Goal: Communication & Community: Share content

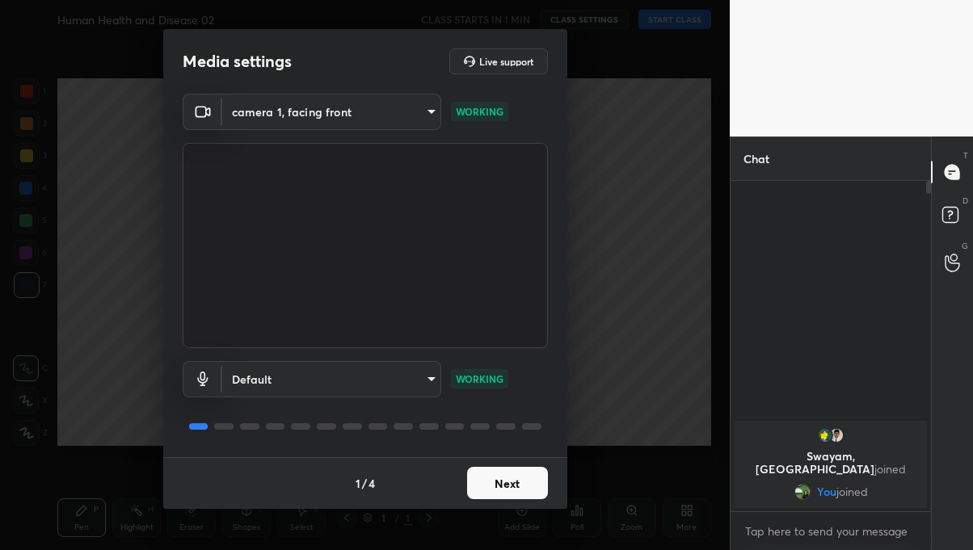
click at [511, 491] on button "Next" at bounding box center [507, 483] width 81 height 32
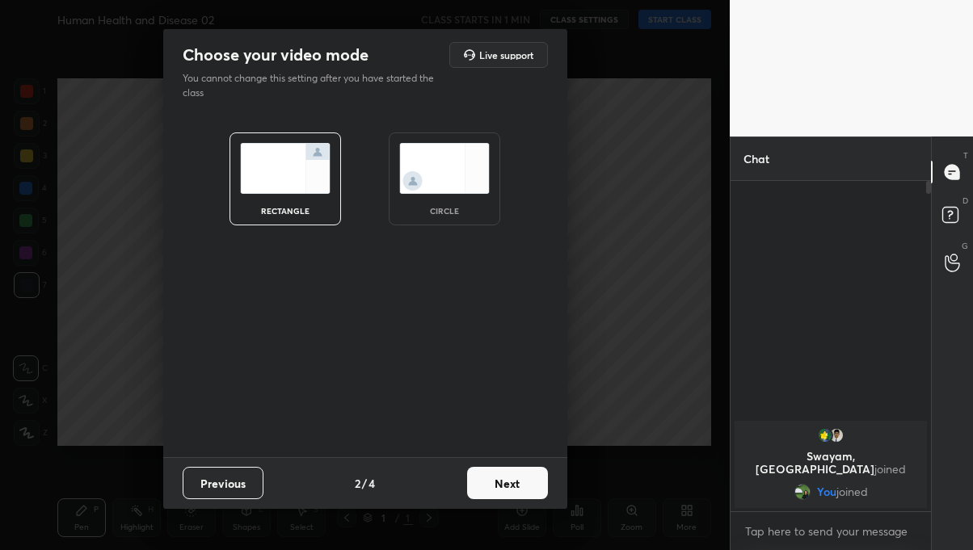
click at [524, 480] on button "Next" at bounding box center [507, 483] width 81 height 32
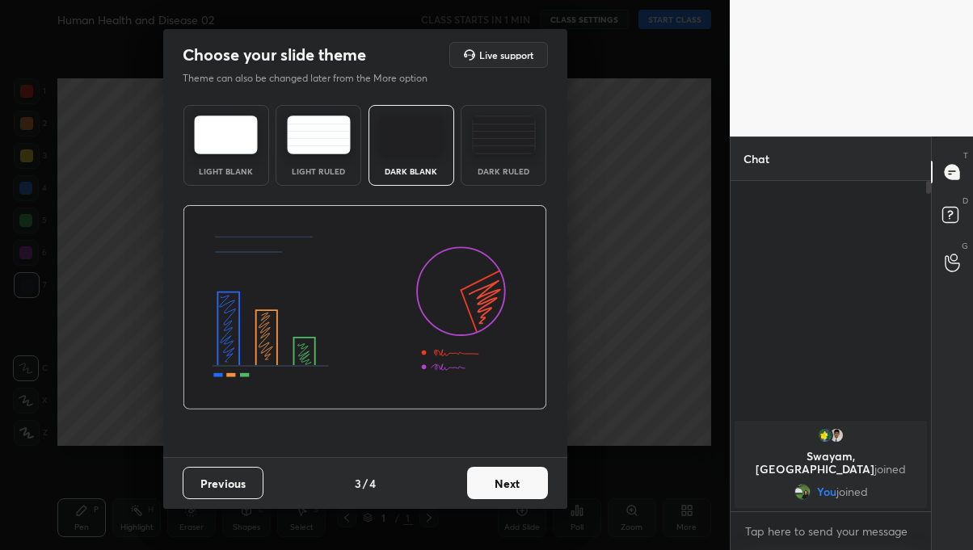
click at [522, 478] on button "Next" at bounding box center [507, 483] width 81 height 32
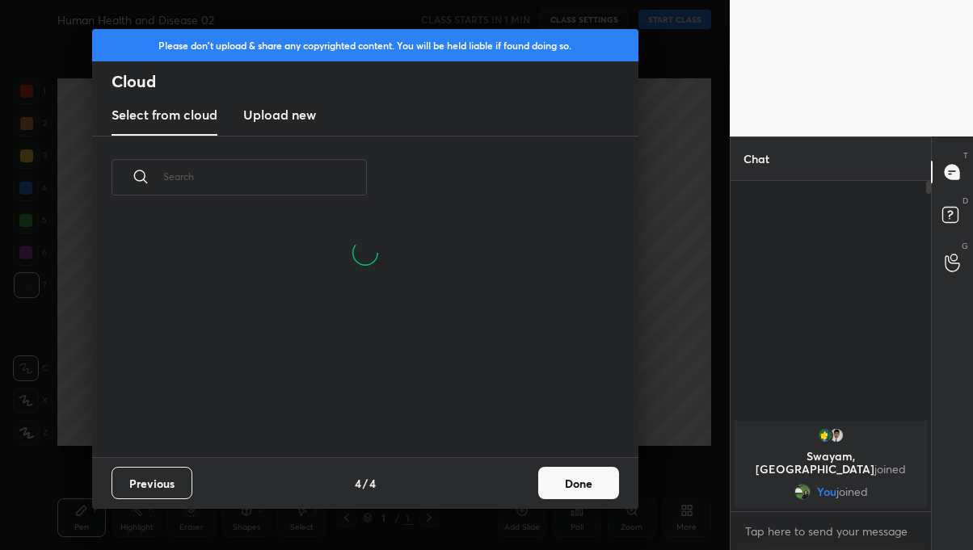
click at [576, 485] on button "Done" at bounding box center [578, 483] width 81 height 32
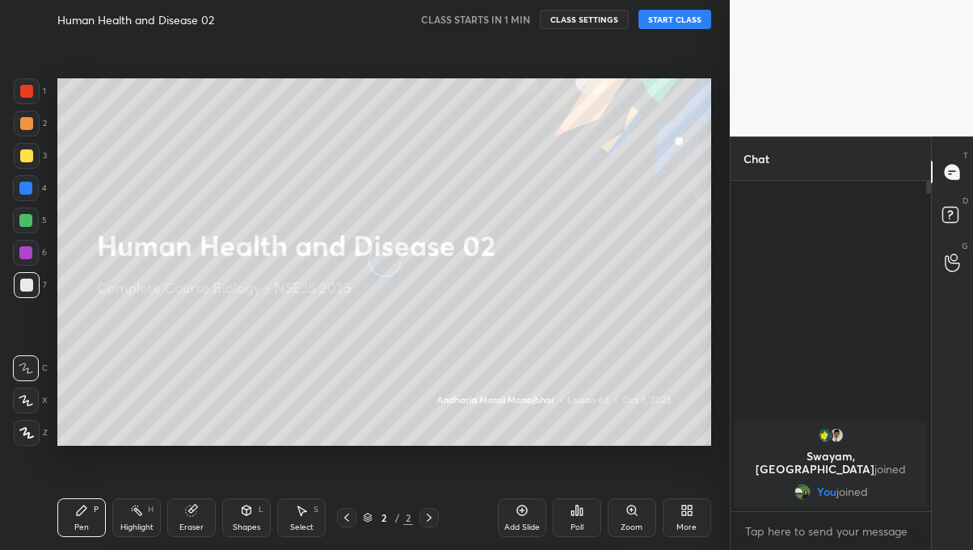
scroll to position [238, 518]
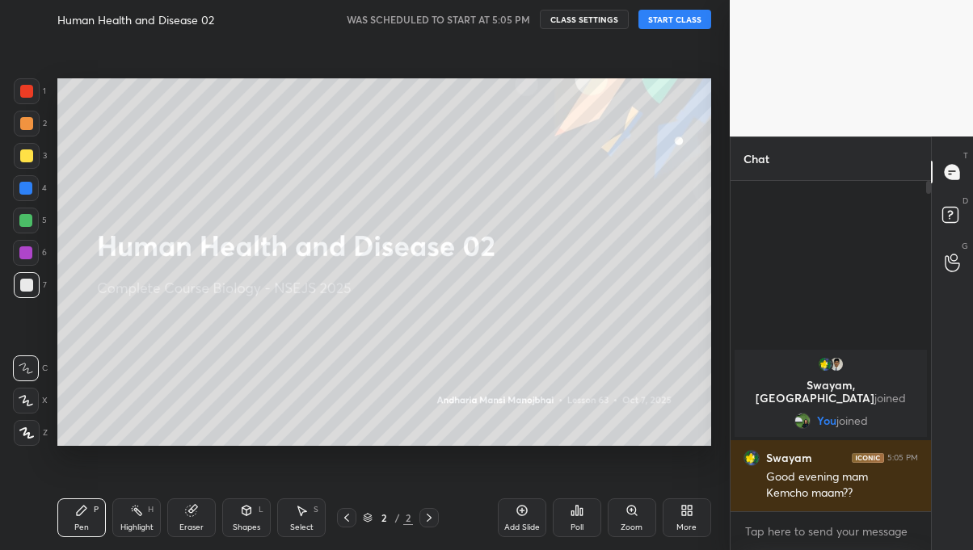
click at [663, 15] on button "START CLASS" at bounding box center [674, 19] width 73 height 19
click at [517, 12] on button "mute" at bounding box center [507, 19] width 58 height 19
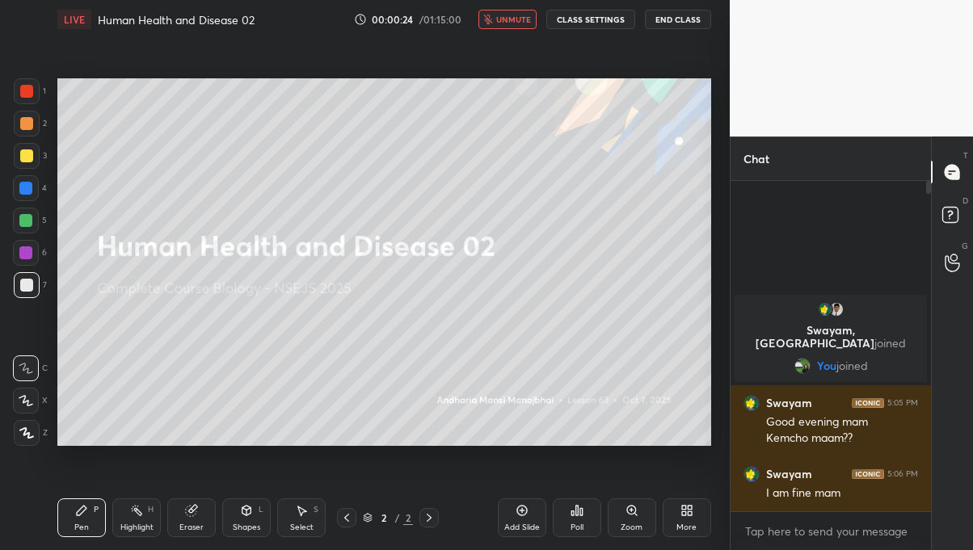
click at [692, 514] on icon at bounding box center [690, 513] width 4 height 4
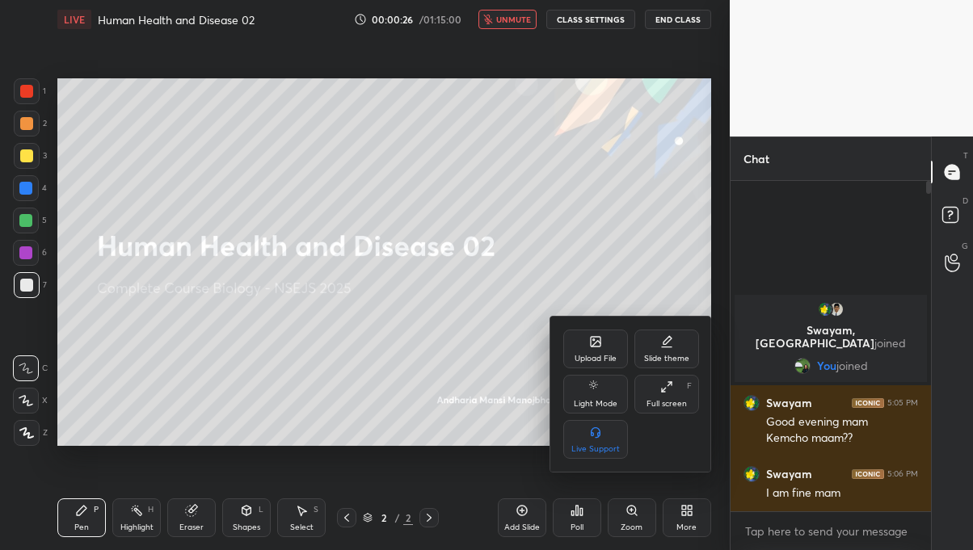
click at [603, 346] on div "Upload File" at bounding box center [595, 349] width 65 height 39
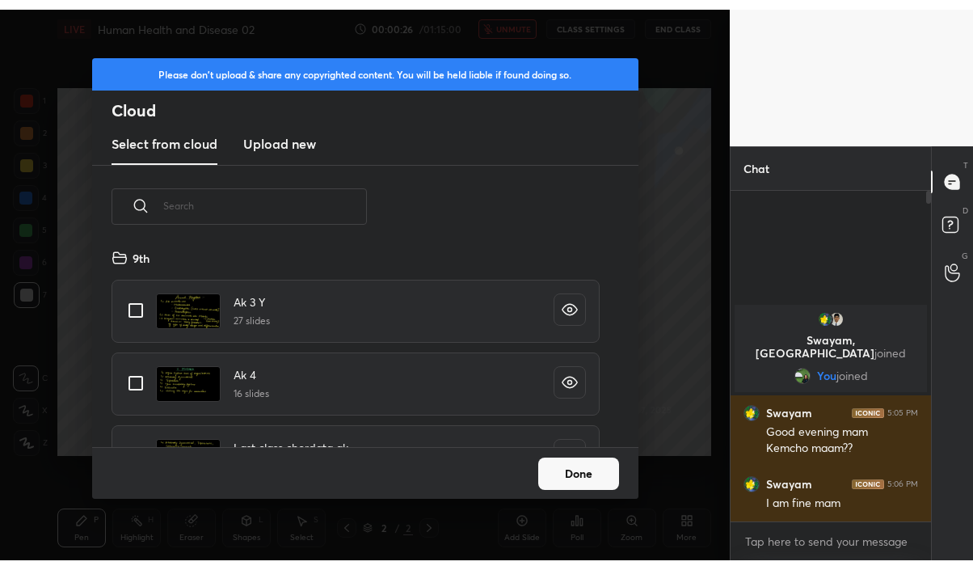
scroll to position [199, 518]
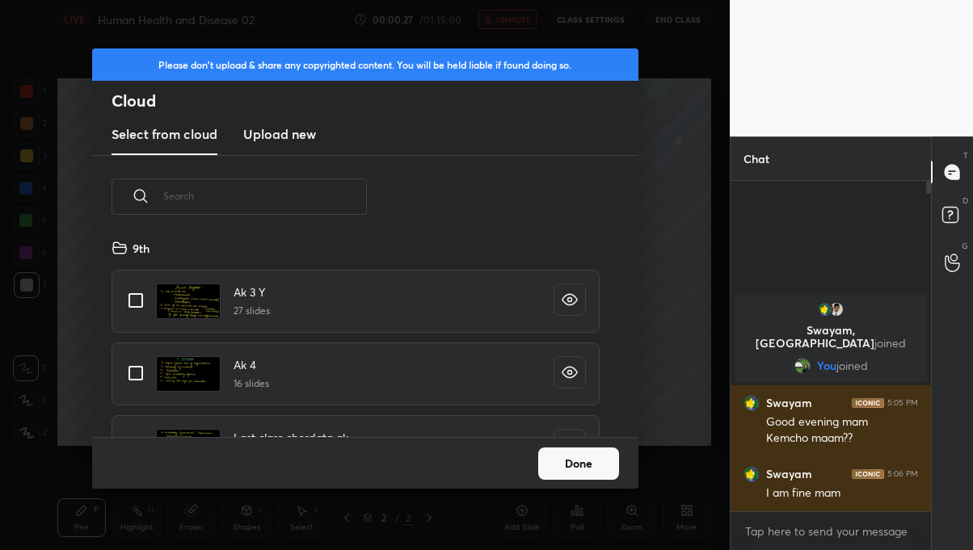
click at [293, 140] on h3 "Upload new" at bounding box center [279, 133] width 73 height 19
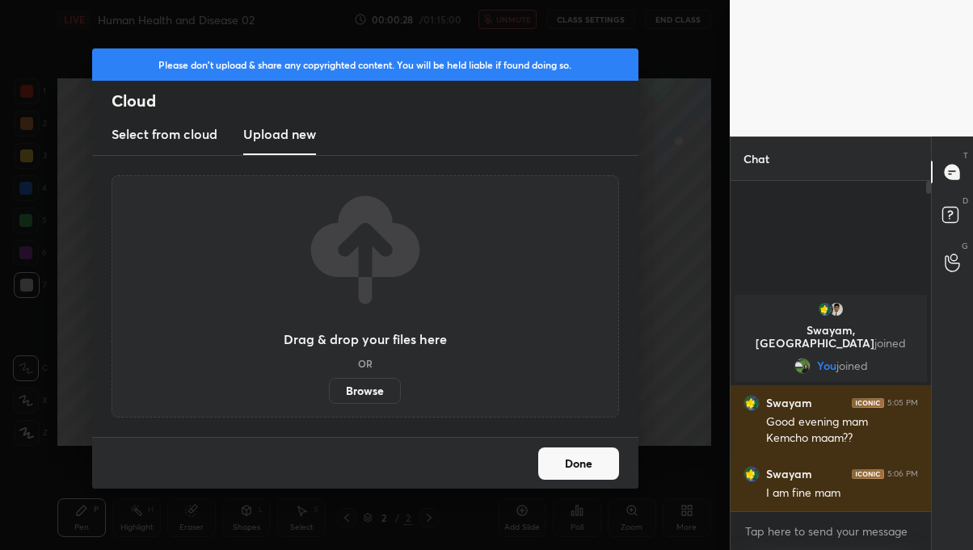
click at [393, 381] on label "Browse" at bounding box center [365, 391] width 72 height 26
click at [329, 381] on input "Browse" at bounding box center [329, 391] width 0 height 26
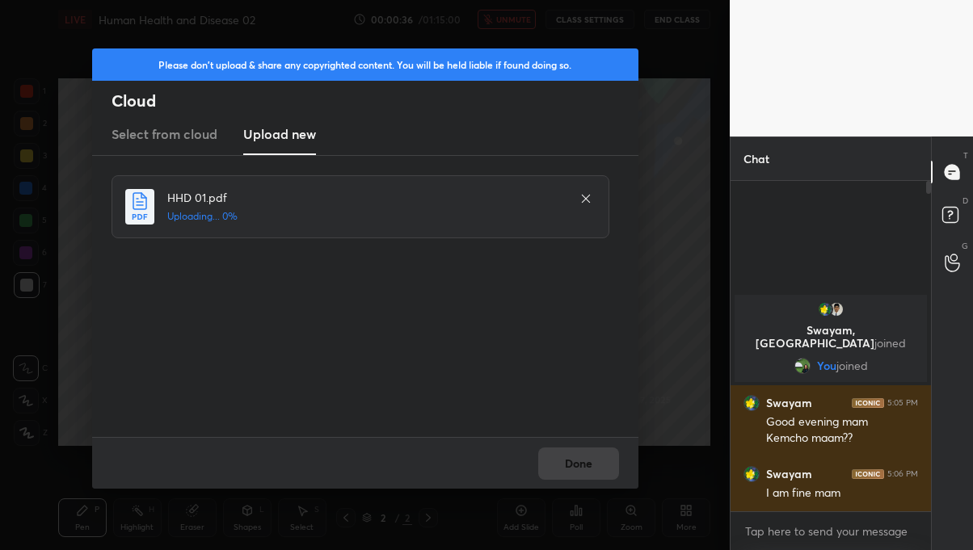
scroll to position [80349, 80131]
click at [602, 465] on button "Done" at bounding box center [578, 464] width 81 height 32
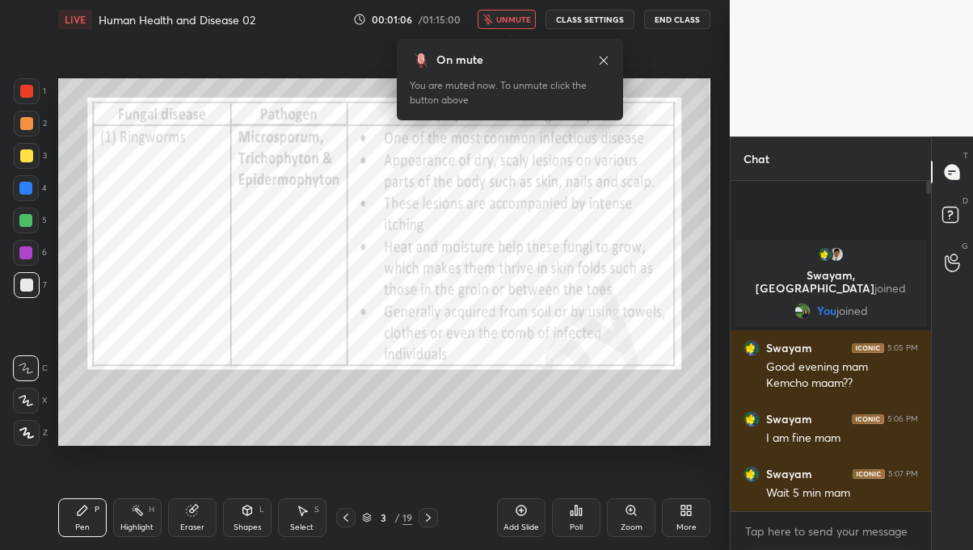
click at [607, 60] on icon at bounding box center [603, 60] width 13 height 13
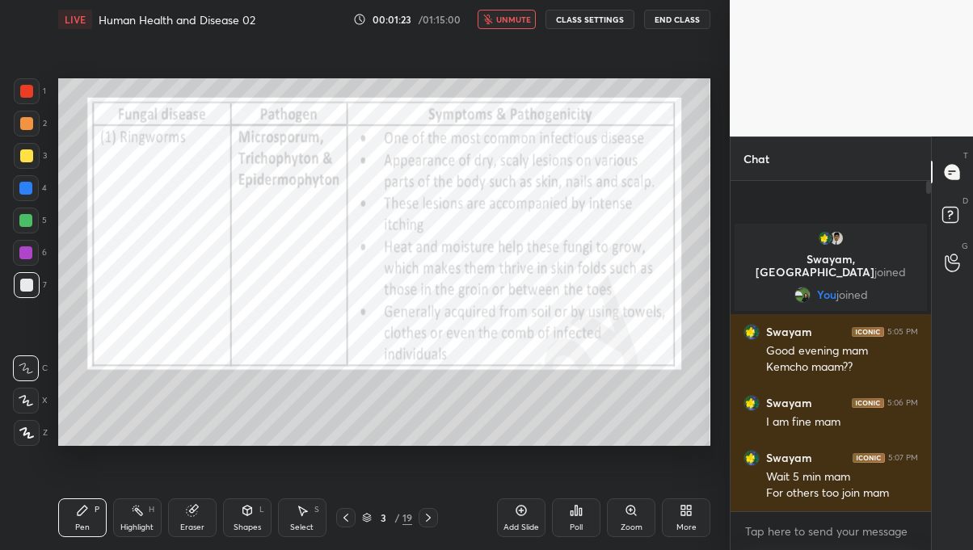
click at [346, 517] on icon at bounding box center [345, 517] width 13 height 13
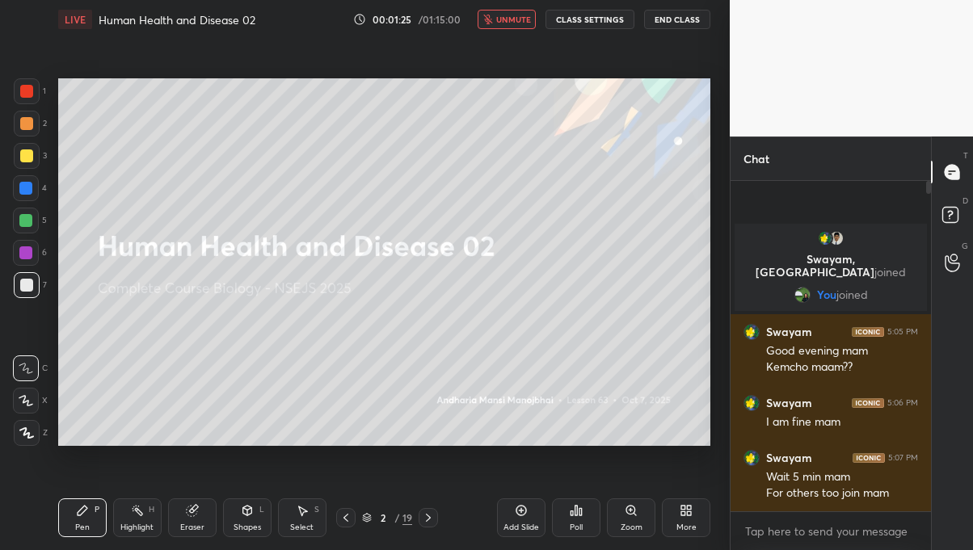
click at [508, 39] on div "Setting up your live class Poll for secs No correct answer Start poll" at bounding box center [384, 262] width 665 height 447
click at [490, 27] on button "unmute" at bounding box center [507, 19] width 58 height 19
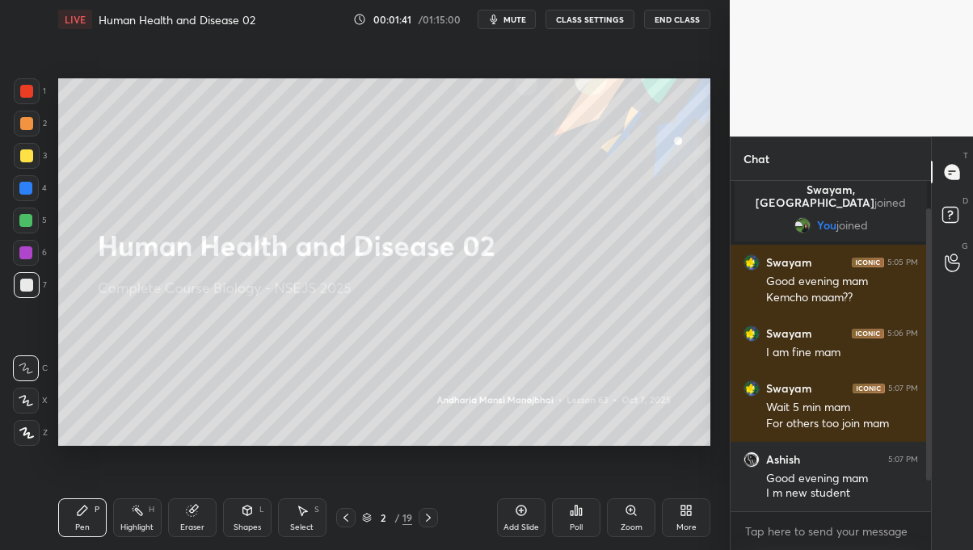
scroll to position [84, 0]
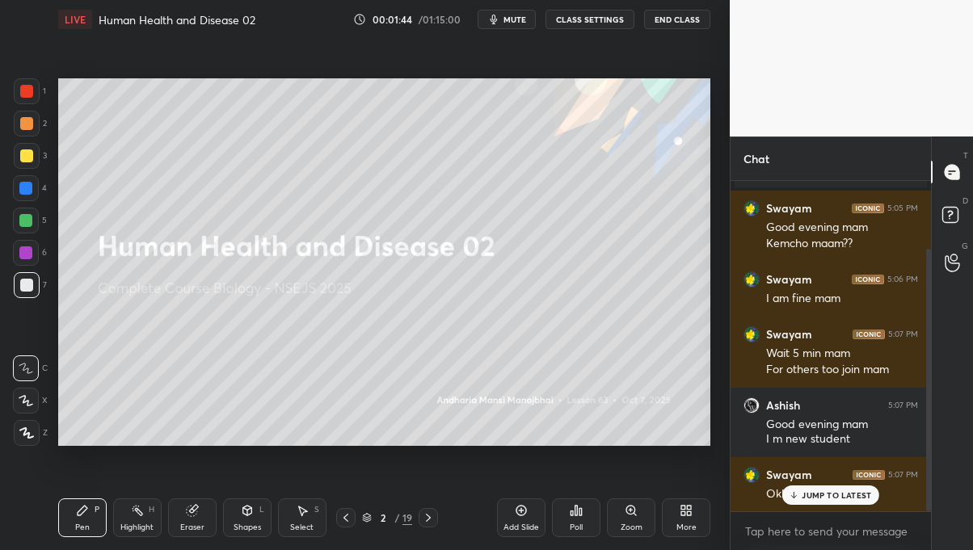
click at [842, 496] on p "JUMP TO LATEST" at bounding box center [835, 495] width 69 height 10
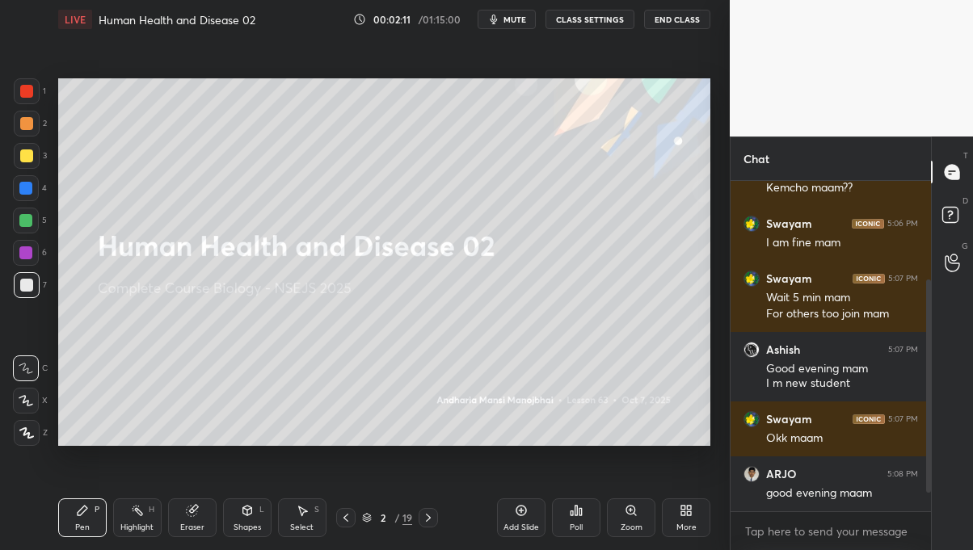
scroll to position [194, 0]
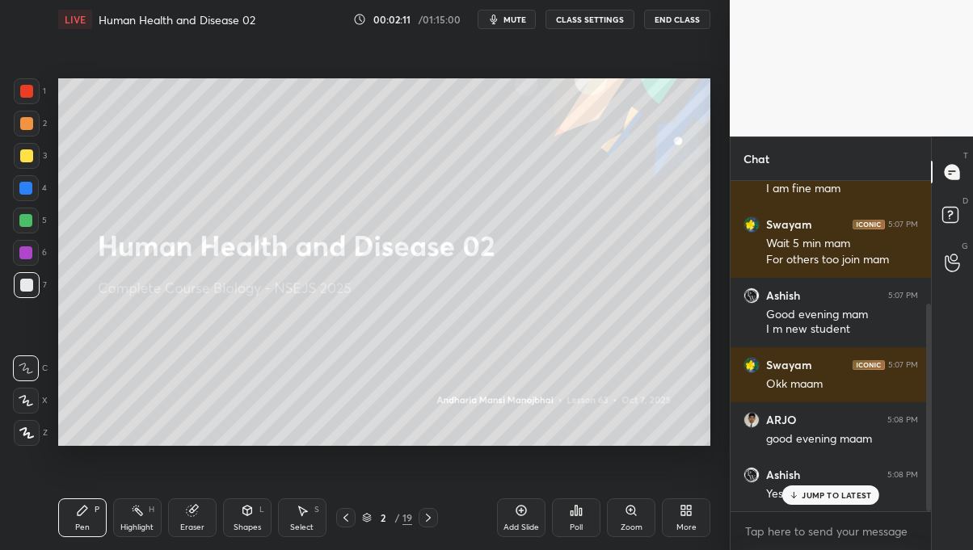
click at [520, 13] on button "mute" at bounding box center [507, 19] width 58 height 19
click at [840, 498] on p "JUMP TO LATEST" at bounding box center [835, 495] width 69 height 10
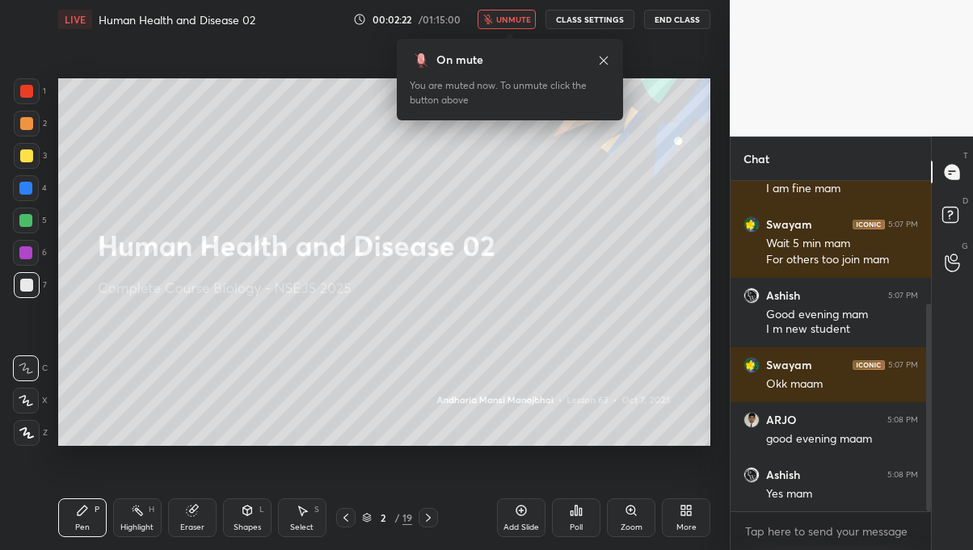
click at [503, 10] on button "unmute" at bounding box center [507, 19] width 58 height 19
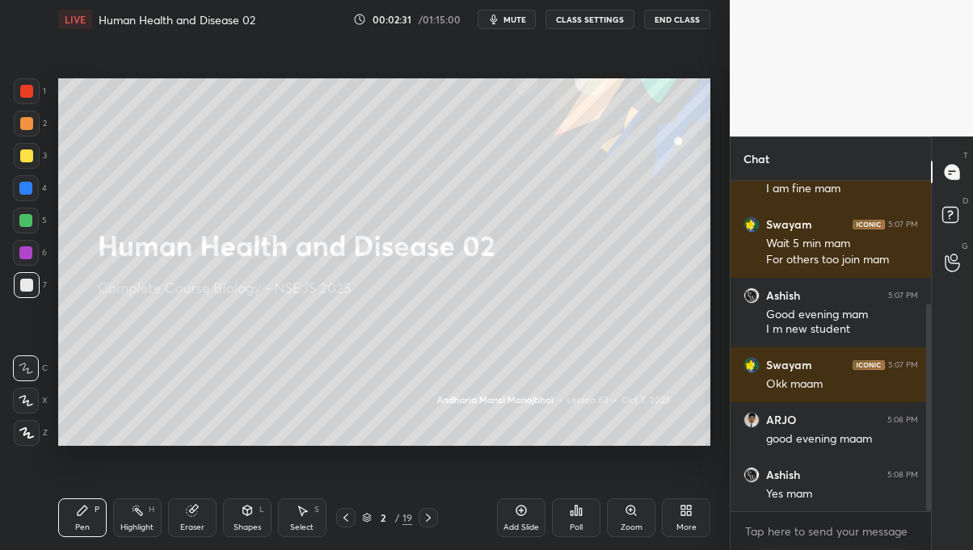
click at [24, 410] on div at bounding box center [26, 401] width 26 height 26
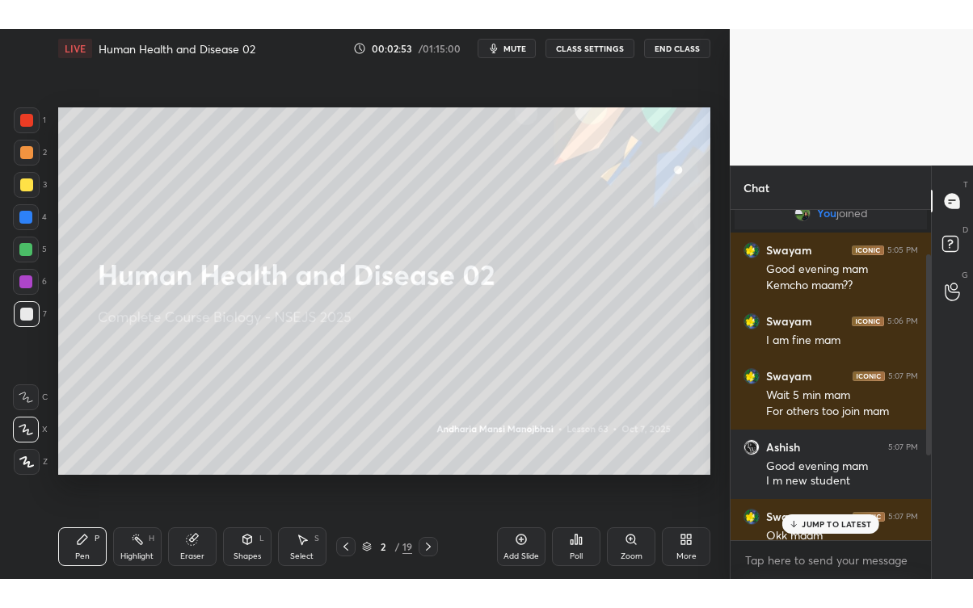
scroll to position [0, 0]
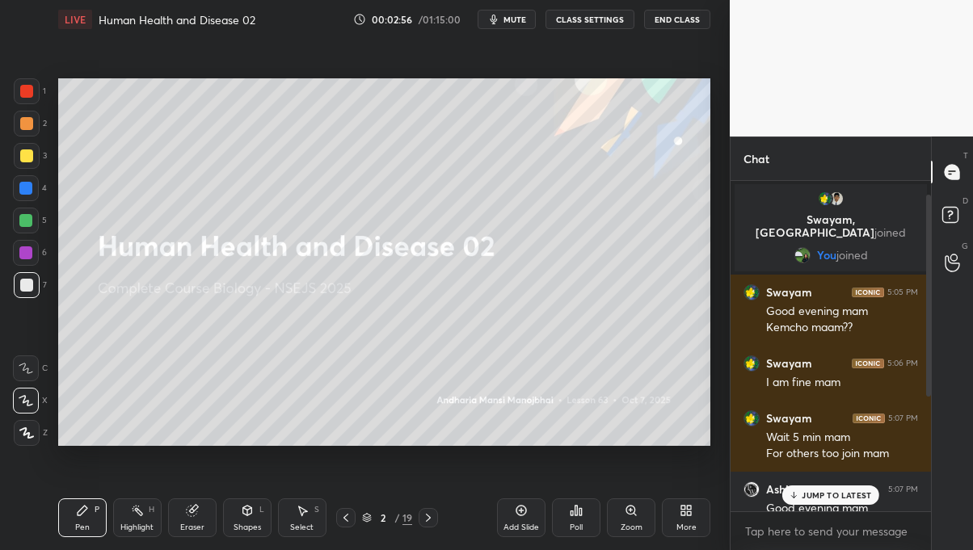
click at [684, 517] on div "More" at bounding box center [686, 518] width 48 height 39
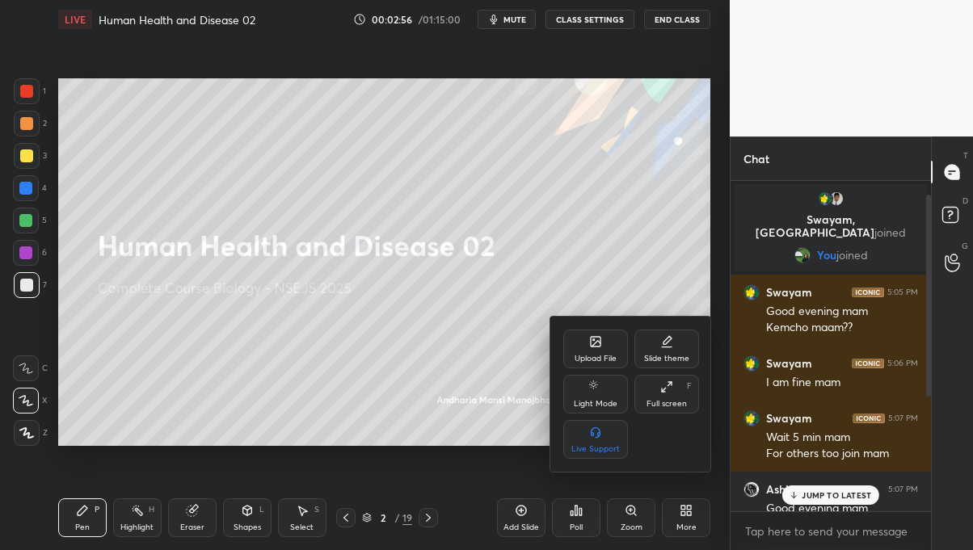
click at [672, 397] on div "Full screen F" at bounding box center [666, 394] width 65 height 39
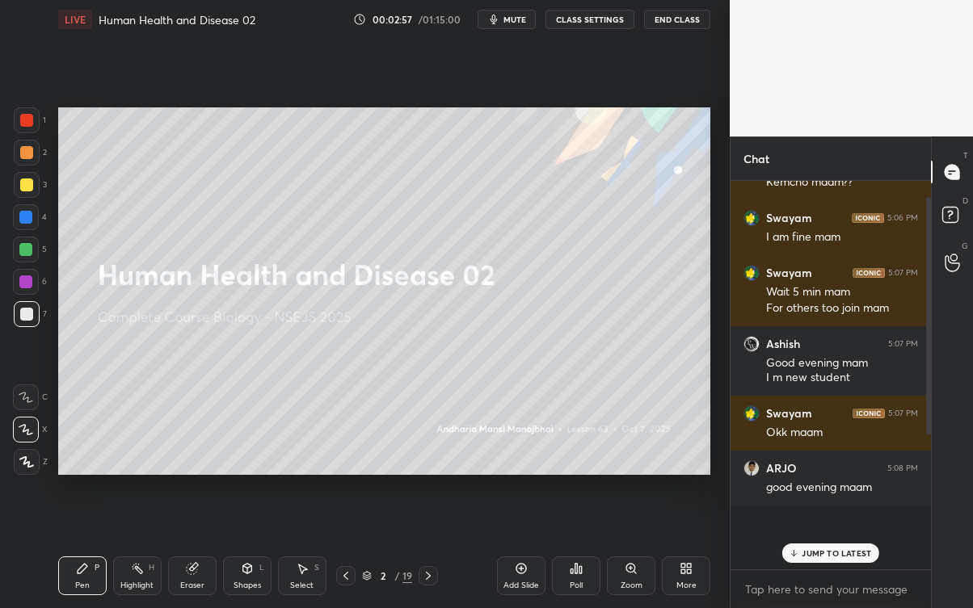
scroll to position [153, 0]
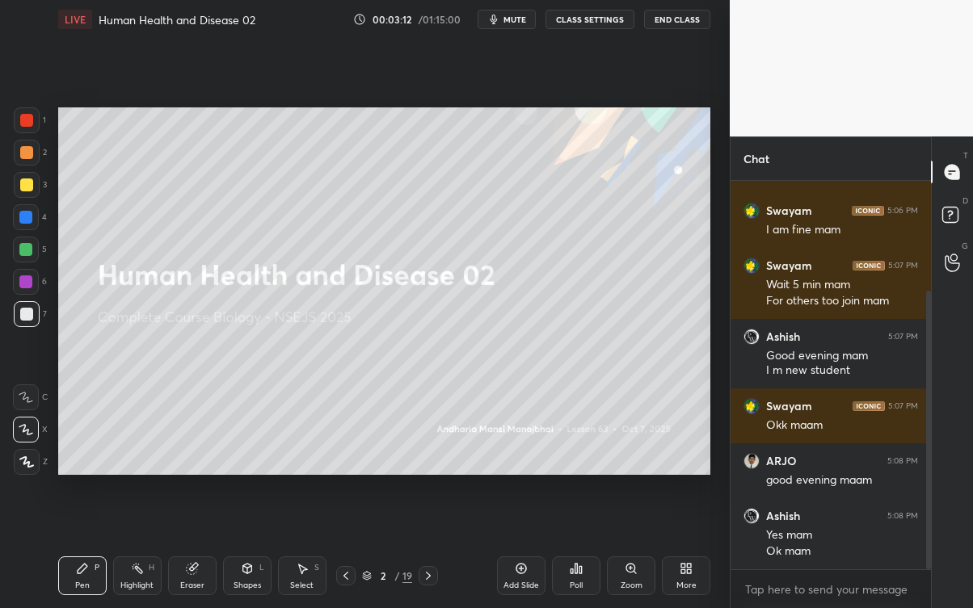
click at [428, 549] on icon at bounding box center [428, 576] width 13 height 13
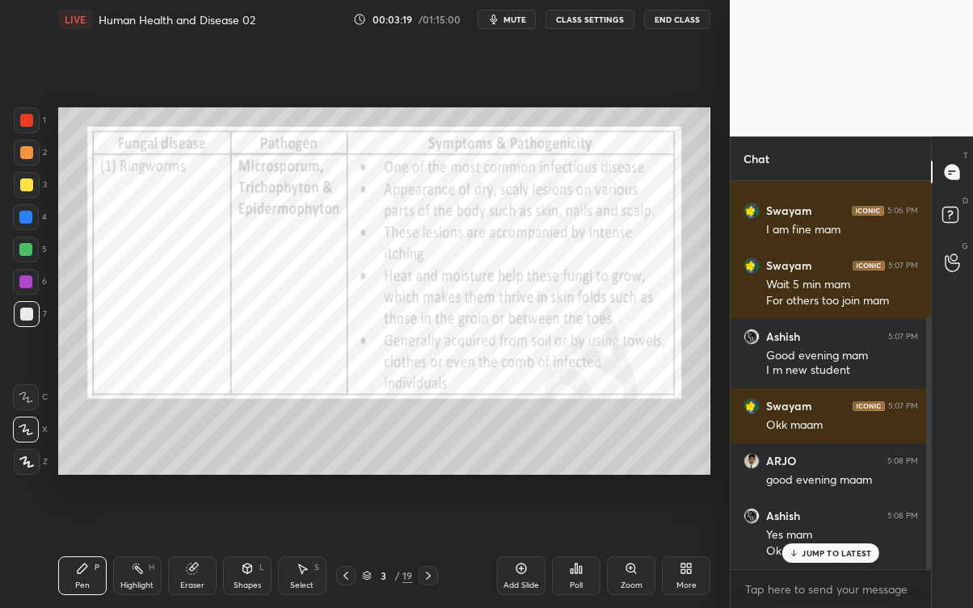
scroll to position [207, 0]
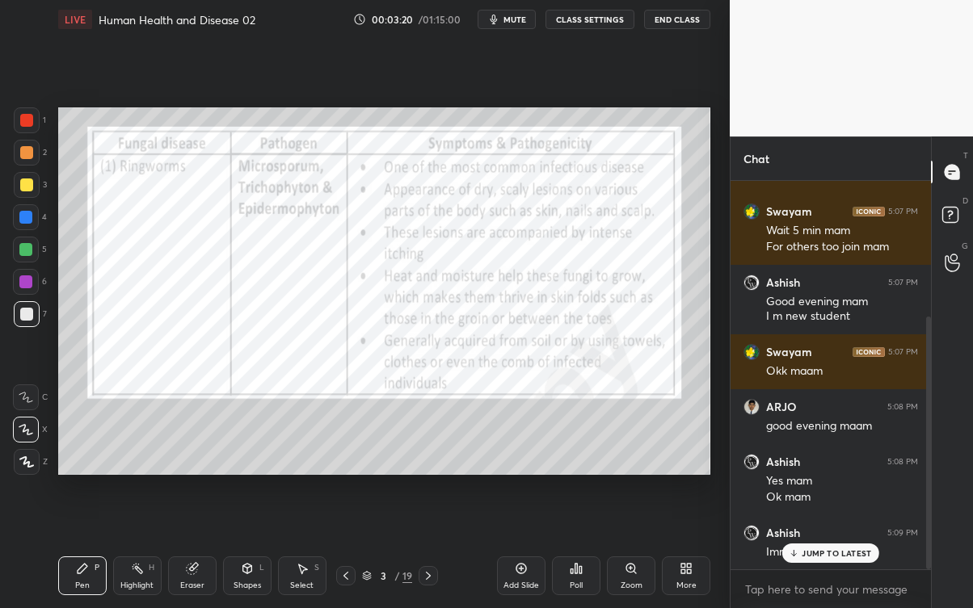
click at [847, 549] on p "JUMP TO LATEST" at bounding box center [835, 554] width 69 height 10
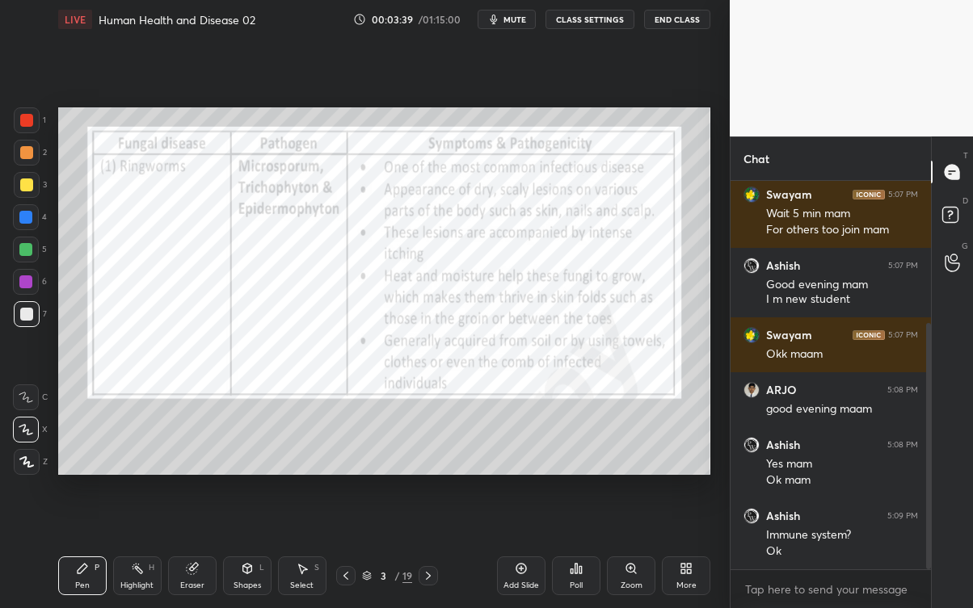
click at [510, 25] on button "mute" at bounding box center [507, 19] width 58 height 19
click at [528, 19] on span "unmute" at bounding box center [513, 19] width 35 height 11
click at [191, 549] on div "Eraser" at bounding box center [192, 586] width 24 height 8
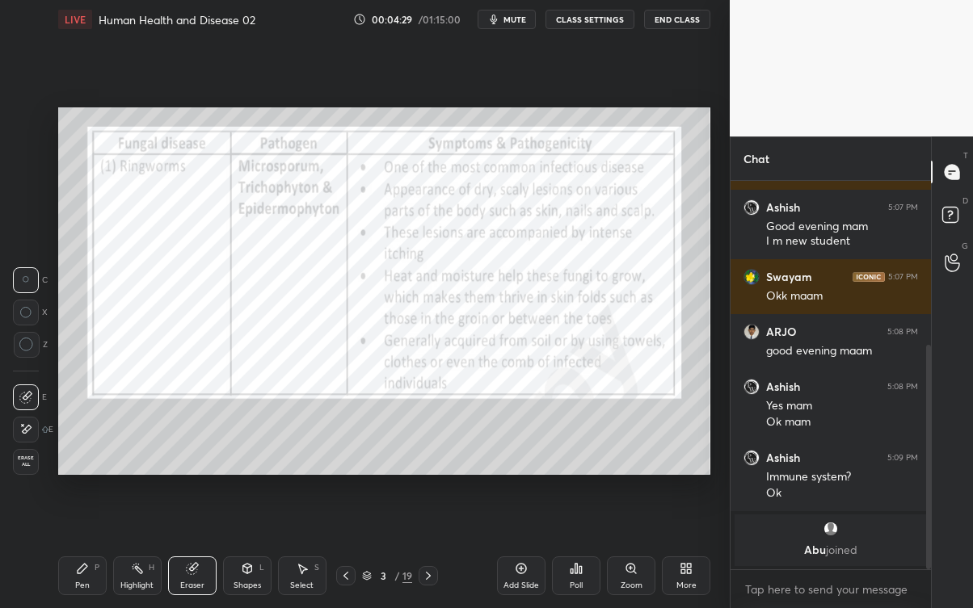
scroll to position [292, 0]
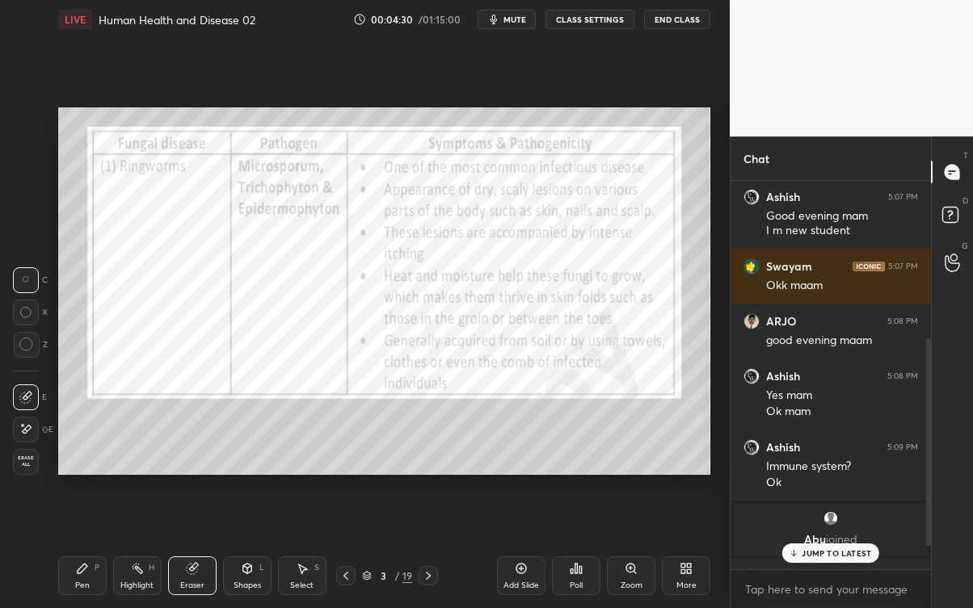
click at [852, 549] on p "JUMP TO LATEST" at bounding box center [835, 554] width 69 height 10
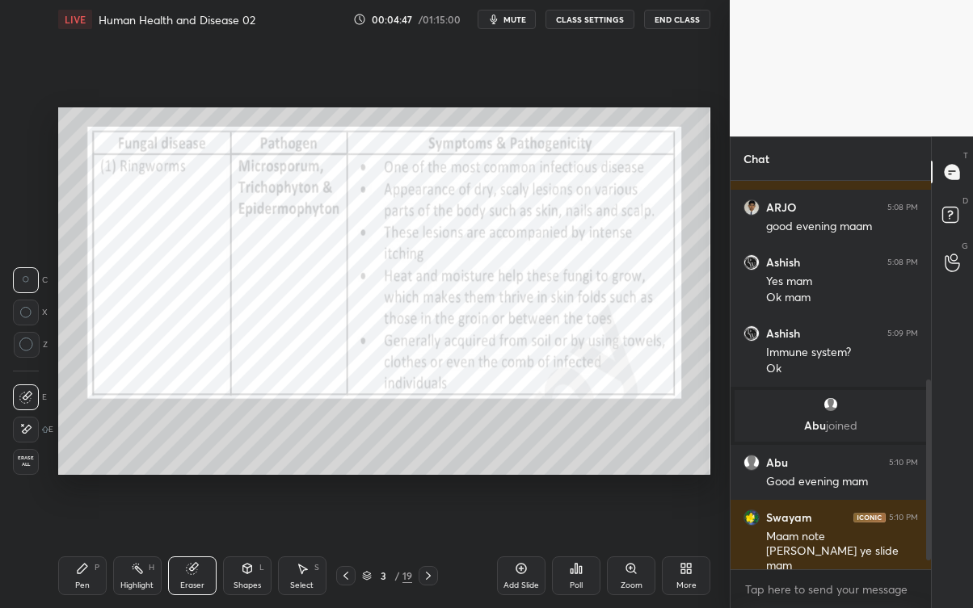
scroll to position [461, 0]
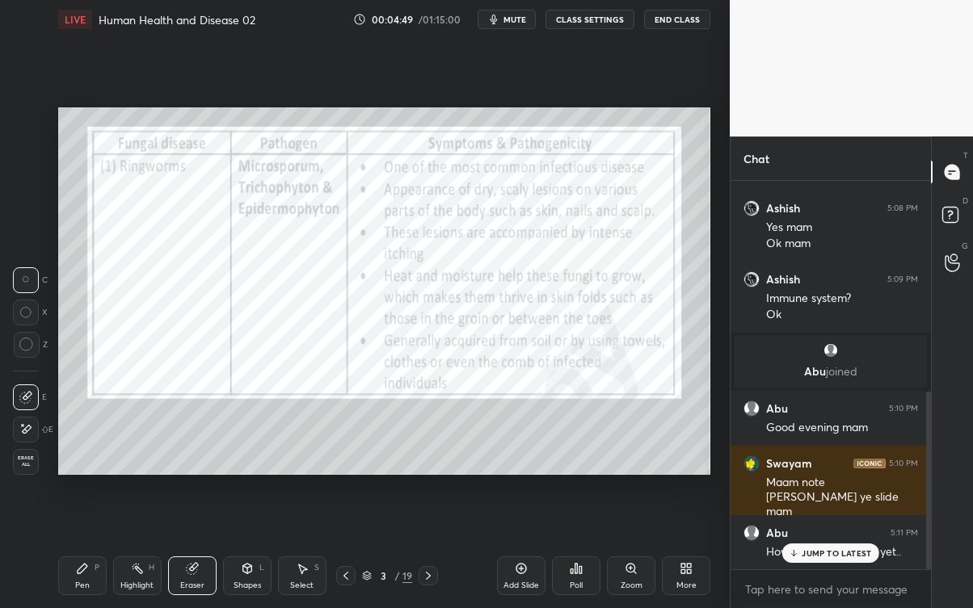
click at [831, 549] on p "JUMP TO LATEST" at bounding box center [835, 554] width 69 height 10
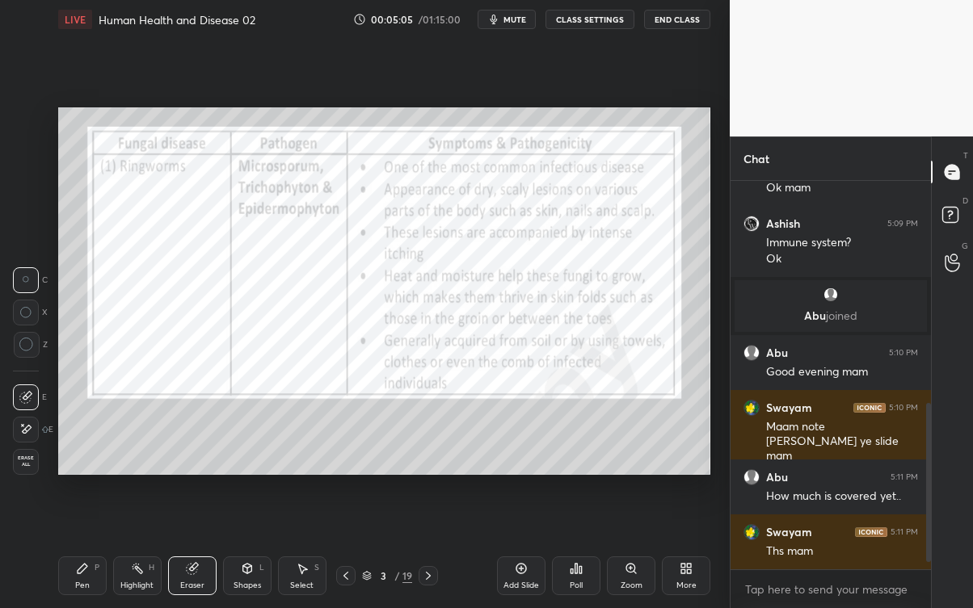
scroll to position [570, 0]
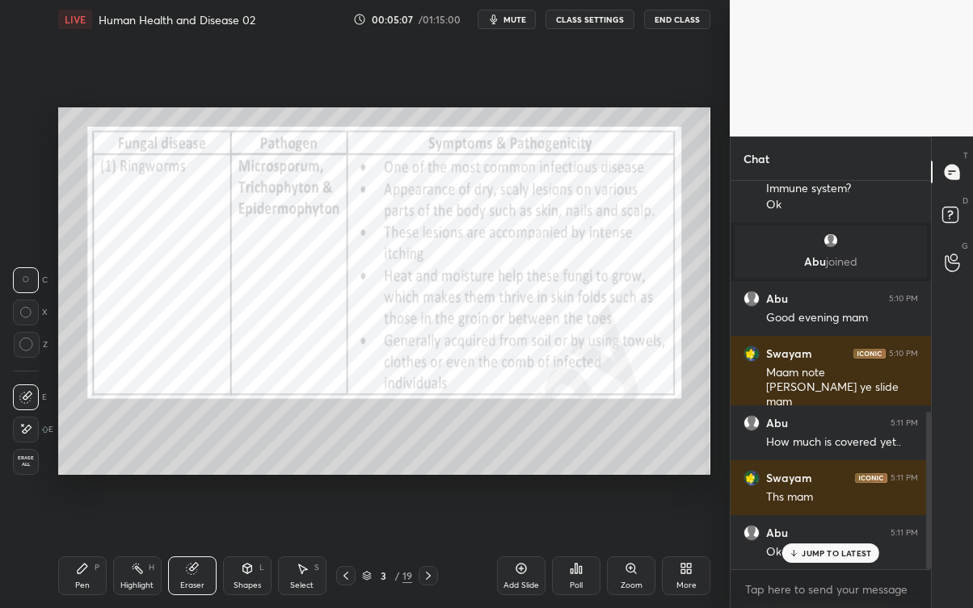
click at [852, 549] on p "JUMP TO LATEST" at bounding box center [835, 554] width 69 height 10
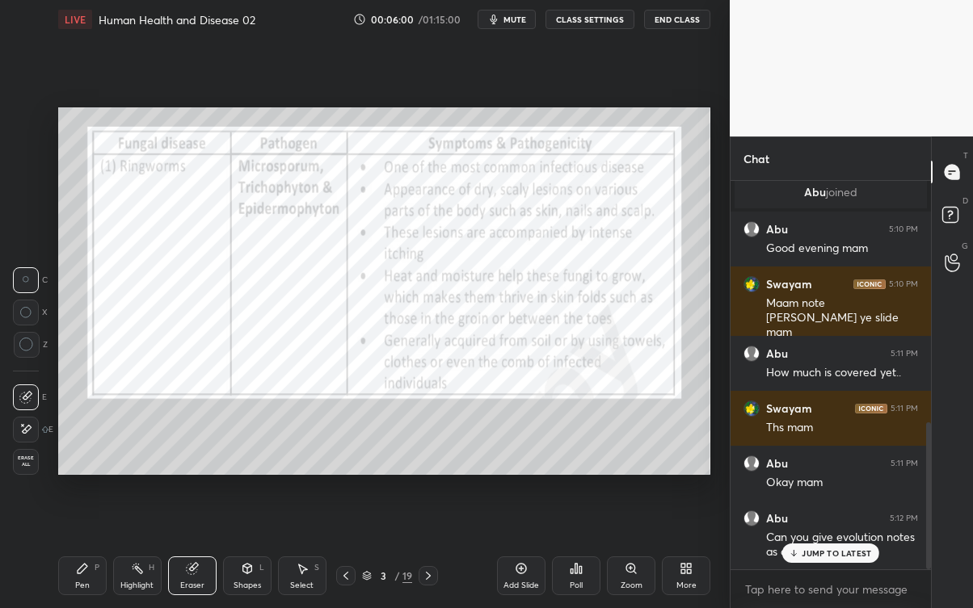
click at [850, 549] on p "JUMP TO LATEST" at bounding box center [835, 554] width 69 height 10
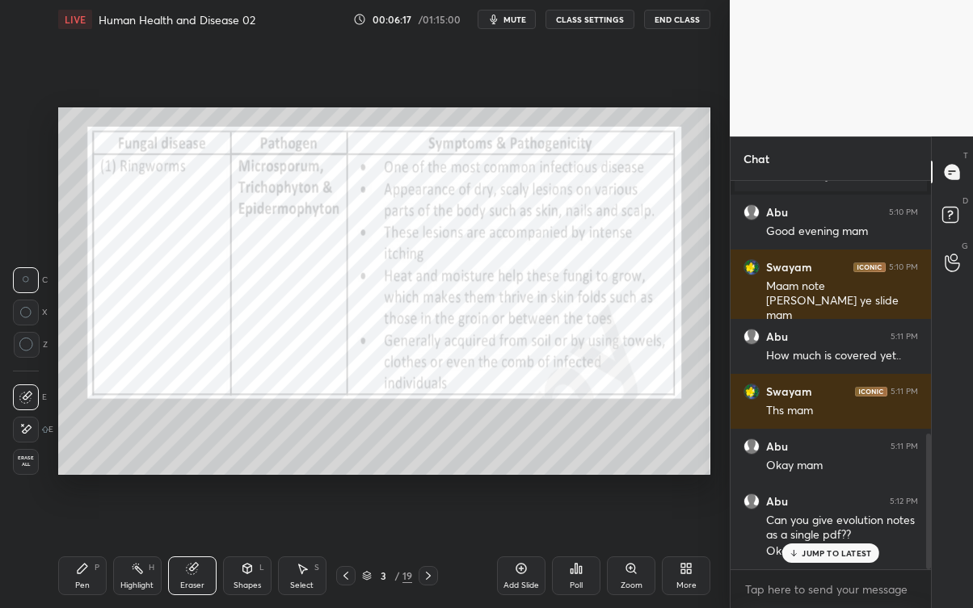
scroll to position [726, 0]
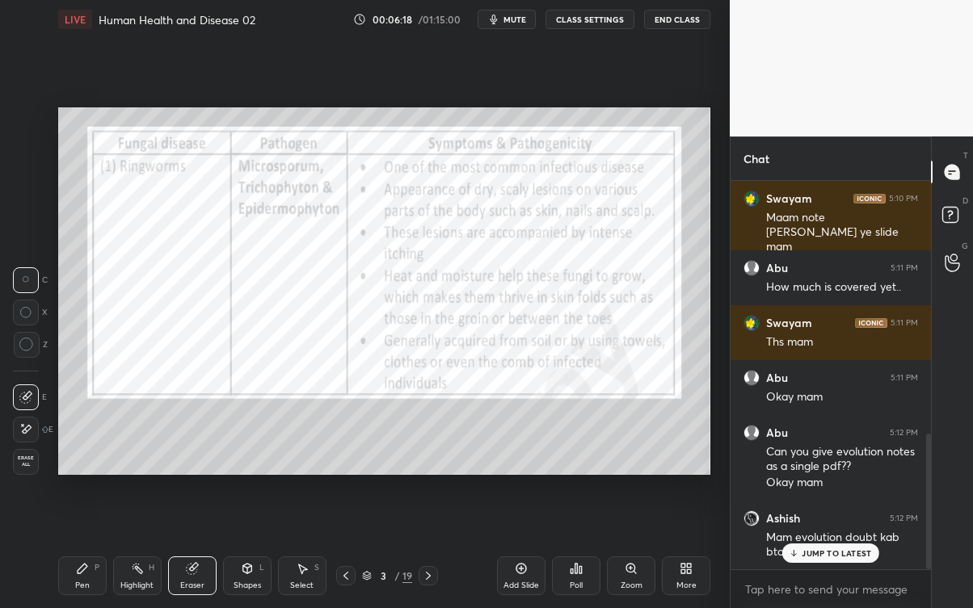
click at [861, 549] on p "JUMP TO LATEST" at bounding box center [835, 554] width 69 height 10
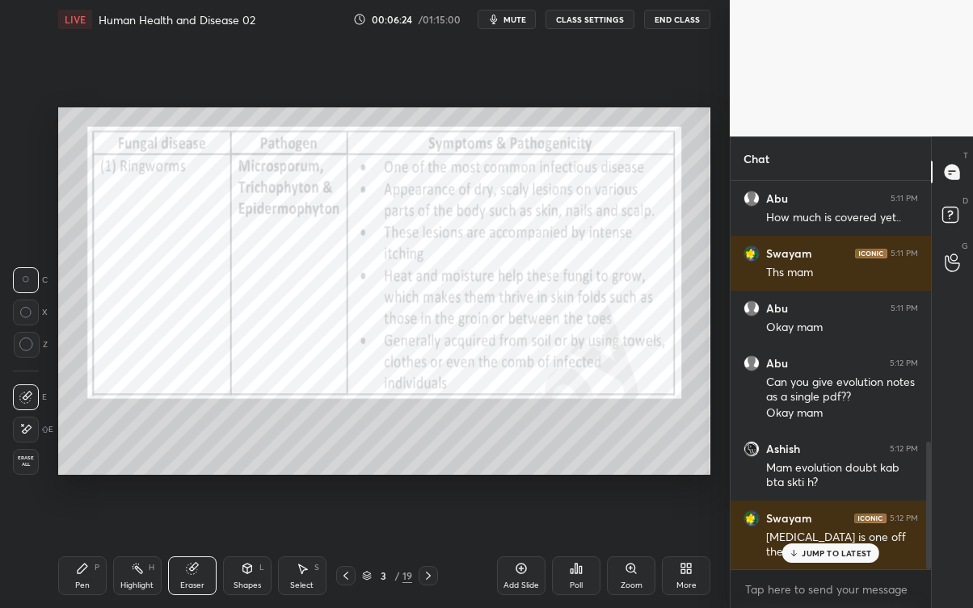
click at [856, 549] on p "JUMP TO LATEST" at bounding box center [835, 554] width 69 height 10
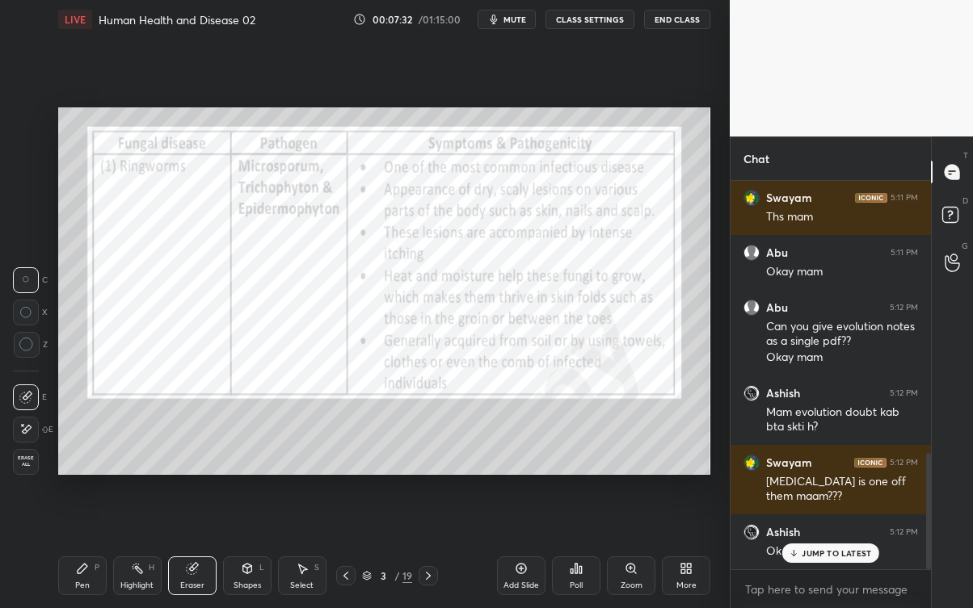
scroll to position [905, 0]
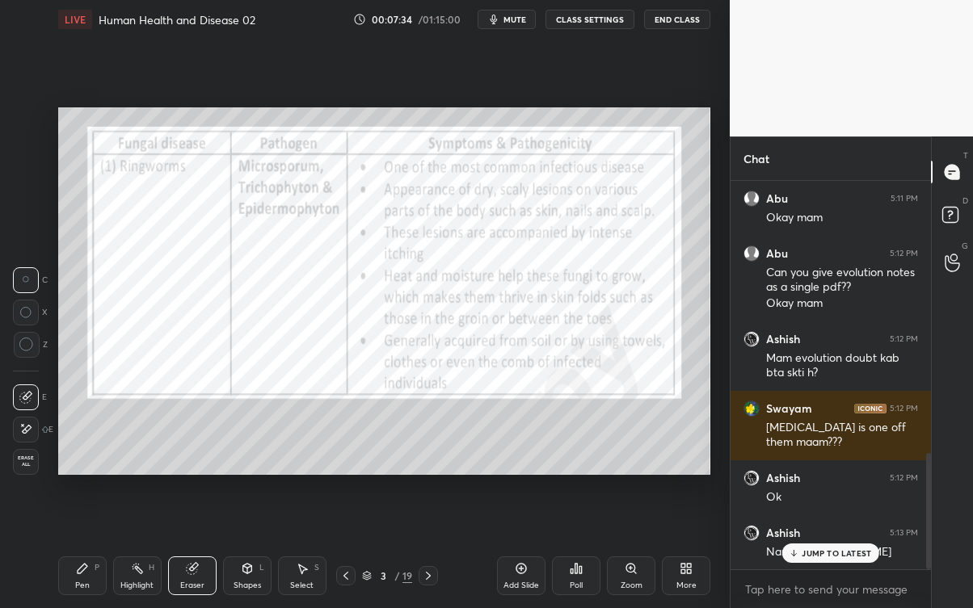
click at [866, 549] on p "JUMP TO LATEST" at bounding box center [835, 554] width 69 height 10
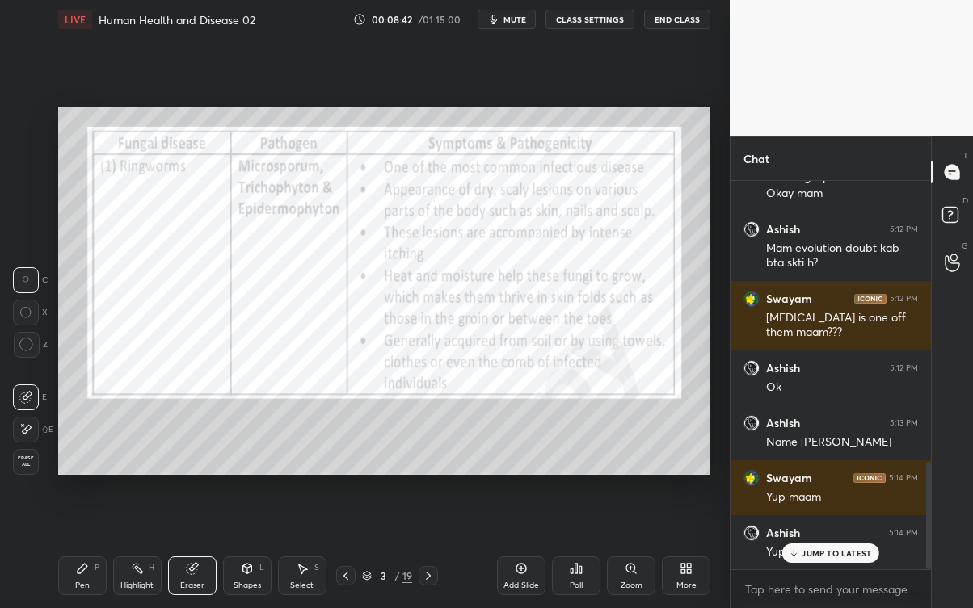
scroll to position [1071, 0]
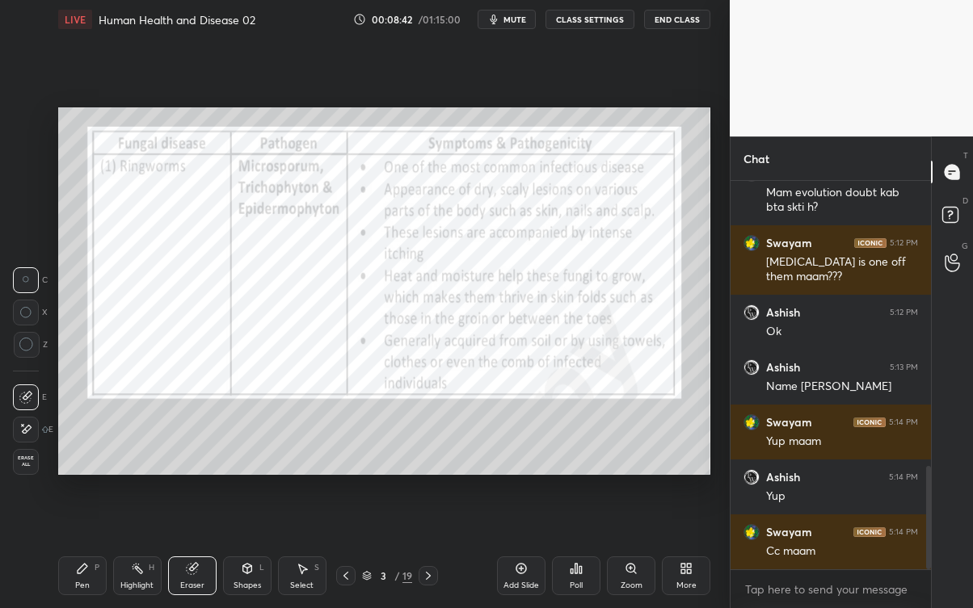
click at [852, 549] on div "Abu 5:12 PM Can you give evolution notes as a single pdf?? Okay mam Ashish 5:12…" at bounding box center [830, 375] width 200 height 389
click at [428, 549] on div at bounding box center [428, 575] width 19 height 19
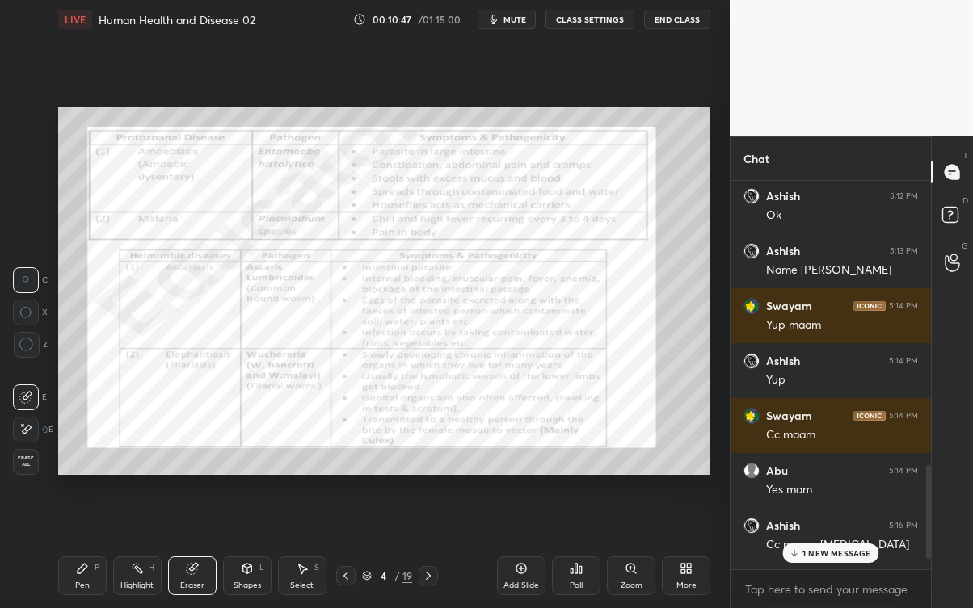
scroll to position [1235, 0]
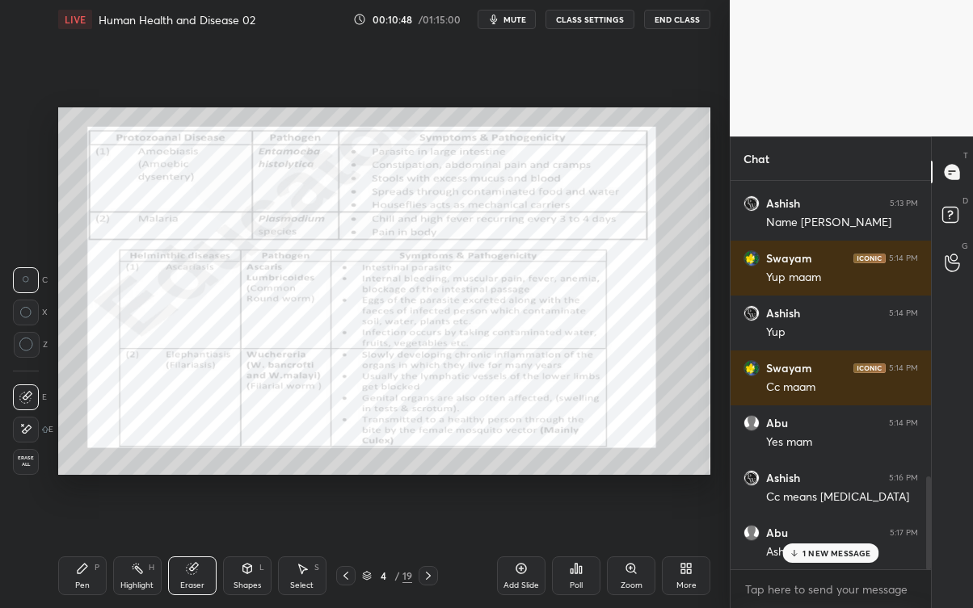
click at [839, 549] on p "1 NEW MESSAGE" at bounding box center [836, 554] width 69 height 10
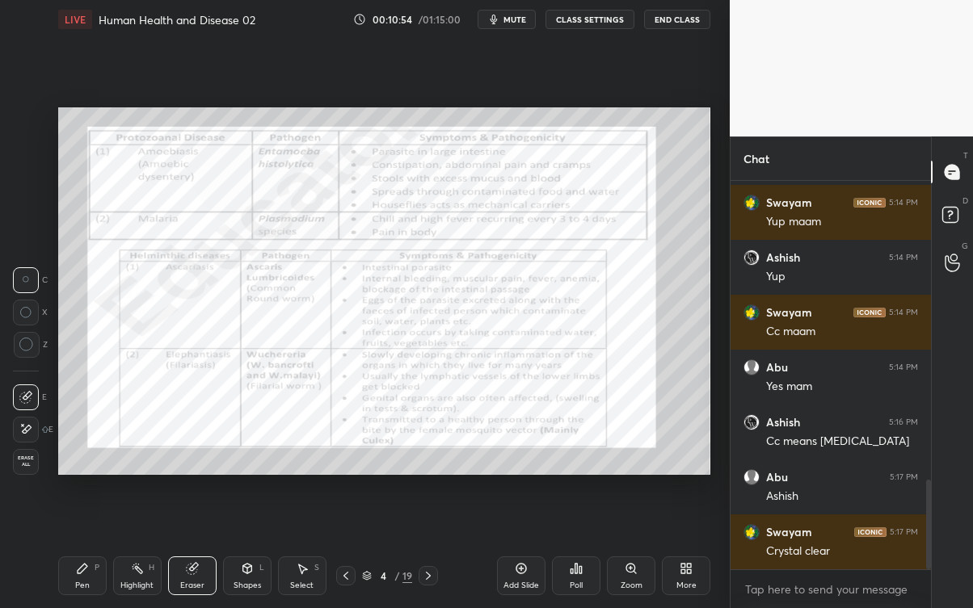
scroll to position [1344, 0]
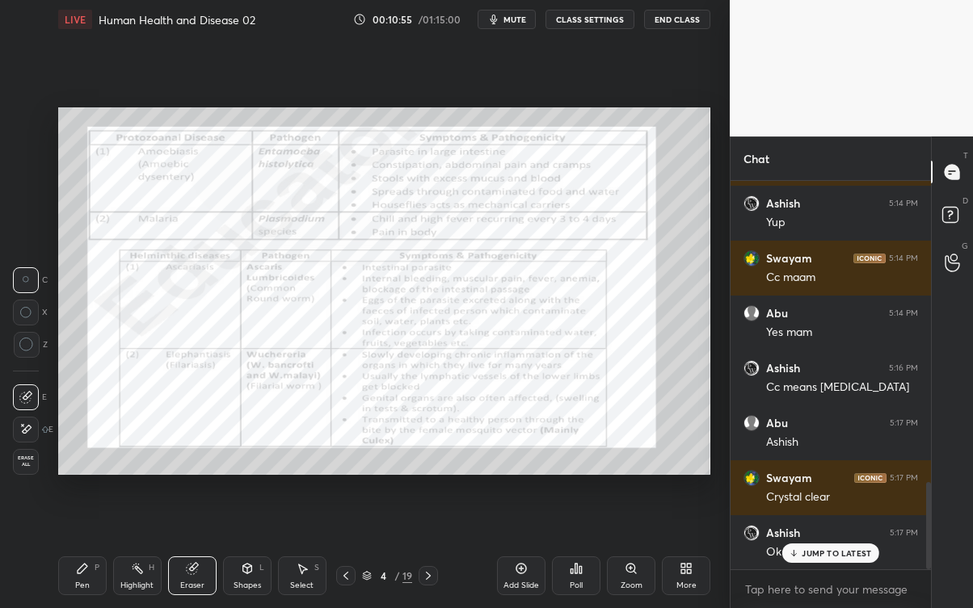
click at [850, 549] on p "JUMP TO LATEST" at bounding box center [835, 554] width 69 height 10
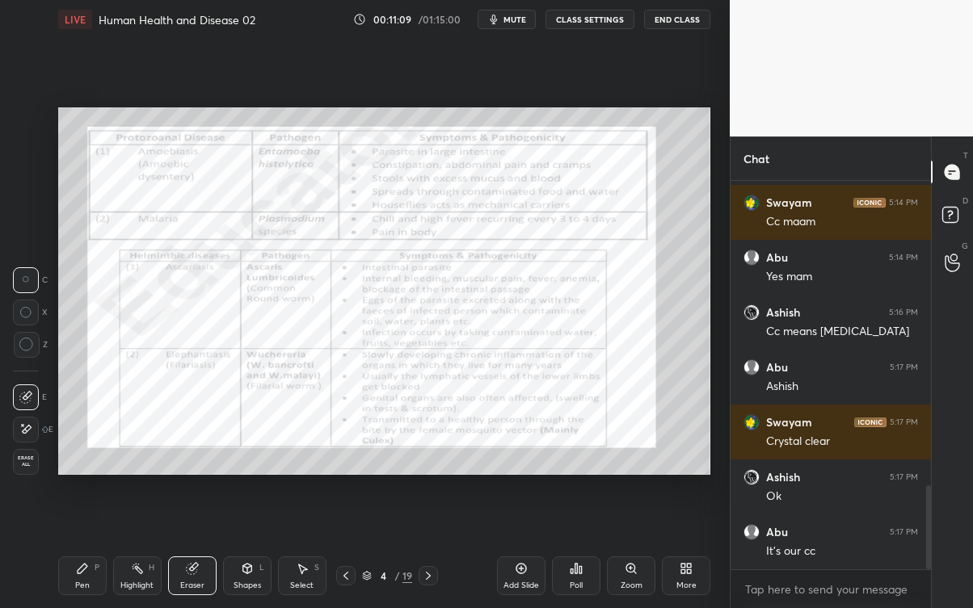
scroll to position [1454, 0]
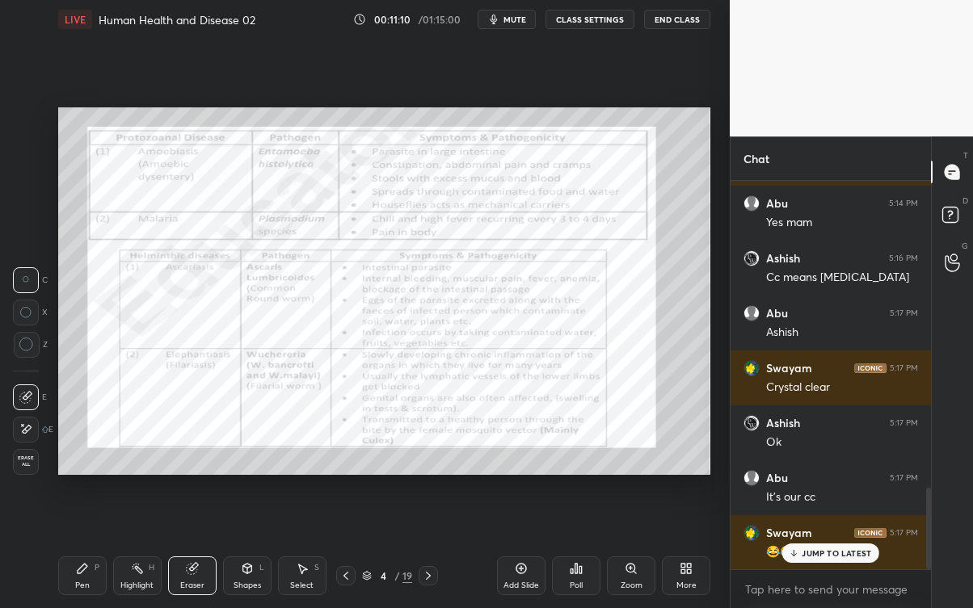
click at [857, 549] on p "JUMP TO LATEST" at bounding box center [835, 554] width 69 height 10
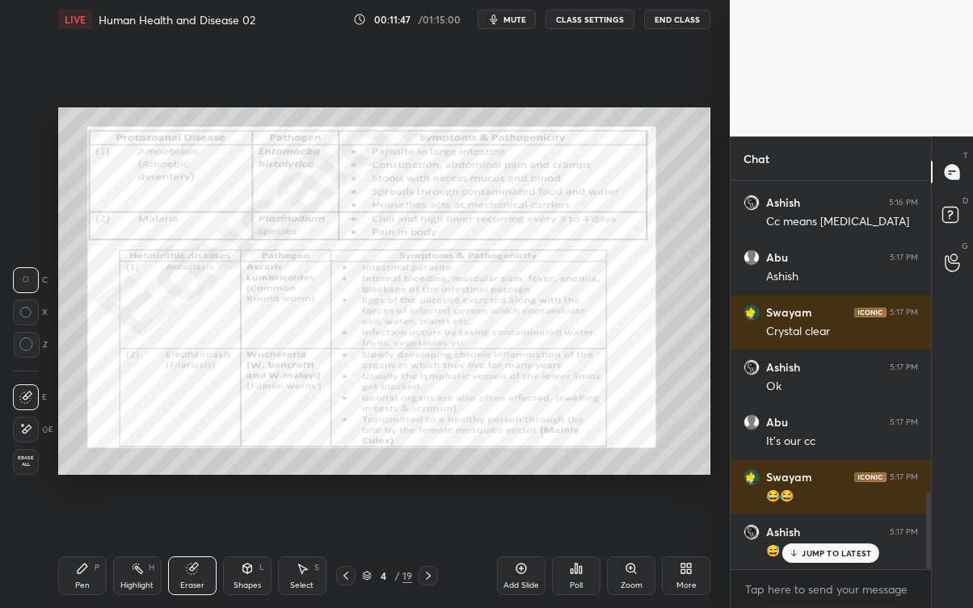
scroll to position [1564, 0]
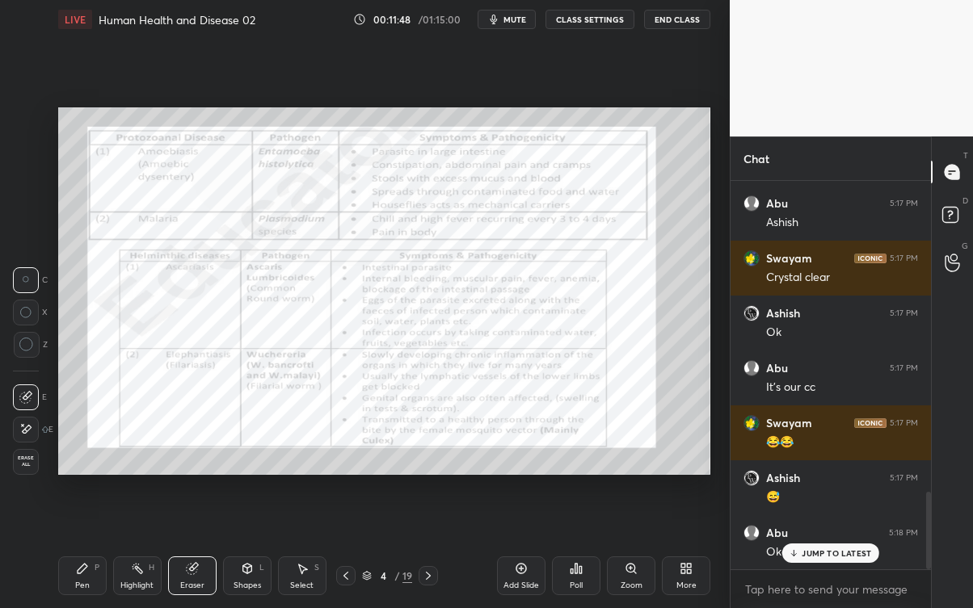
click at [858, 549] on p "JUMP TO LATEST" at bounding box center [835, 554] width 69 height 10
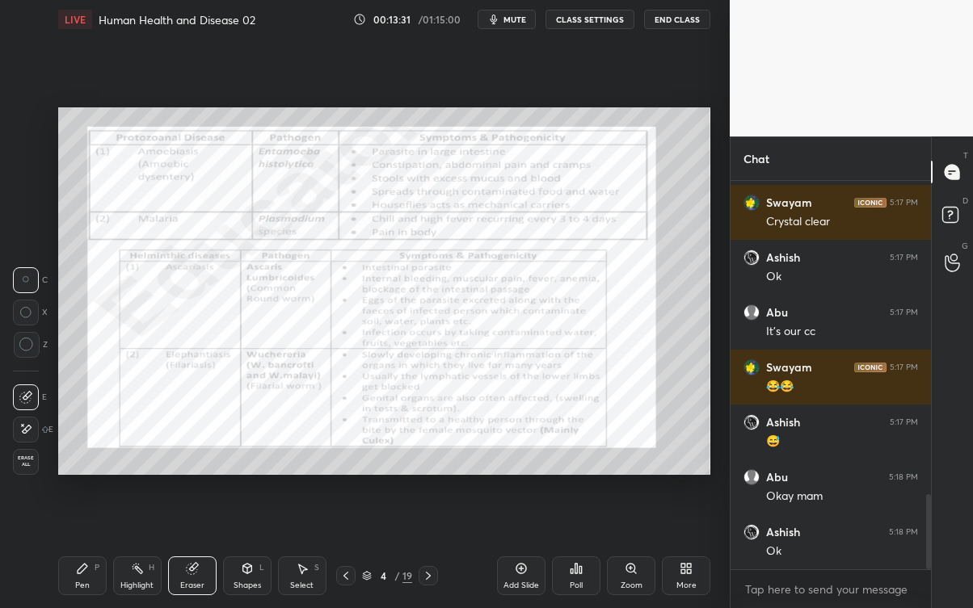
scroll to position [1689, 0]
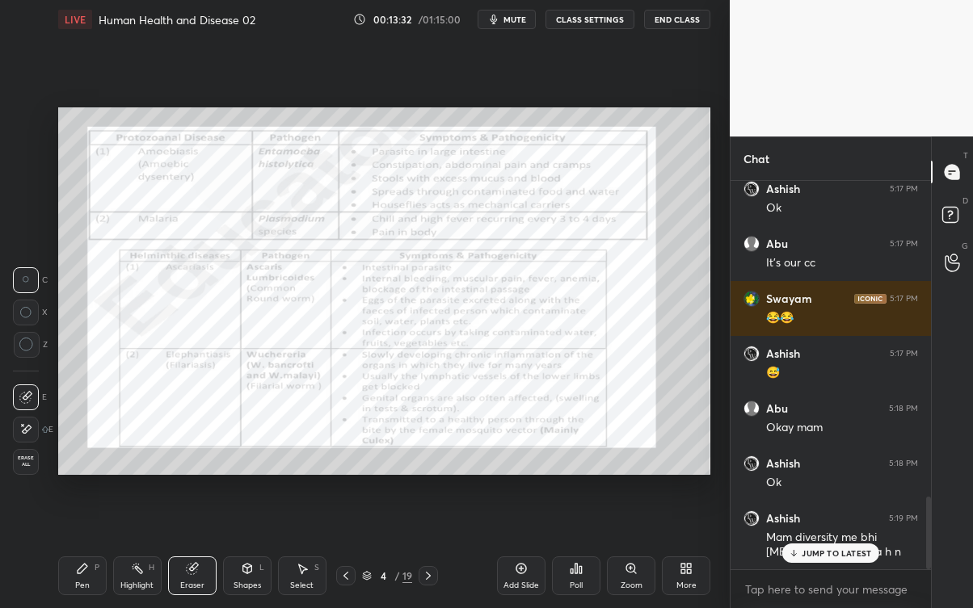
click at [850, 547] on div "JUMP TO LATEST" at bounding box center [830, 553] width 97 height 19
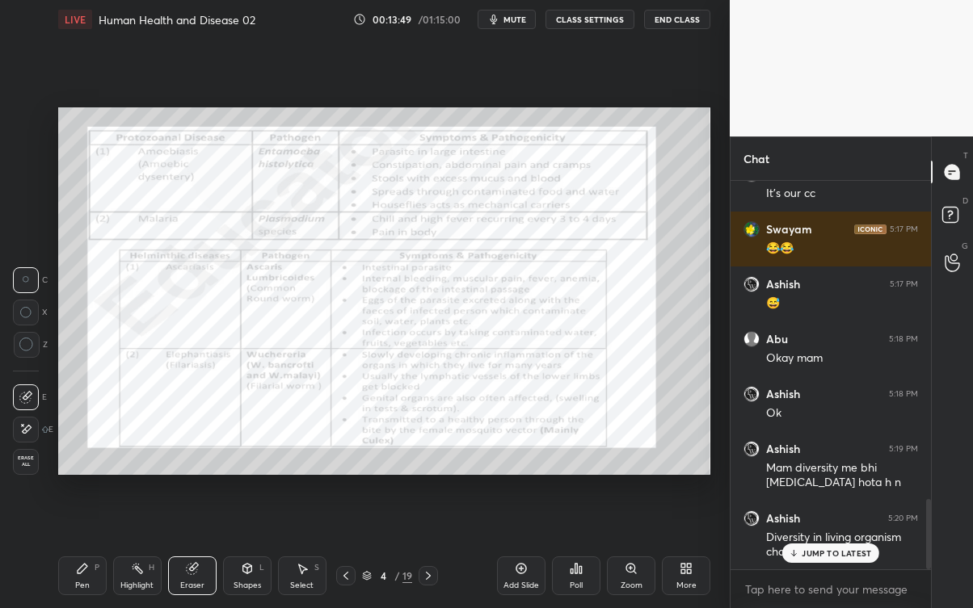
click at [852, 549] on p "JUMP TO LATEST" at bounding box center [835, 554] width 69 height 10
click at [78, 549] on div "Pen" at bounding box center [82, 586] width 15 height 8
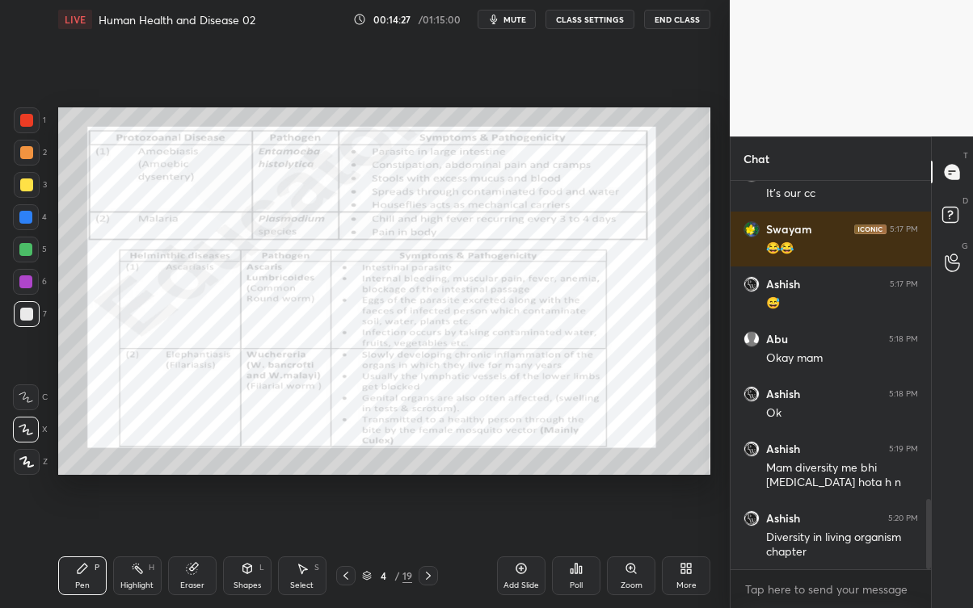
click at [36, 116] on div at bounding box center [27, 120] width 26 height 26
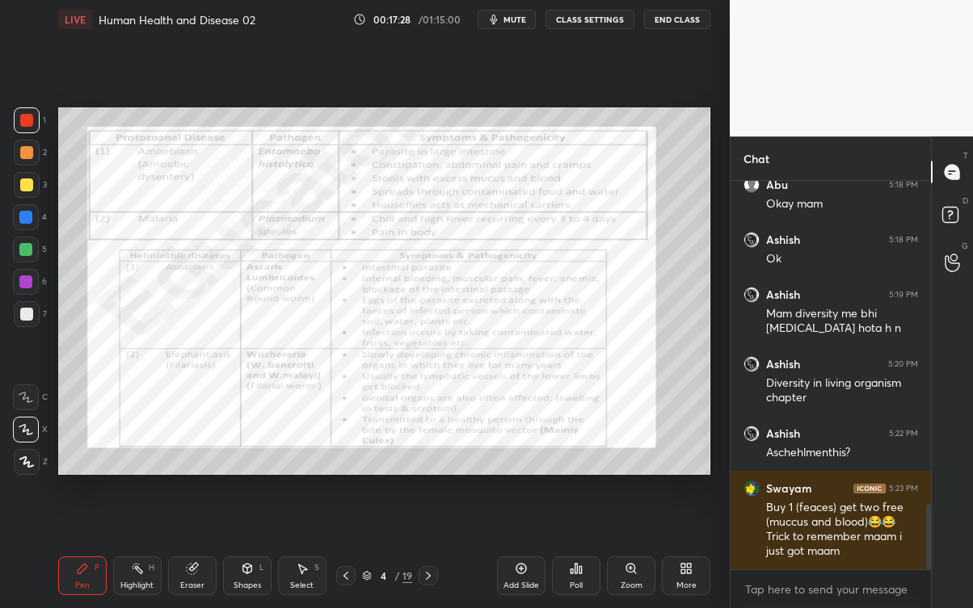
scroll to position [1967, 0]
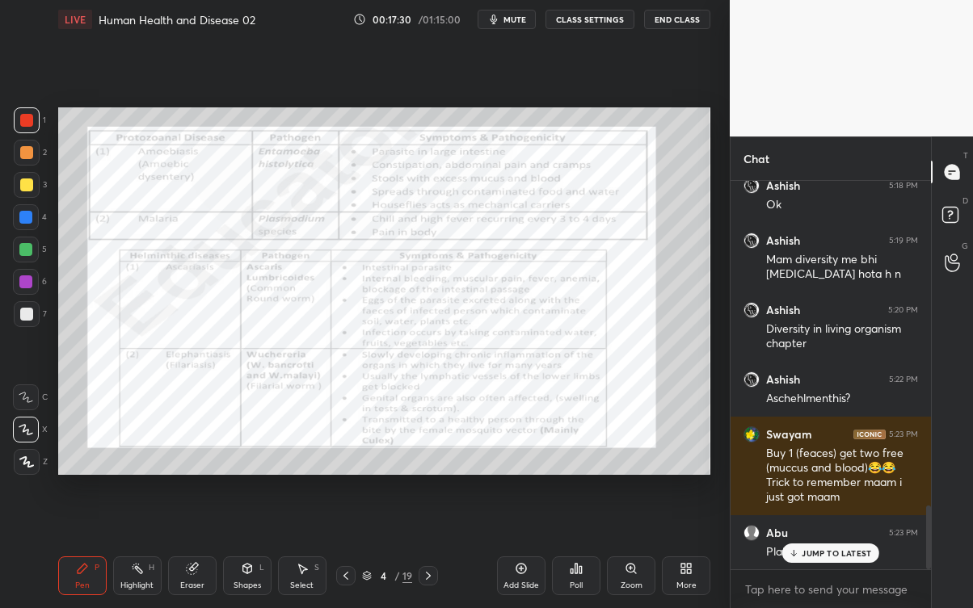
click at [860, 549] on p "JUMP TO LATEST" at bounding box center [835, 554] width 69 height 10
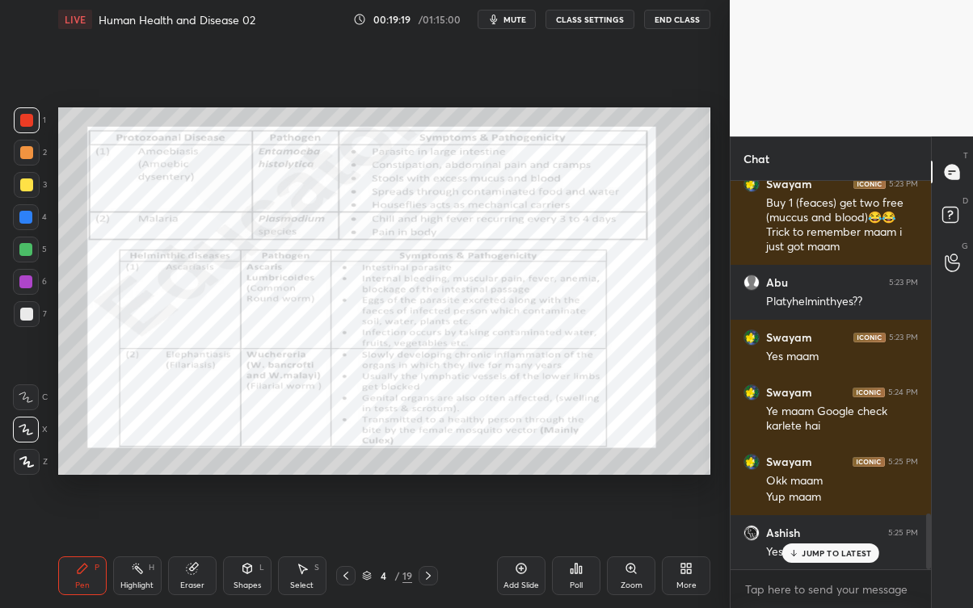
scroll to position [2301, 0]
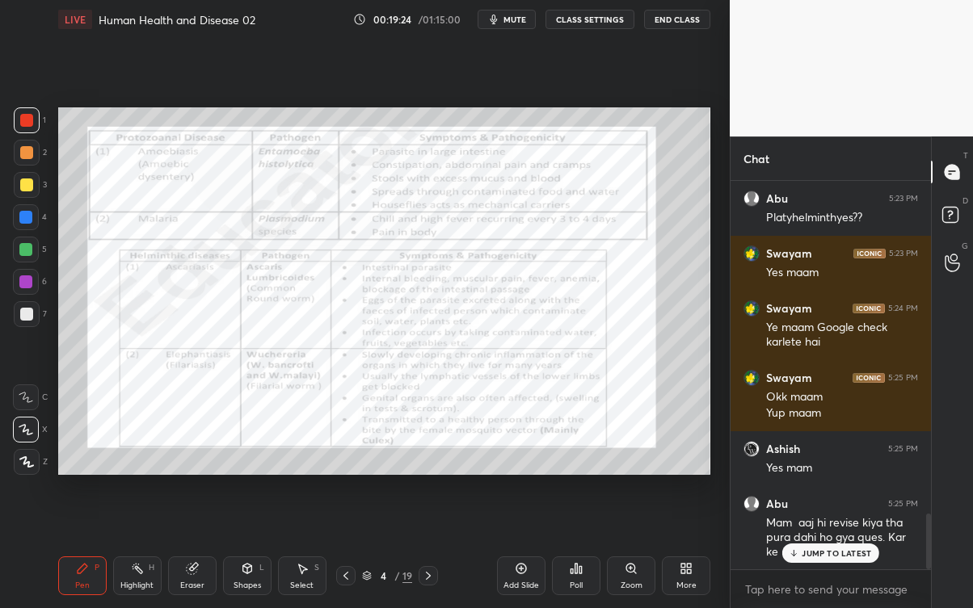
click at [848, 549] on p "JUMP TO LATEST" at bounding box center [835, 554] width 69 height 10
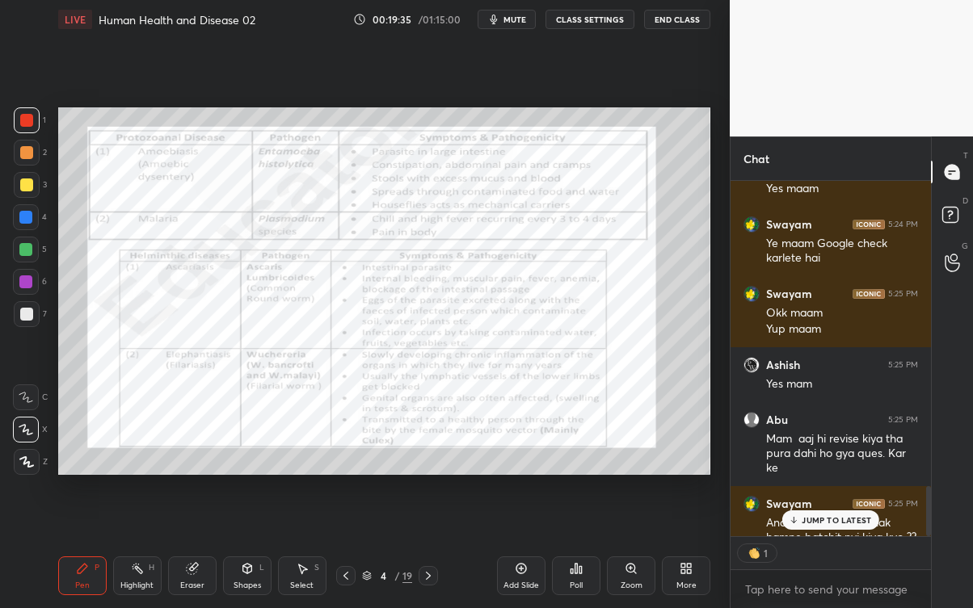
scroll to position [2418, 0]
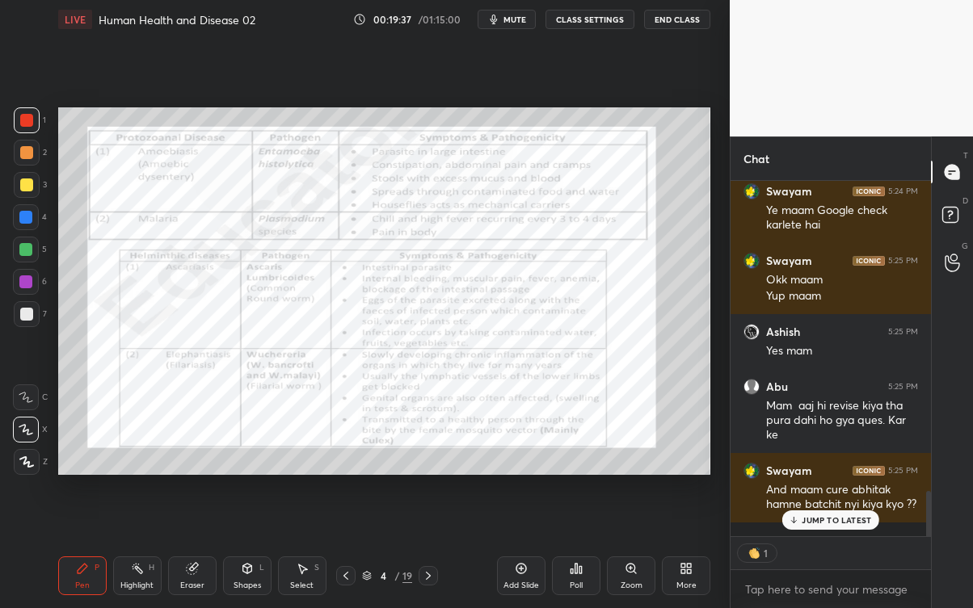
click at [865, 522] on p "JUMP TO LATEST" at bounding box center [835, 520] width 69 height 10
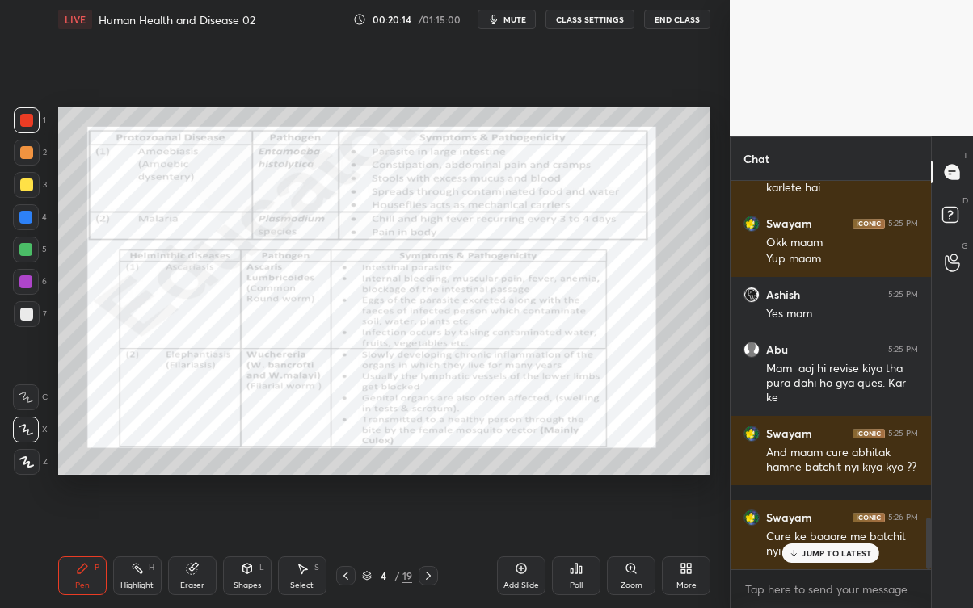
scroll to position [2510, 0]
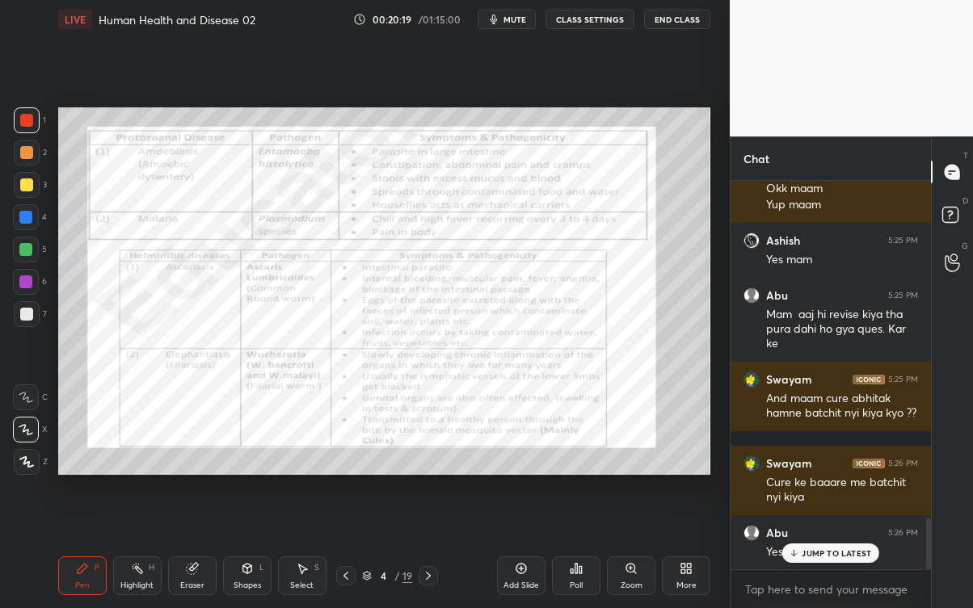
click at [877, 549] on div "JUMP TO LATEST" at bounding box center [830, 553] width 97 height 19
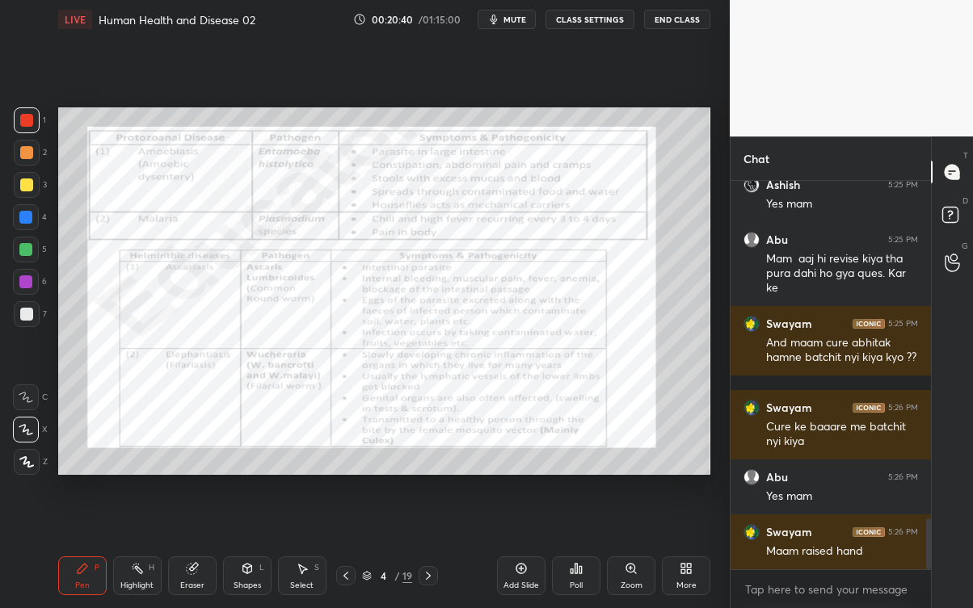
click at [955, 224] on icon at bounding box center [952, 217] width 29 height 29
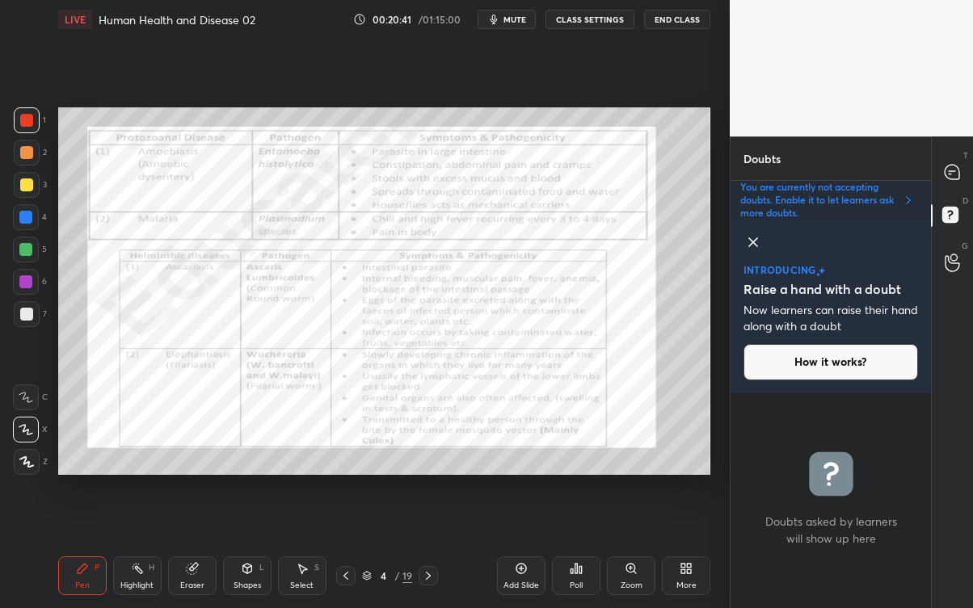
scroll to position [210, 196]
click at [961, 272] on div at bounding box center [952, 262] width 32 height 29
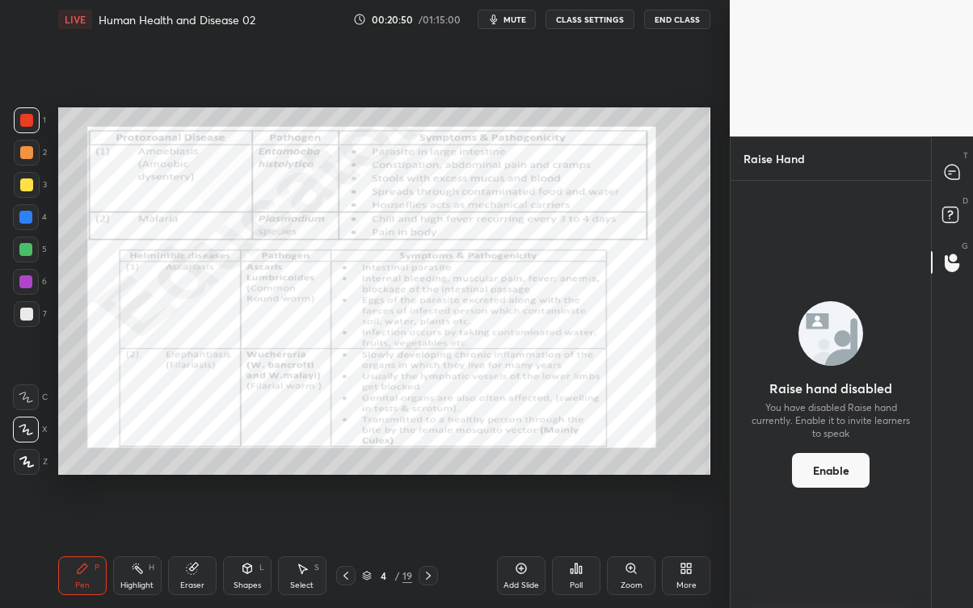
click at [950, 179] on icon at bounding box center [952, 172] width 15 height 15
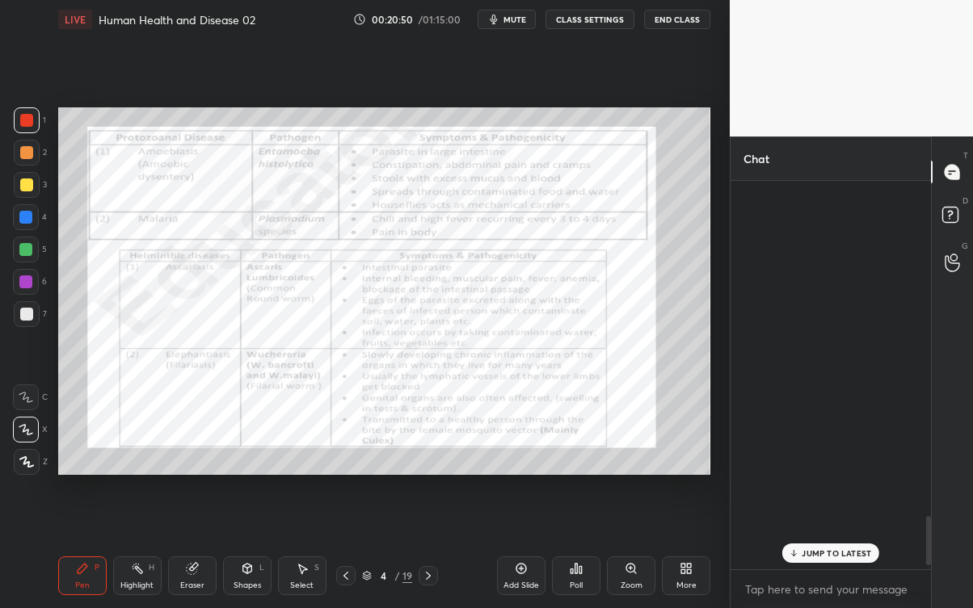
scroll to position [384, 196]
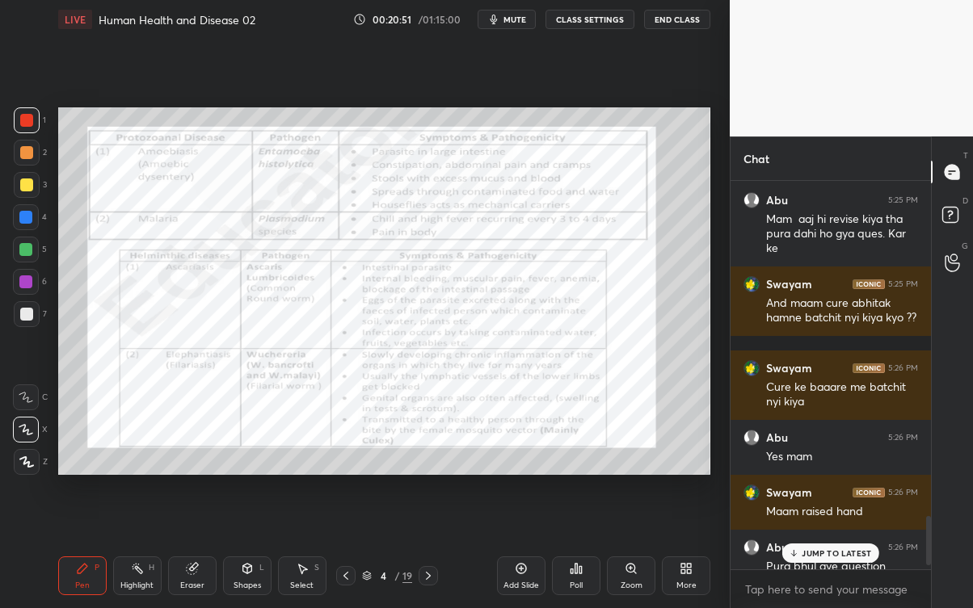
click at [948, 276] on div at bounding box center [952, 262] width 32 height 29
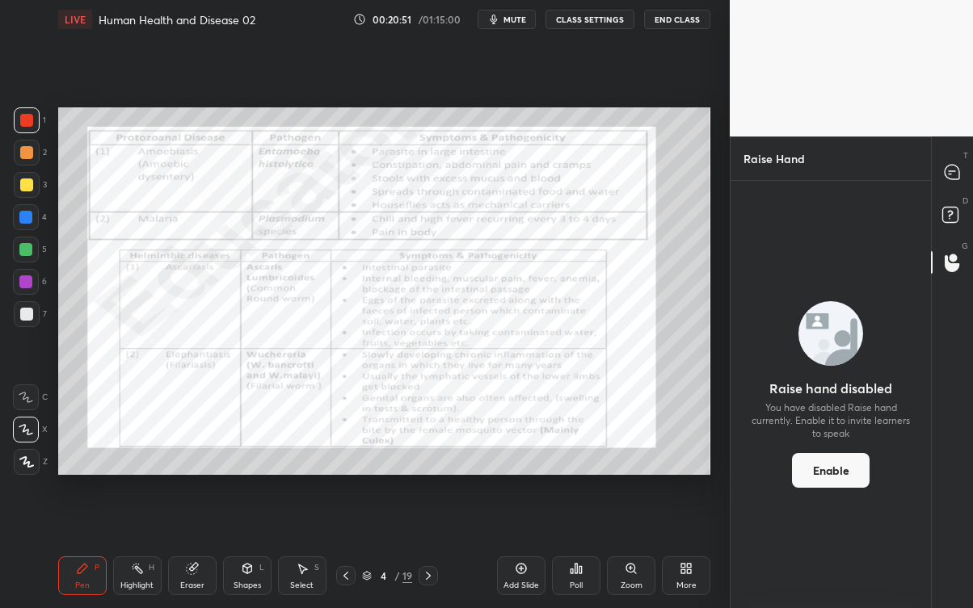
click at [844, 465] on button "Enable" at bounding box center [831, 470] width 78 height 35
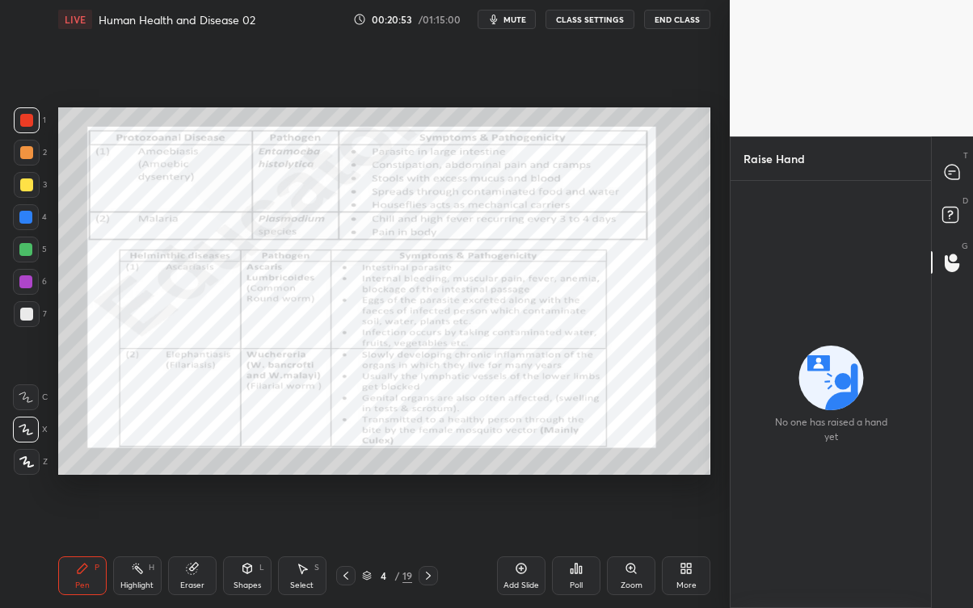
click at [950, 181] on div at bounding box center [952, 172] width 32 height 29
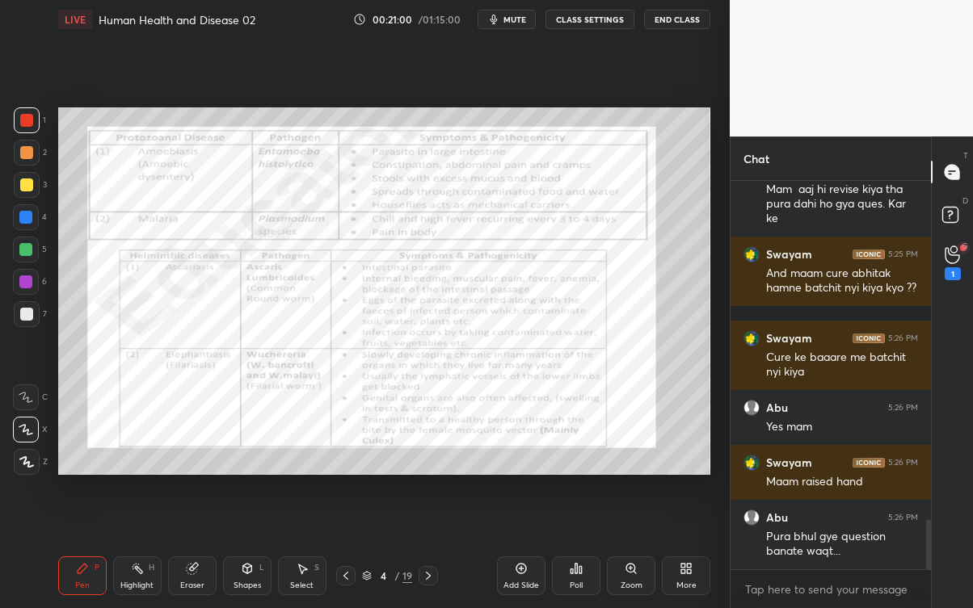
click at [951, 255] on icon at bounding box center [952, 255] width 15 height 16
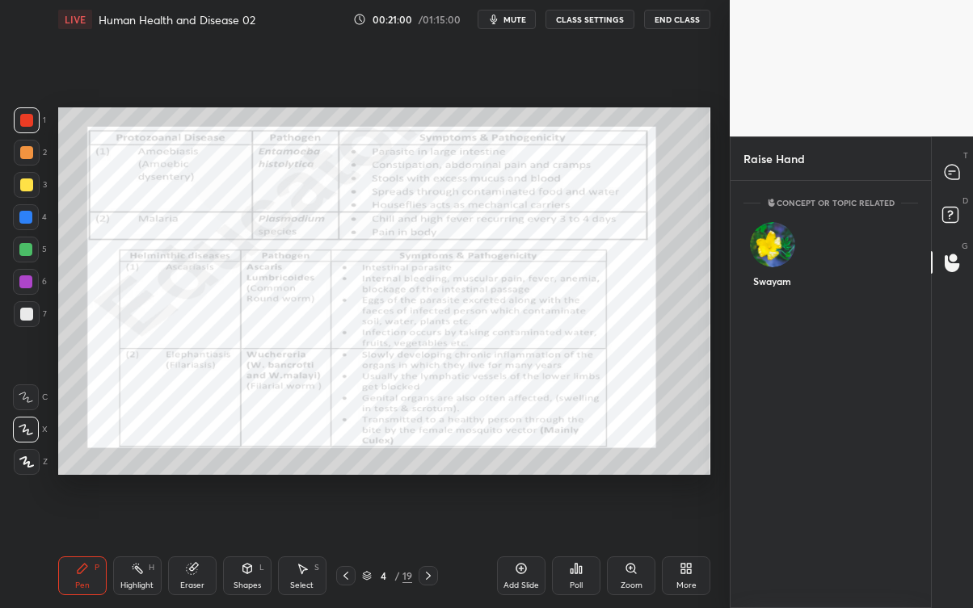
scroll to position [6, 5]
click at [777, 256] on div "Swayam" at bounding box center [771, 259] width 57 height 94
click at [768, 298] on button "INVITE" at bounding box center [772, 292] width 43 height 21
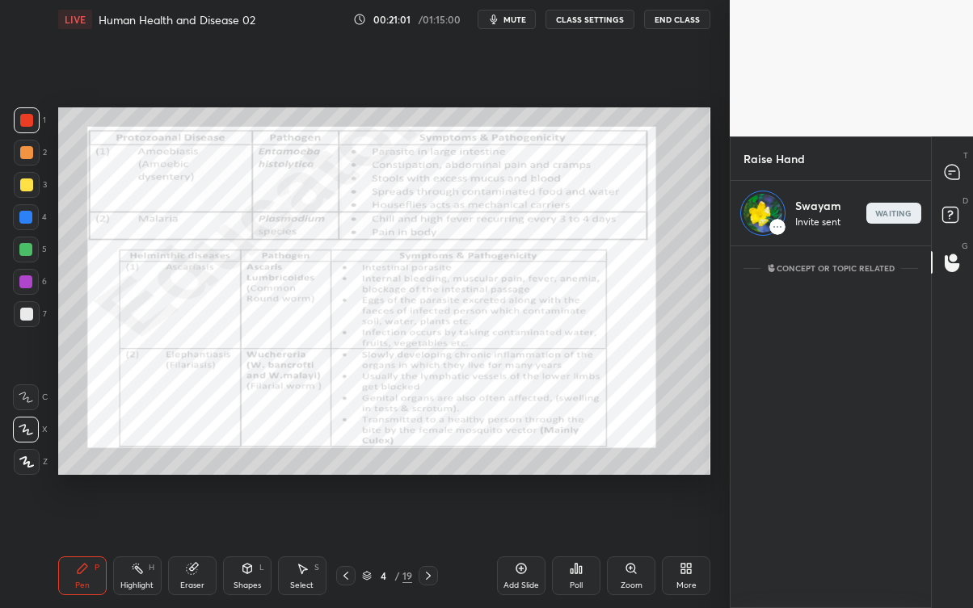
scroll to position [356, 196]
click at [895, 215] on p "end" at bounding box center [895, 213] width 18 height 8
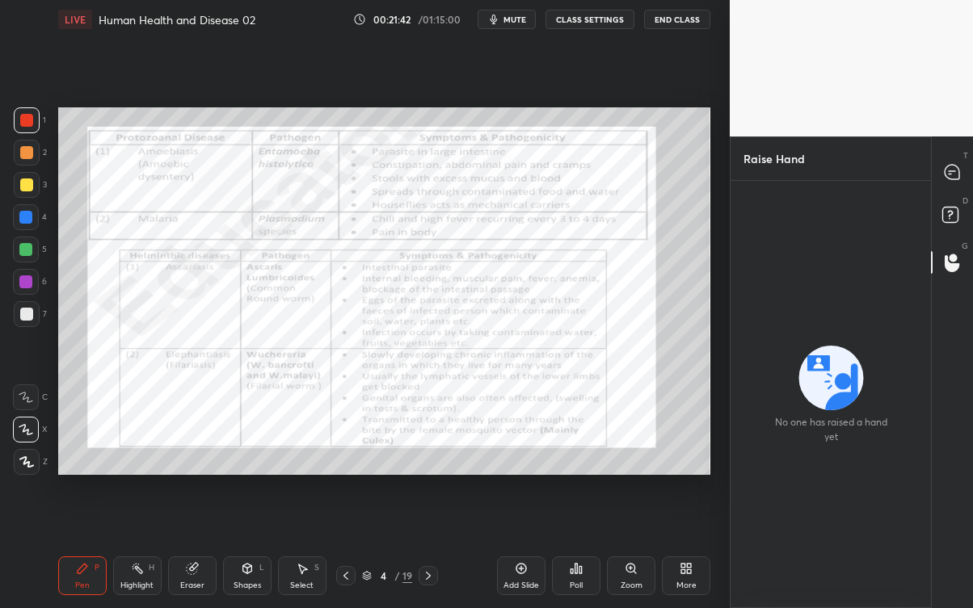
click at [958, 158] on div at bounding box center [952, 172] width 32 height 29
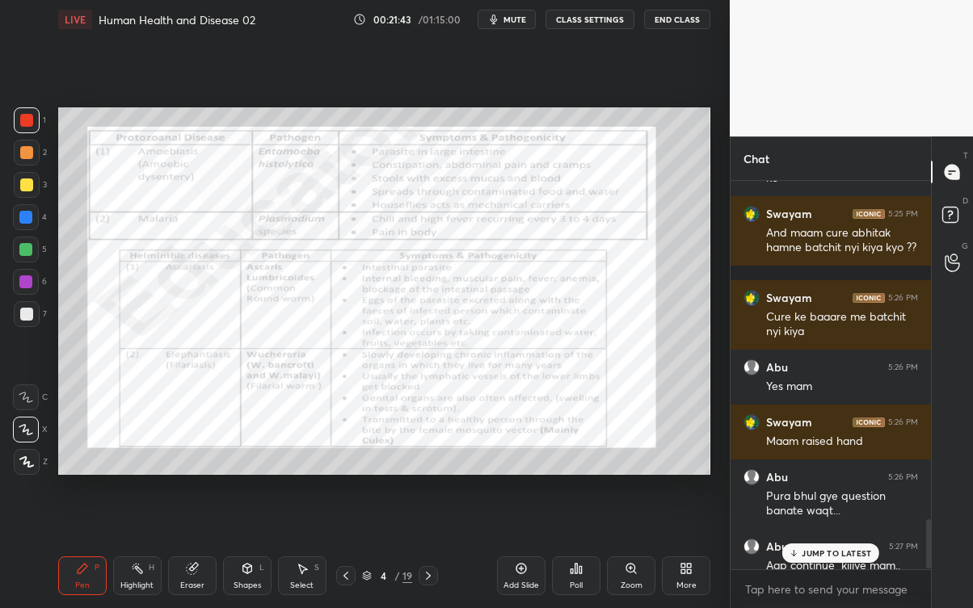
scroll to position [2689, 0]
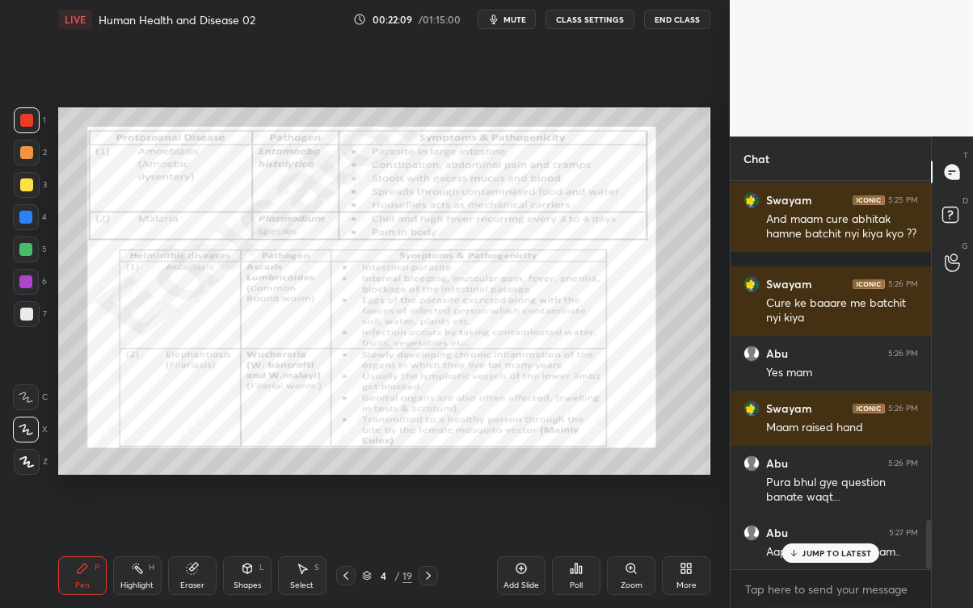
click at [851, 549] on p "JUMP TO LATEST" at bounding box center [835, 554] width 69 height 10
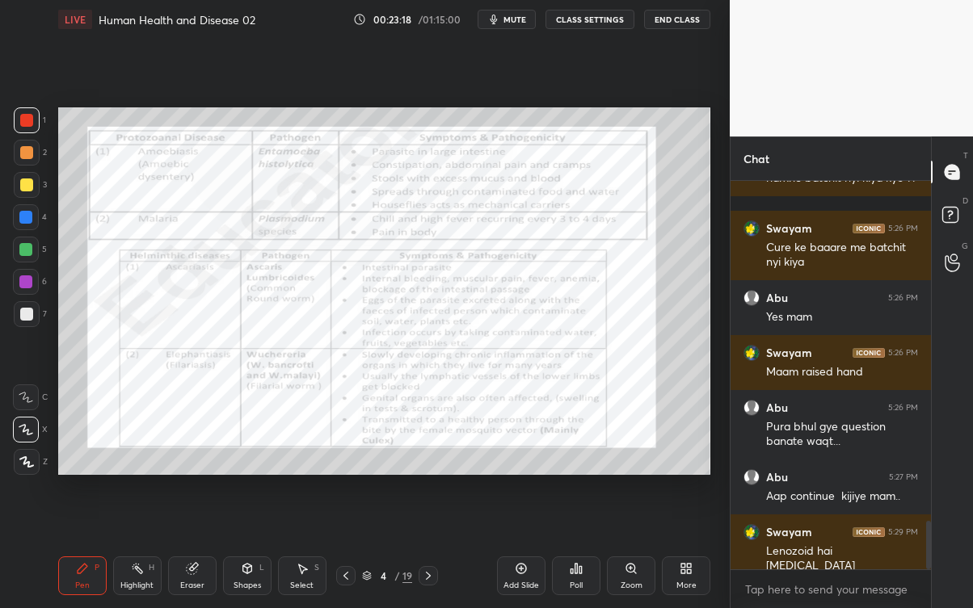
scroll to position [2775, 0]
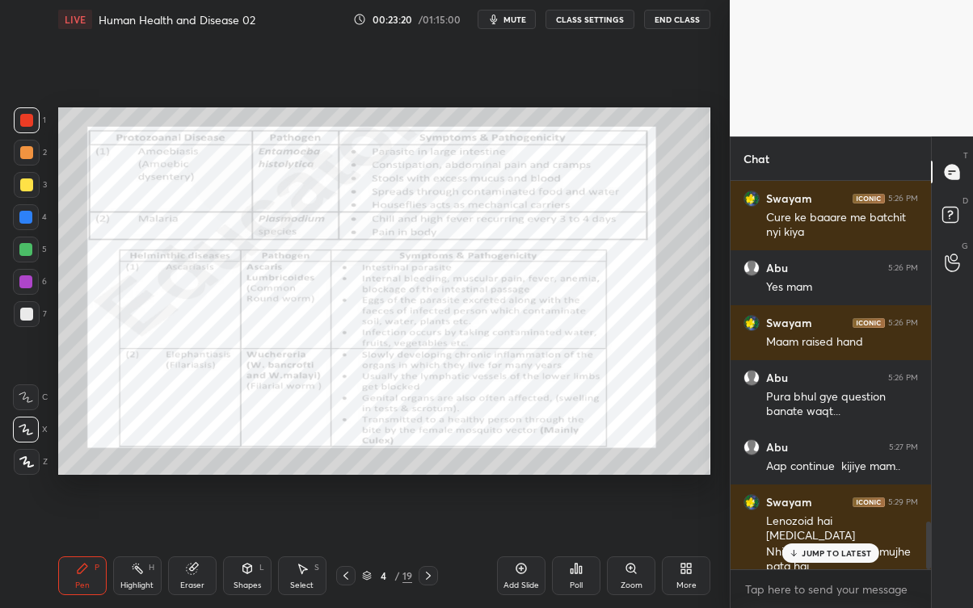
click at [847, 549] on p "JUMP TO LATEST" at bounding box center [835, 554] width 69 height 10
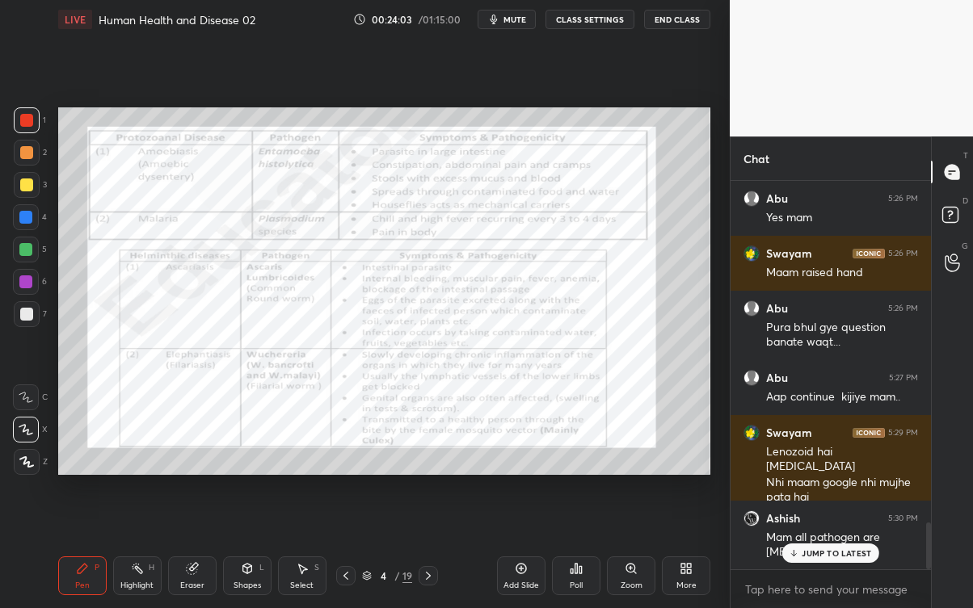
click at [858, 547] on div "JUMP TO LATEST" at bounding box center [830, 553] width 97 height 19
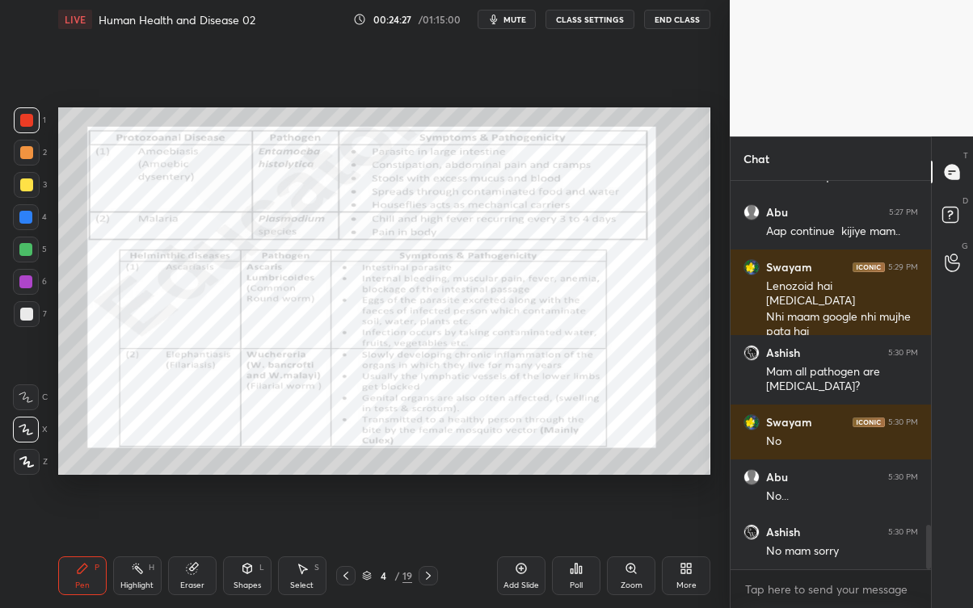
scroll to position [3064, 0]
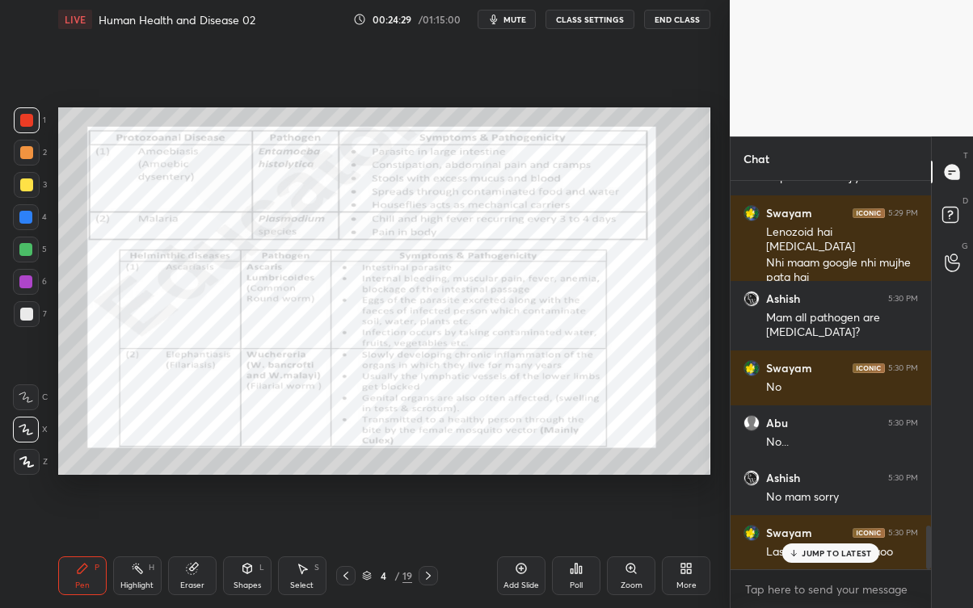
click at [844, 546] on div "JUMP TO LATEST" at bounding box center [830, 553] width 97 height 19
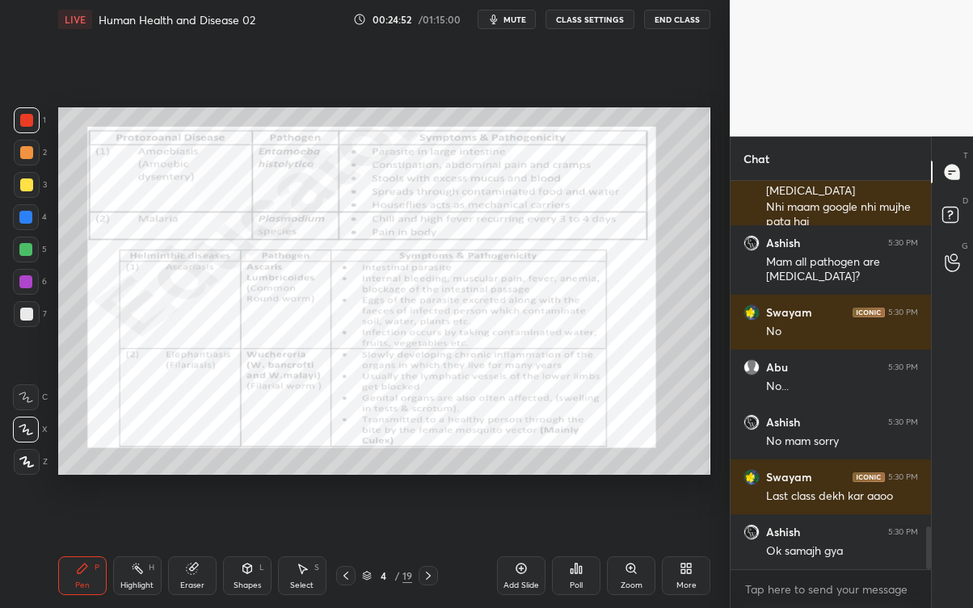
scroll to position [3174, 0]
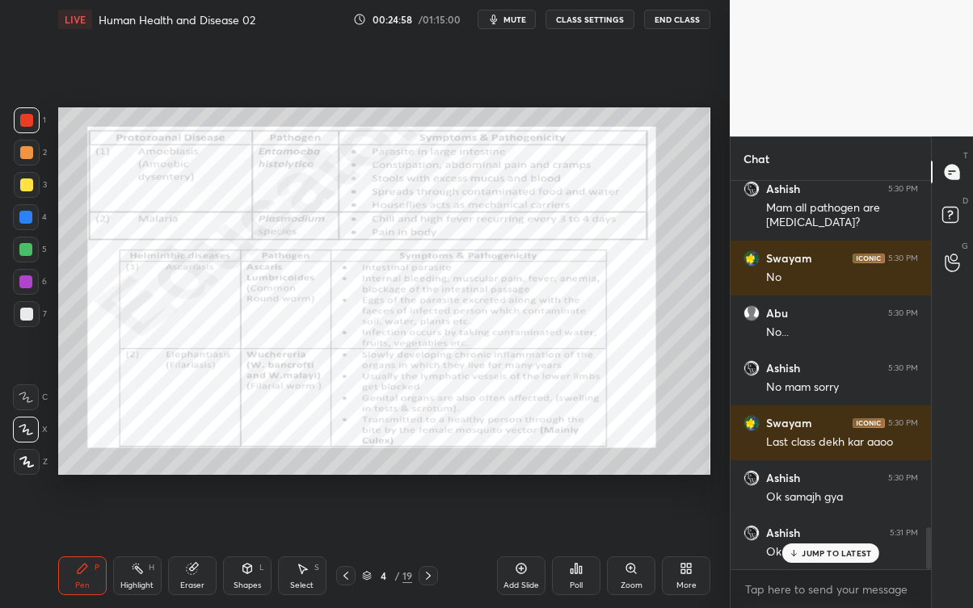
click at [839, 549] on p "JUMP TO LATEST" at bounding box center [835, 554] width 69 height 10
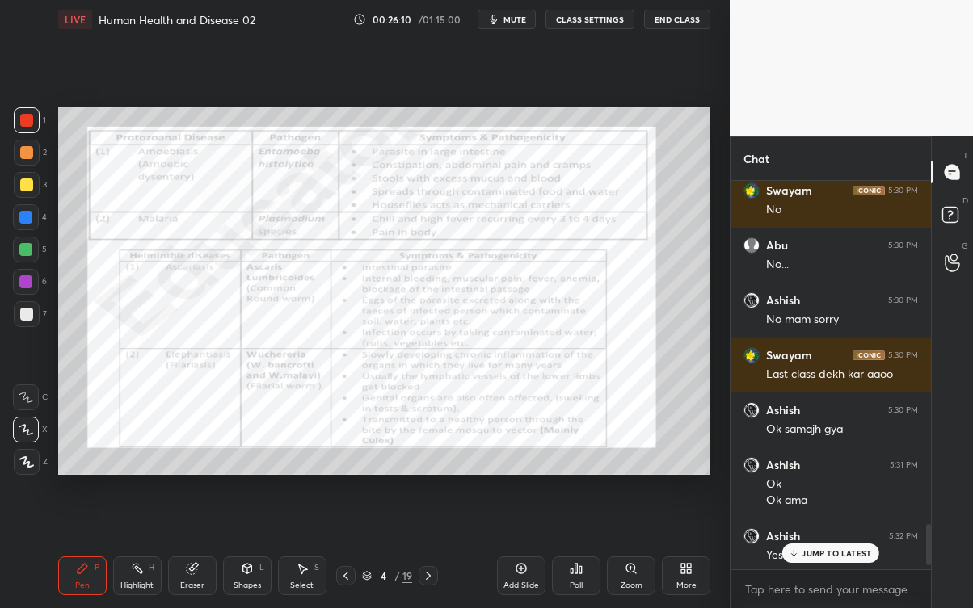
scroll to position [3245, 0]
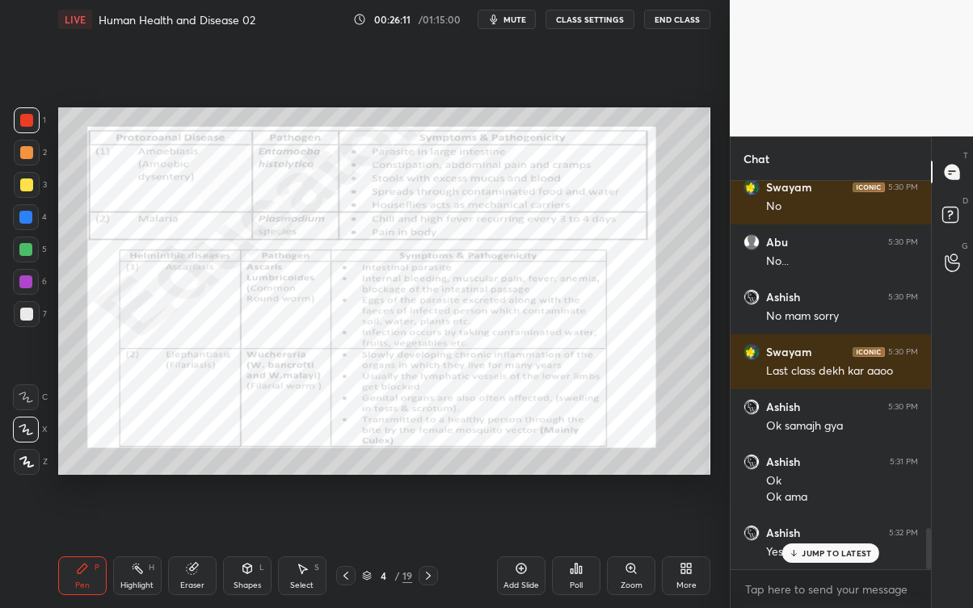
click at [851, 549] on p "JUMP TO LATEST" at bounding box center [835, 554] width 69 height 10
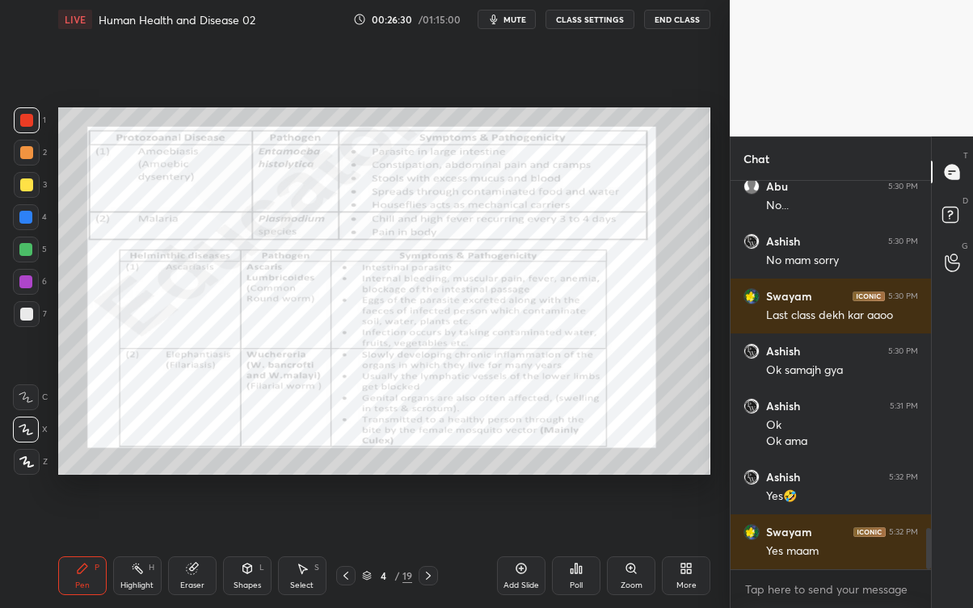
click at [428, 549] on icon at bounding box center [428, 576] width 13 height 13
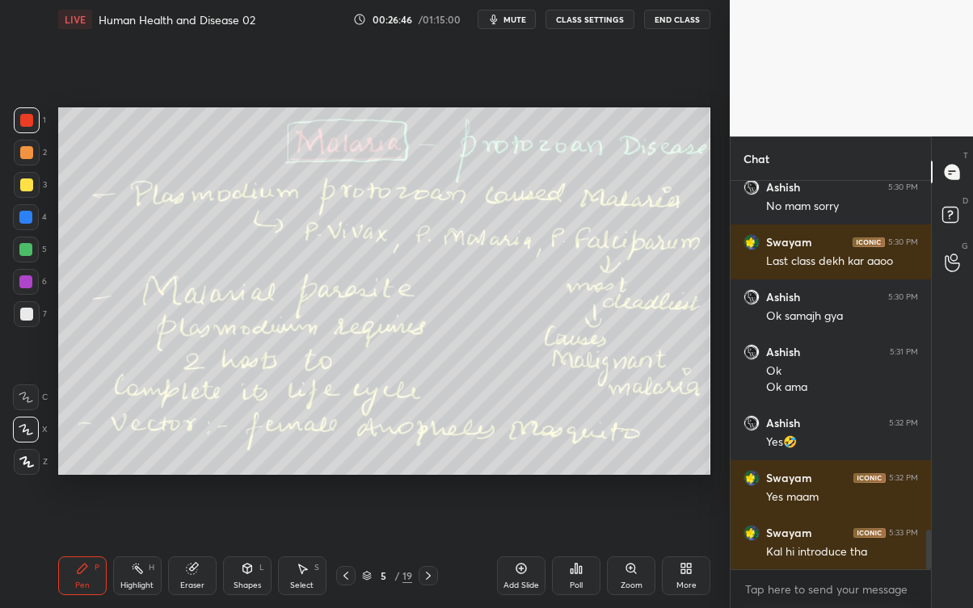
scroll to position [3425, 0]
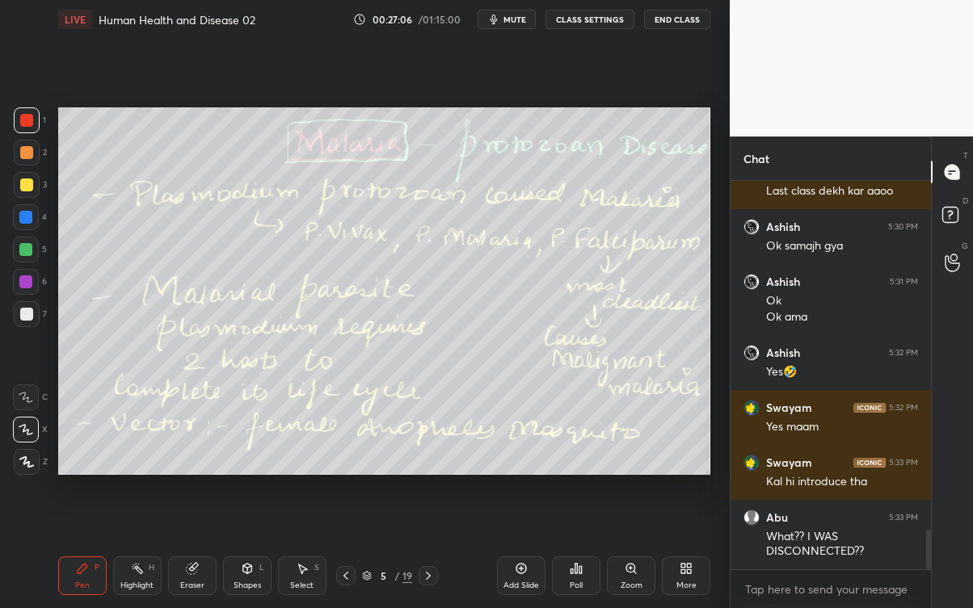
click at [765, 337] on div "Ashish 5:32 PM Yes🤣" at bounding box center [830, 362] width 200 height 55
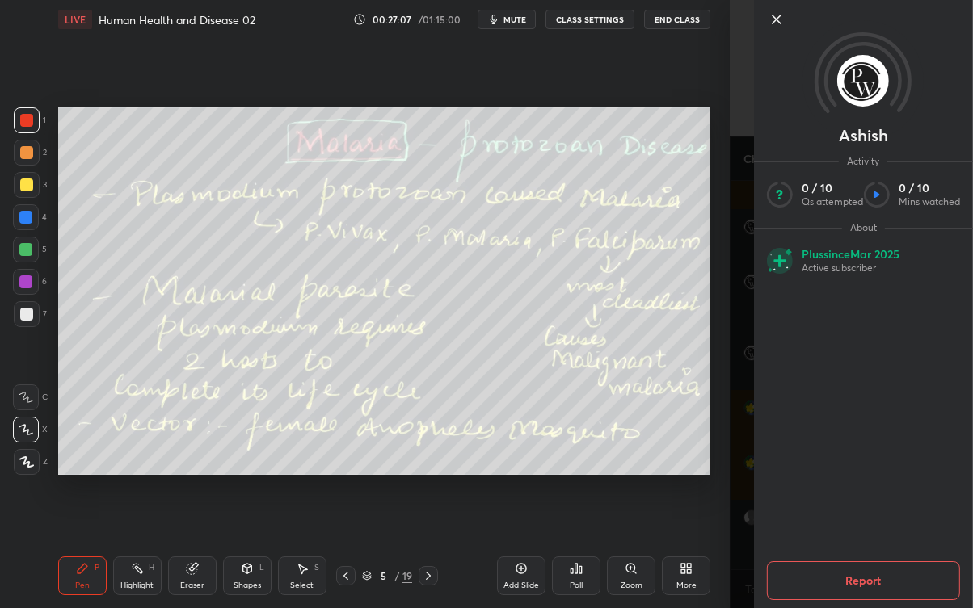
click at [710, 360] on div "Setting up your live class Poll for secs No correct answer Start poll" at bounding box center [384, 291] width 665 height 505
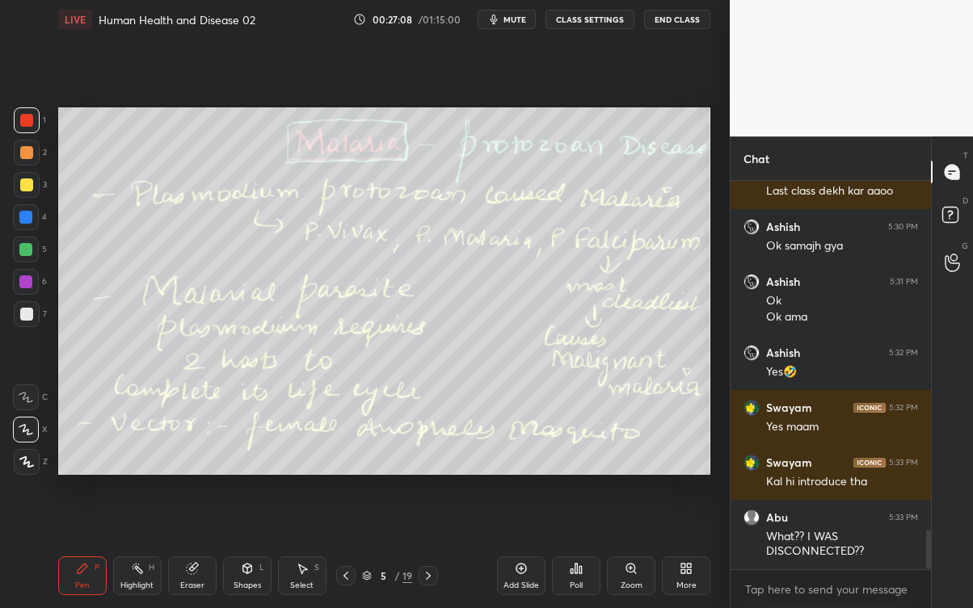
click at [525, 23] on span "mute" at bounding box center [514, 19] width 23 height 11
click at [518, 27] on button "unmute" at bounding box center [507, 19] width 58 height 19
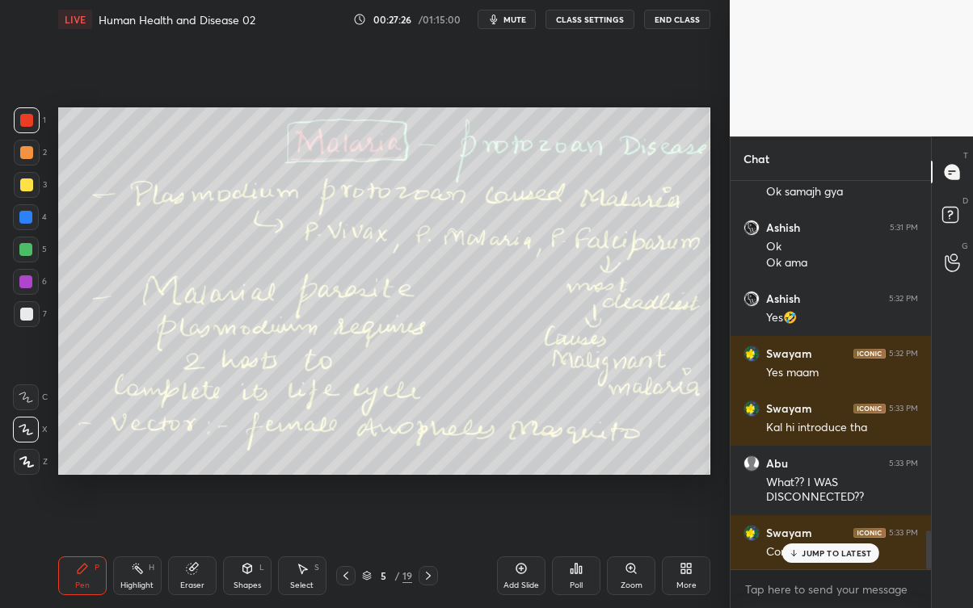
click at [848, 549] on div "JUMP TO LATEST" at bounding box center [830, 553] width 97 height 19
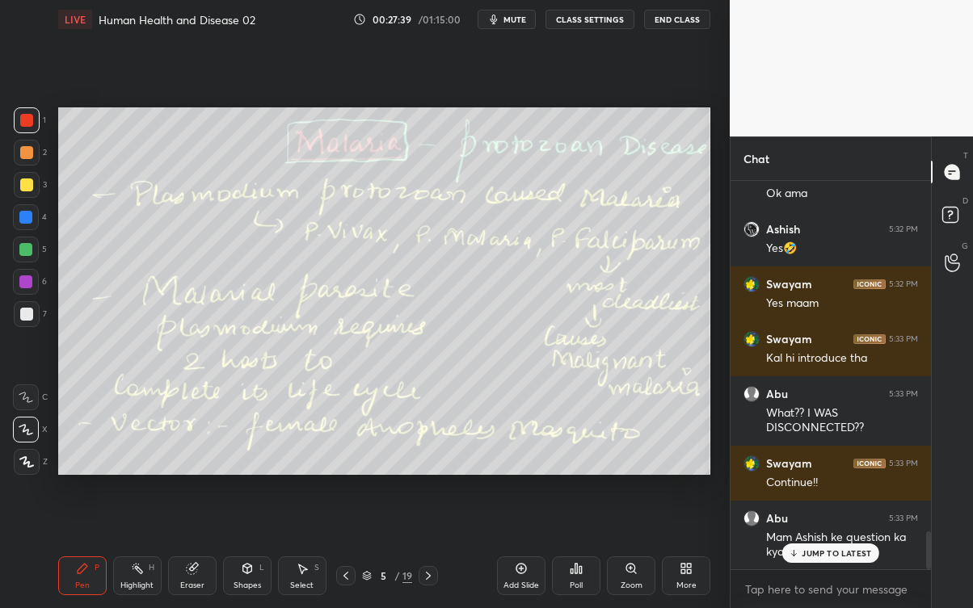
click at [848, 549] on p "JUMP TO LATEST" at bounding box center [835, 554] width 69 height 10
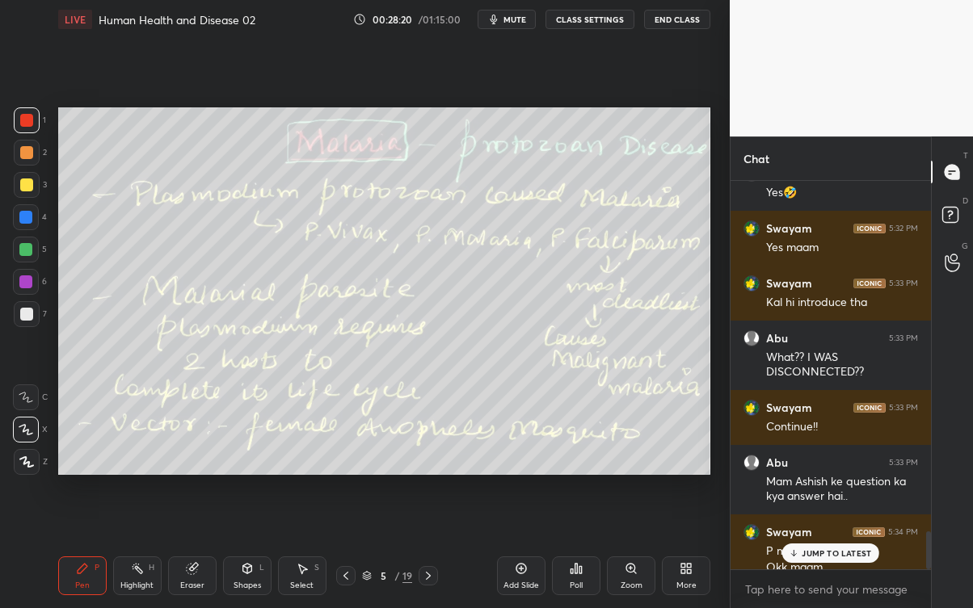
scroll to position [3620, 0]
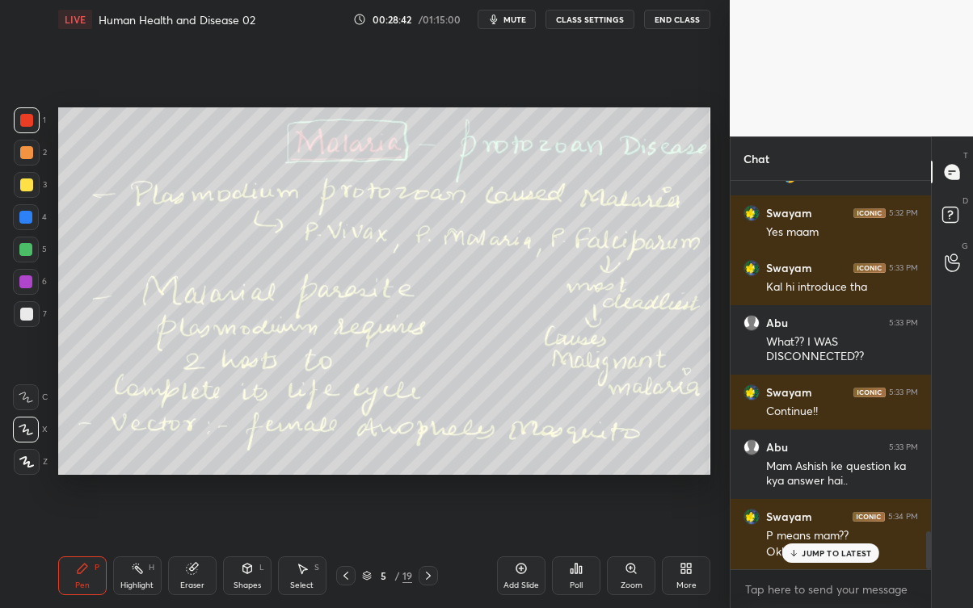
click at [843, 549] on div "JUMP TO LATEST" at bounding box center [830, 553] width 97 height 19
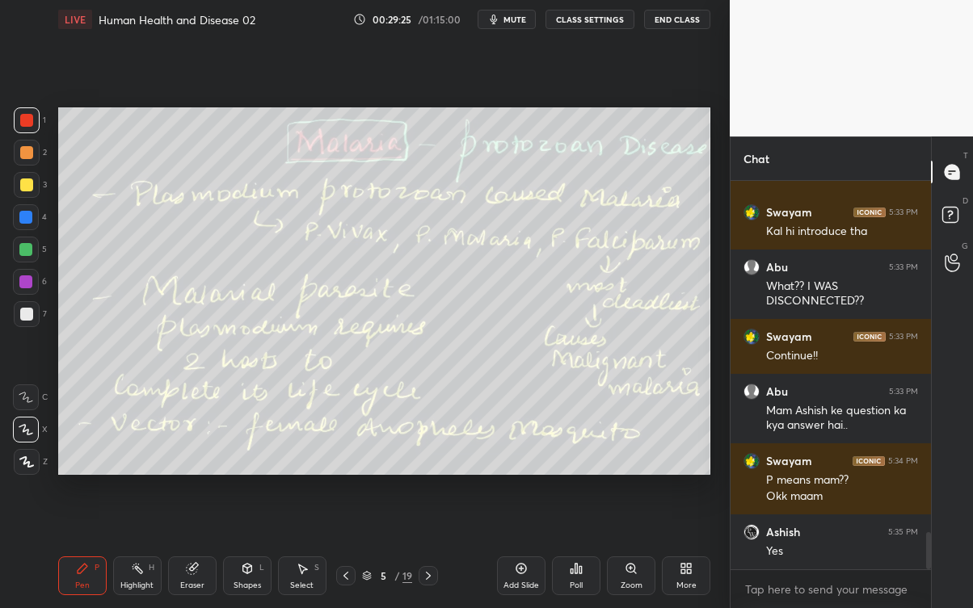
click at [435, 549] on icon at bounding box center [428, 576] width 13 height 13
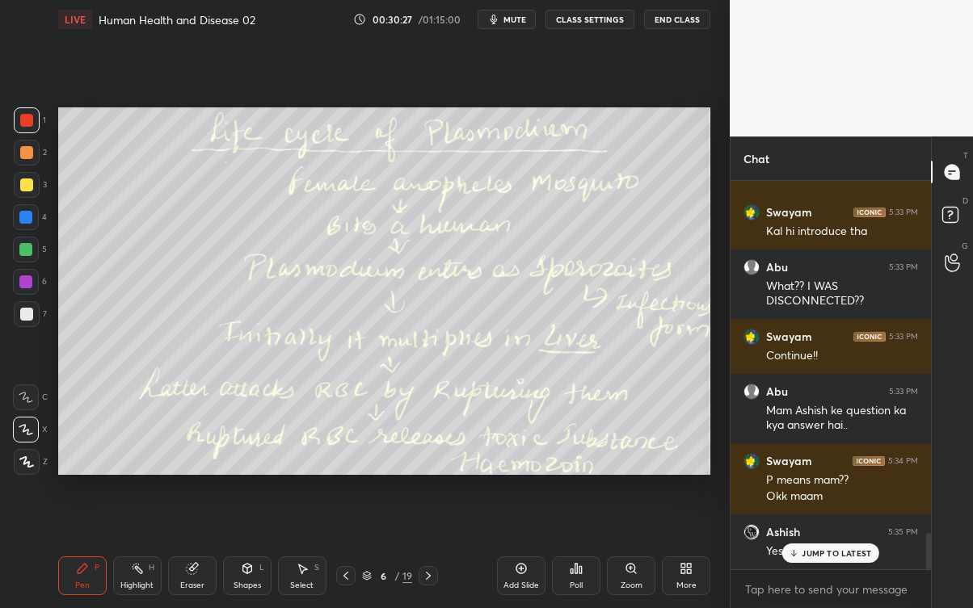
scroll to position [3744, 0]
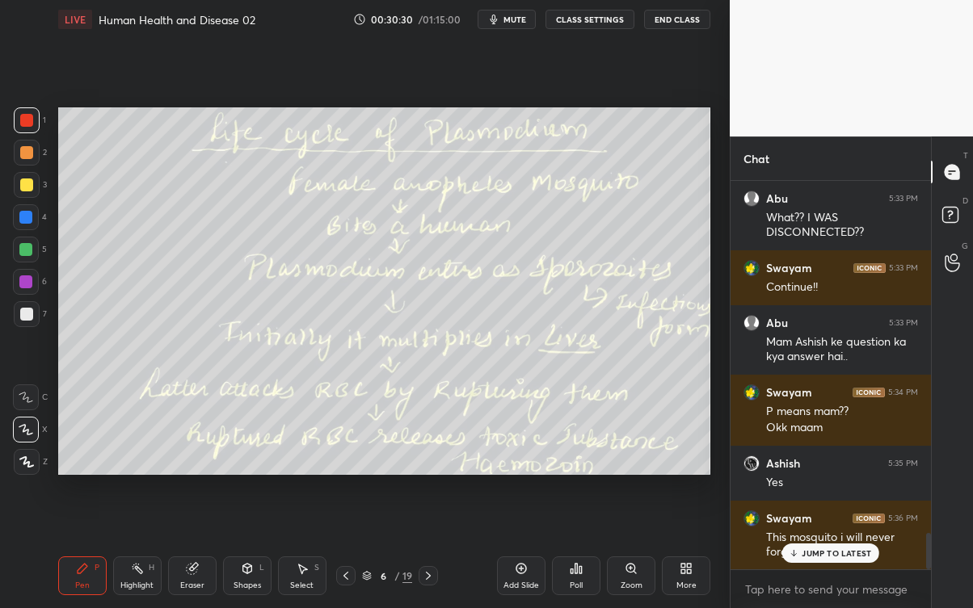
click at [854, 549] on p "JUMP TO LATEST" at bounding box center [835, 554] width 69 height 10
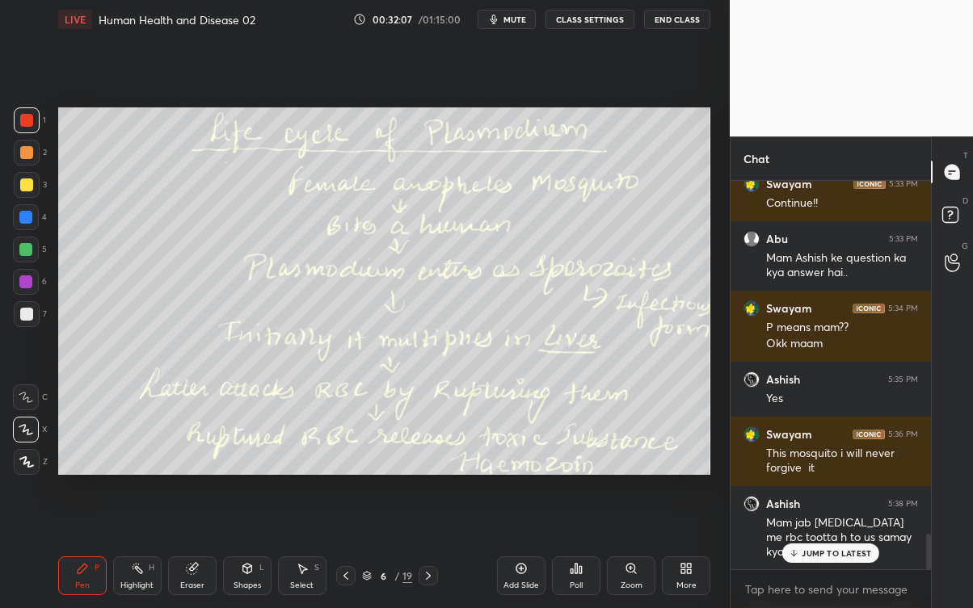
scroll to position [3884, 0]
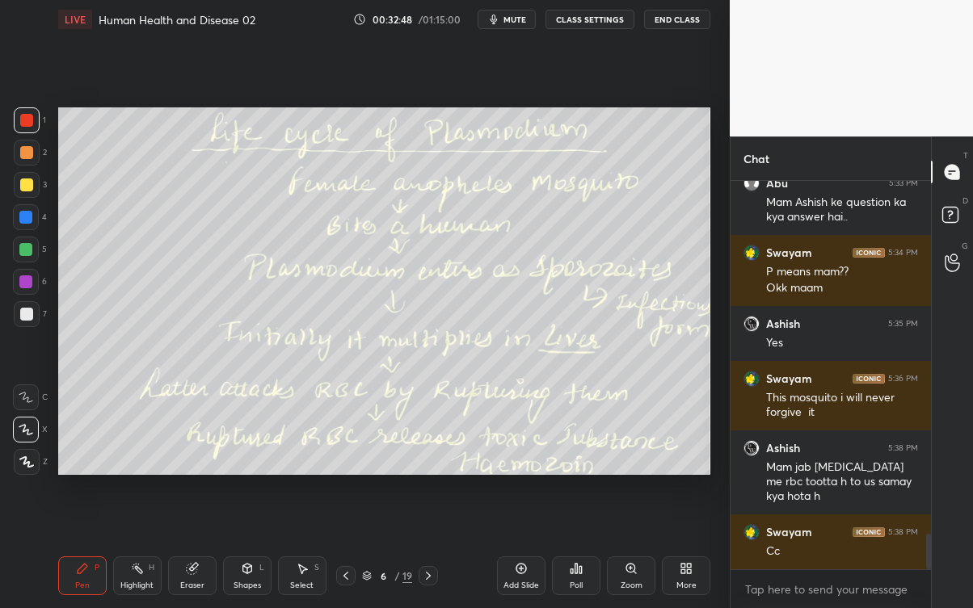
click at [437, 549] on div at bounding box center [428, 575] width 19 height 19
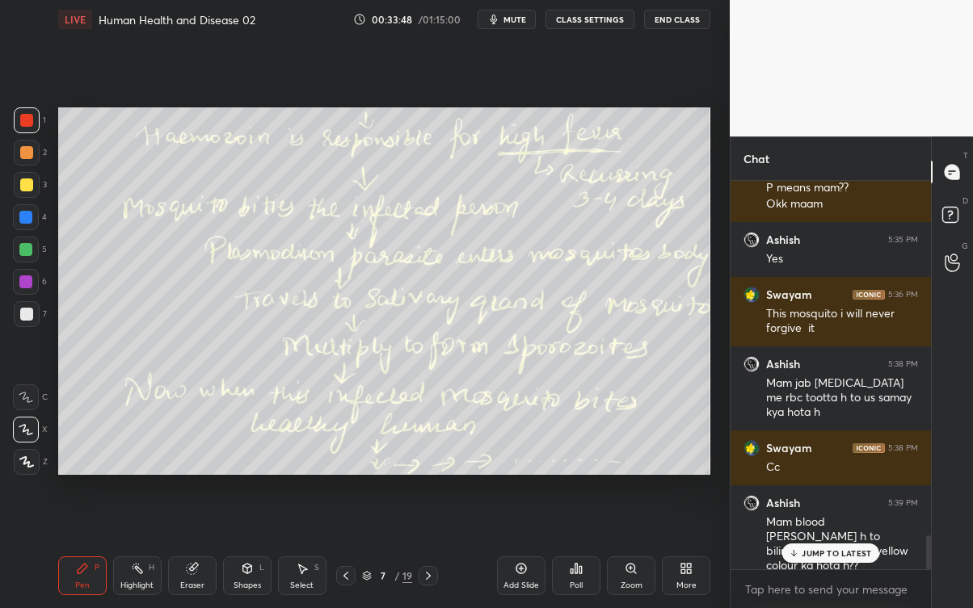
scroll to position [4022, 0]
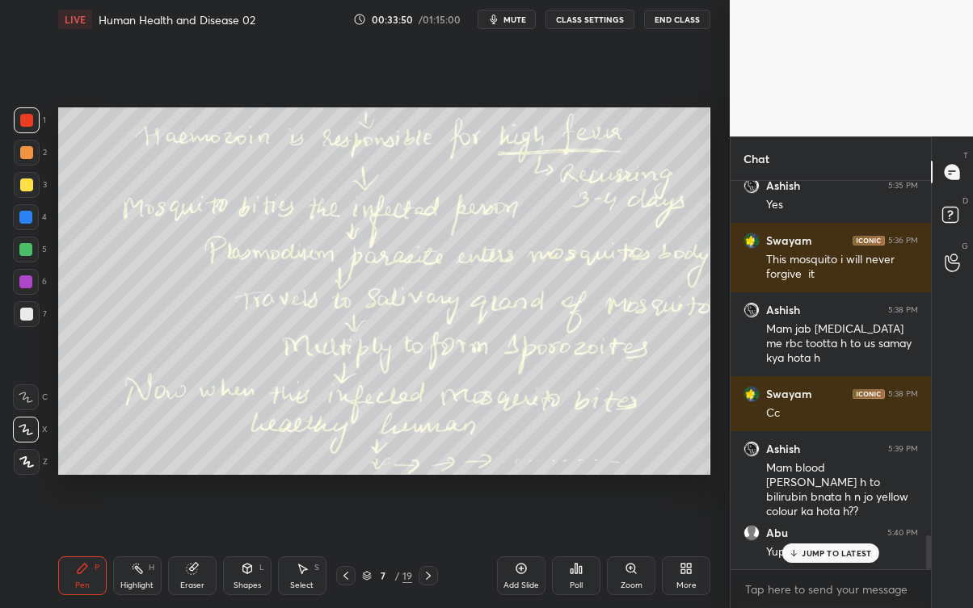
click at [829, 543] on div "Yup" at bounding box center [842, 550] width 152 height 19
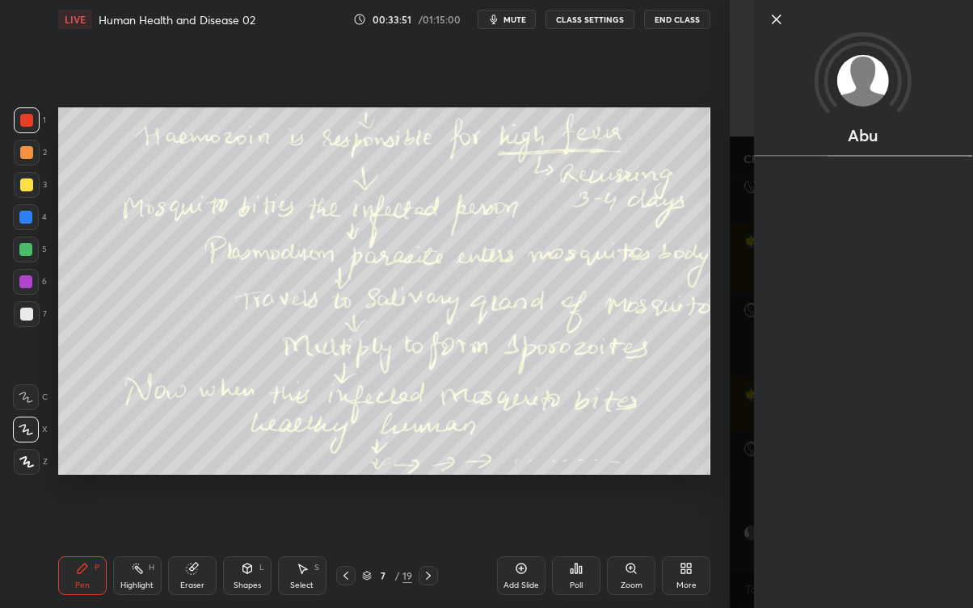
click at [702, 485] on div "Setting up your live class Poll for secs No correct answer Start poll" at bounding box center [384, 291] width 665 height 505
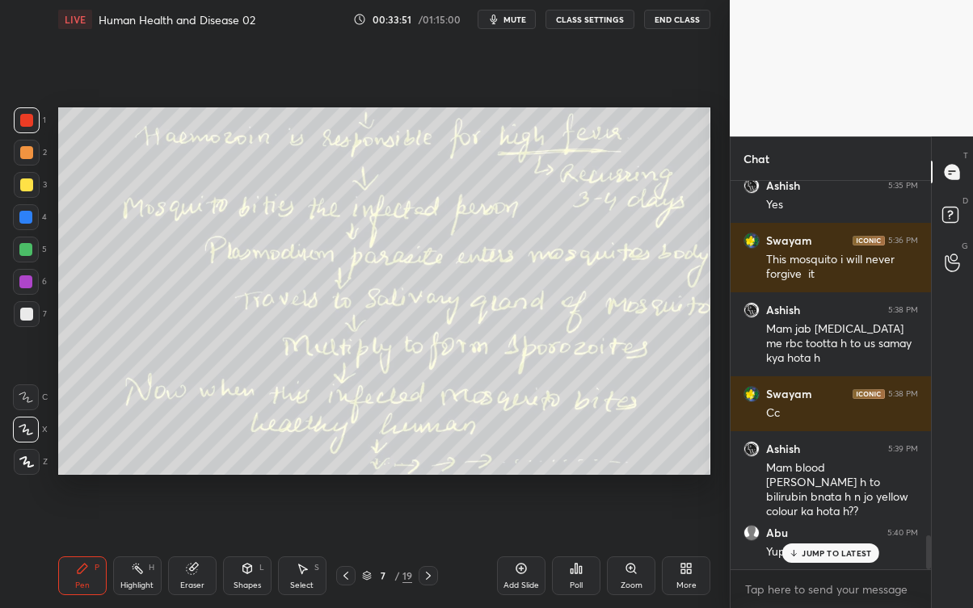
click at [821, 549] on p "JUMP TO LATEST" at bounding box center [835, 554] width 69 height 10
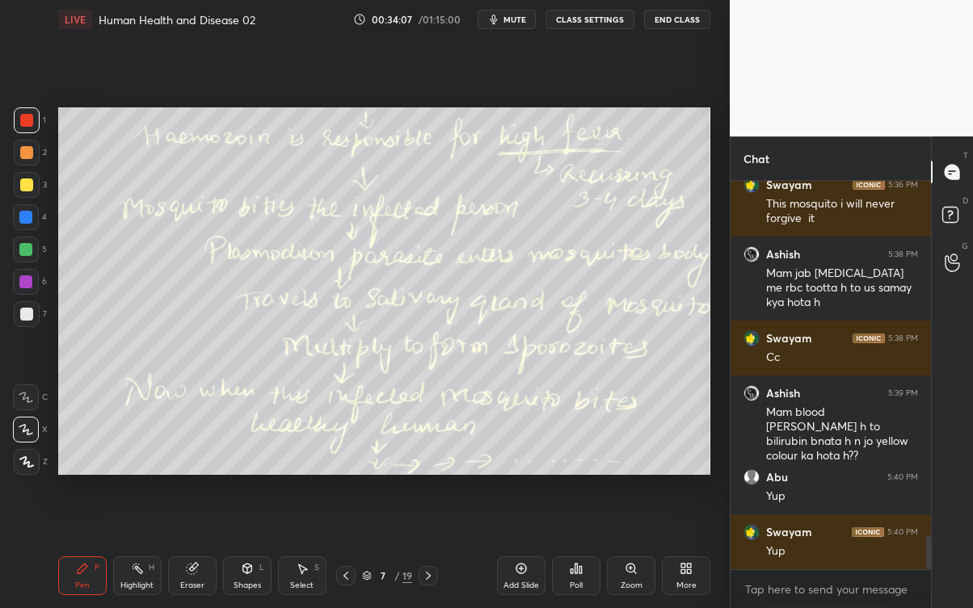
scroll to position [4176, 0]
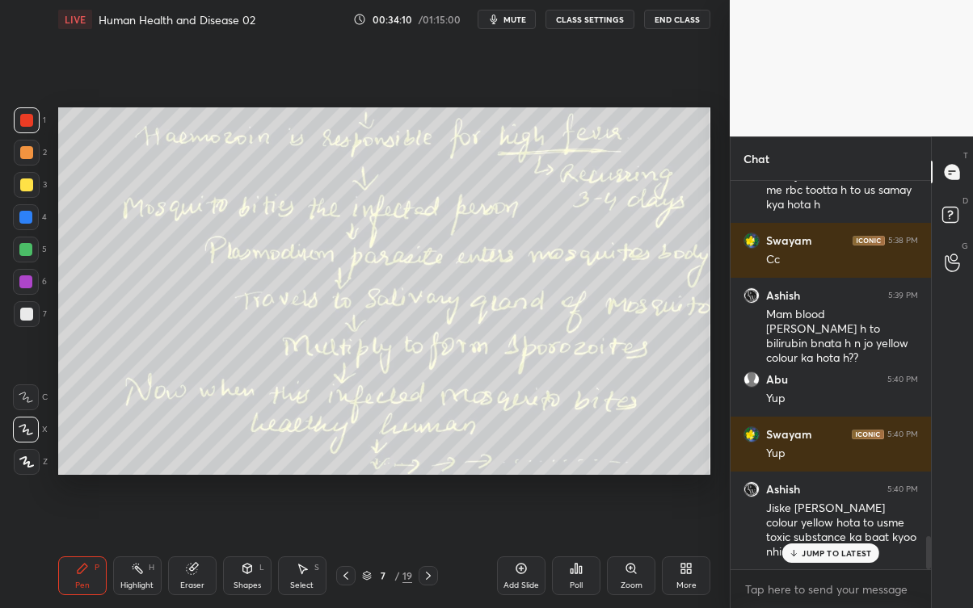
click at [849, 549] on p "JUMP TO LATEST" at bounding box center [835, 554] width 69 height 10
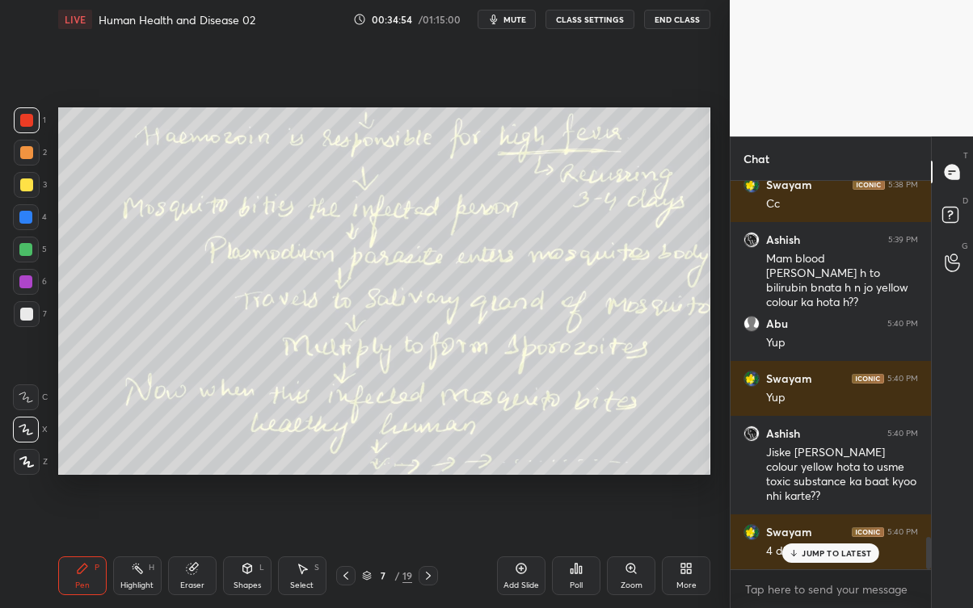
scroll to position [4300, 0]
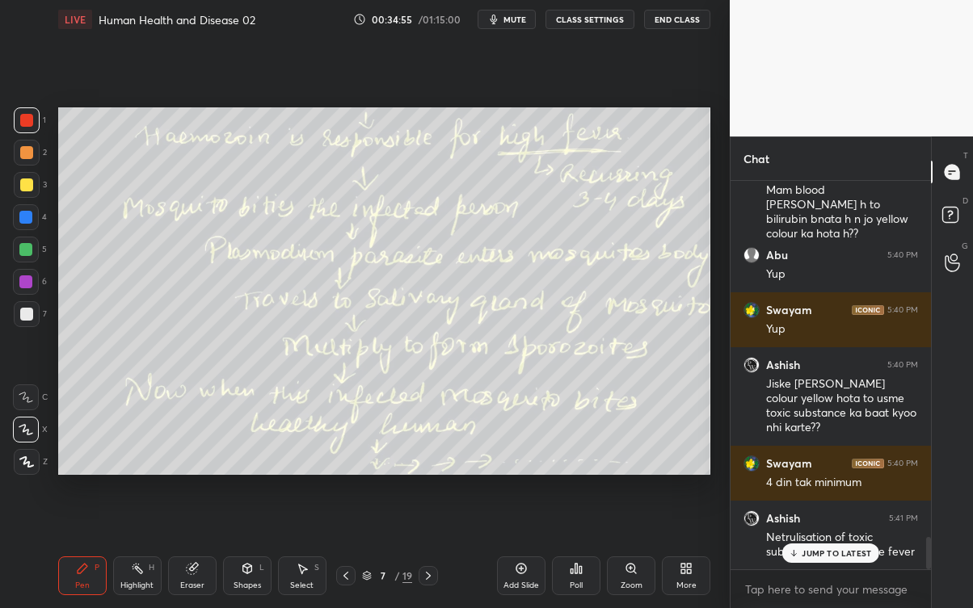
click at [868, 549] on p "JUMP TO LATEST" at bounding box center [835, 554] width 69 height 10
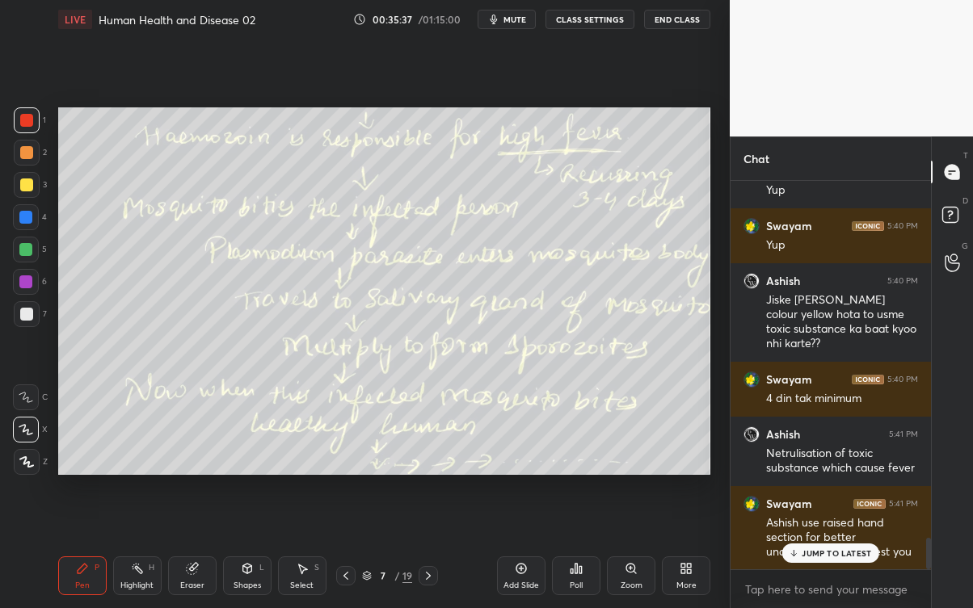
click at [853, 549] on div "JUMP TO LATEST" at bounding box center [830, 553] width 97 height 19
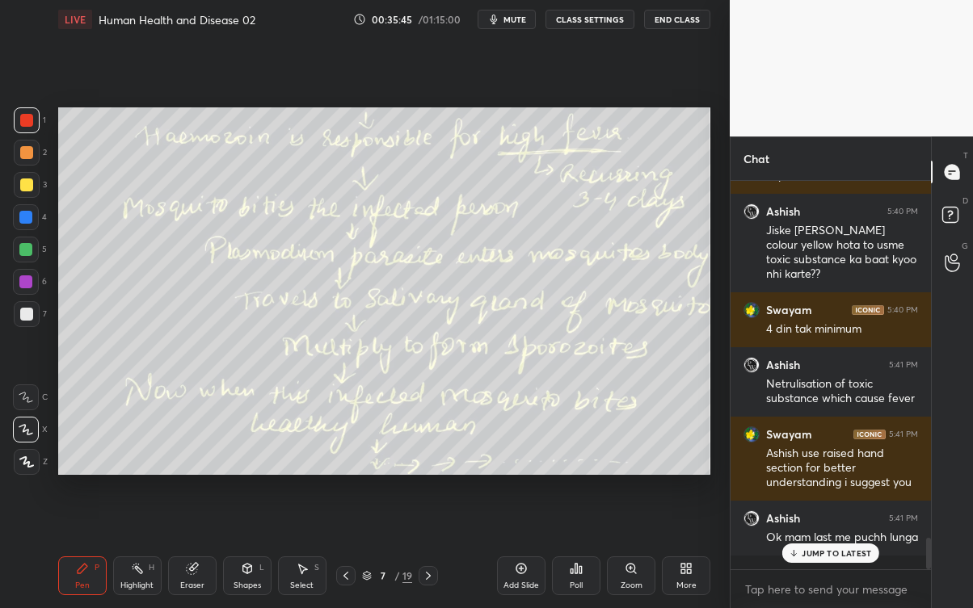
click at [865, 549] on div "Ashish 5:41 PM Ok mam last me puchh lunga" at bounding box center [830, 528] width 200 height 55
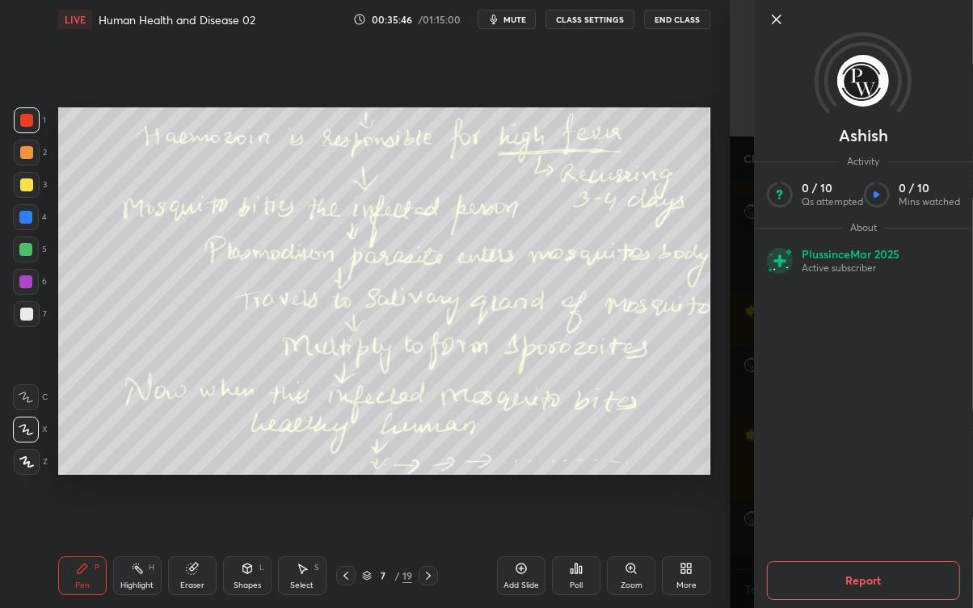
click at [734, 515] on div "Ashish Activity 0 / 10 Qs attempted 0 / 10 Mins watched About Plus since [DATE]…" at bounding box center [851, 304] width 243 height 608
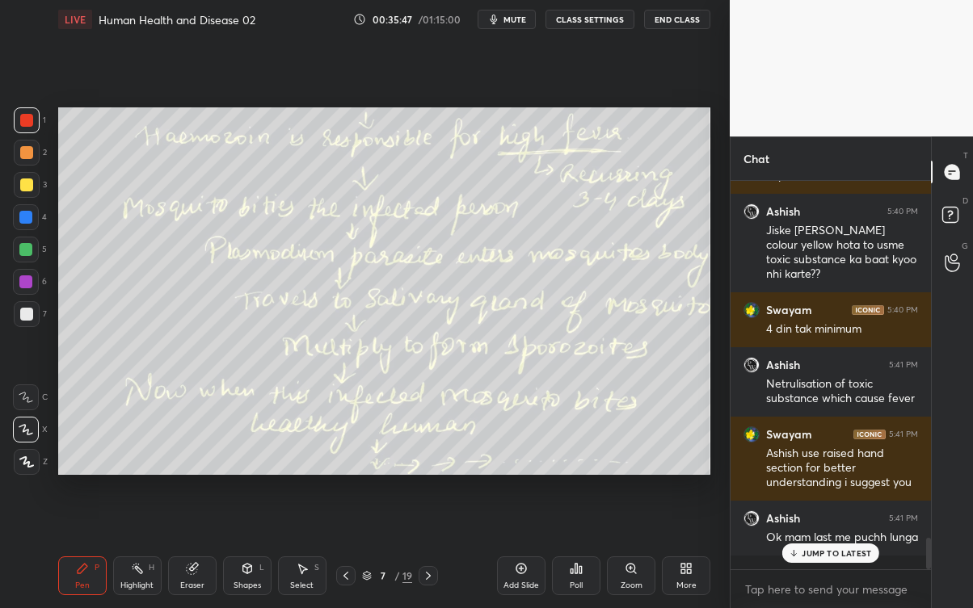
click at [838, 549] on p "JUMP TO LATEST" at bounding box center [835, 554] width 69 height 10
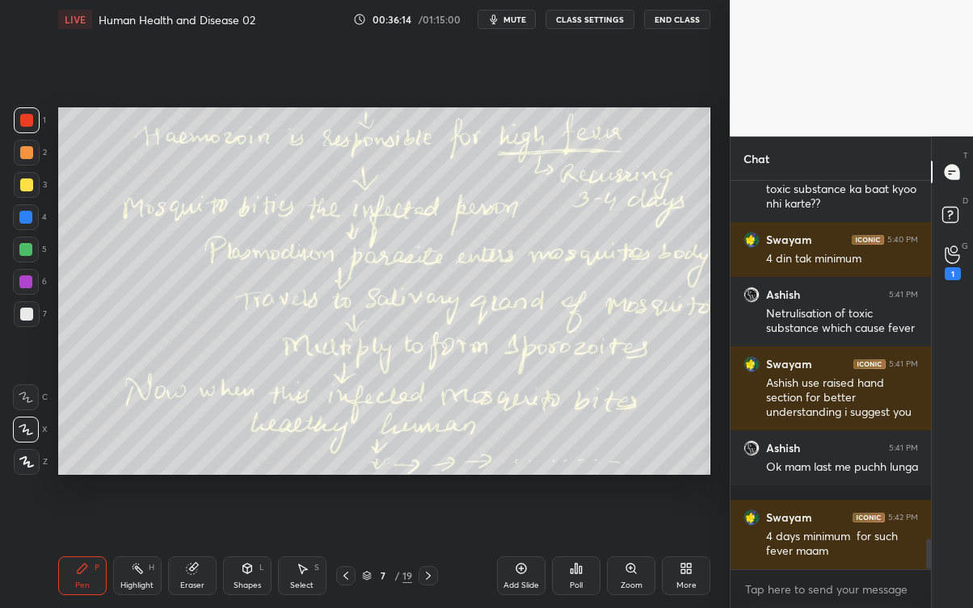
click at [953, 273] on div "1" at bounding box center [953, 273] width 16 height 13
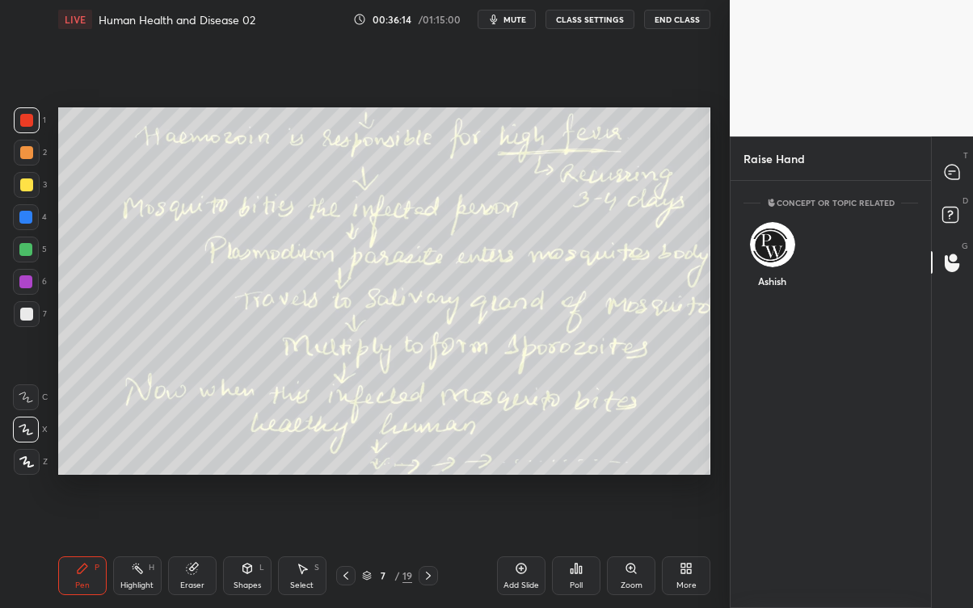
click at [780, 231] on img "grid" at bounding box center [772, 244] width 45 height 45
click at [781, 289] on button "INVITE" at bounding box center [772, 292] width 43 height 21
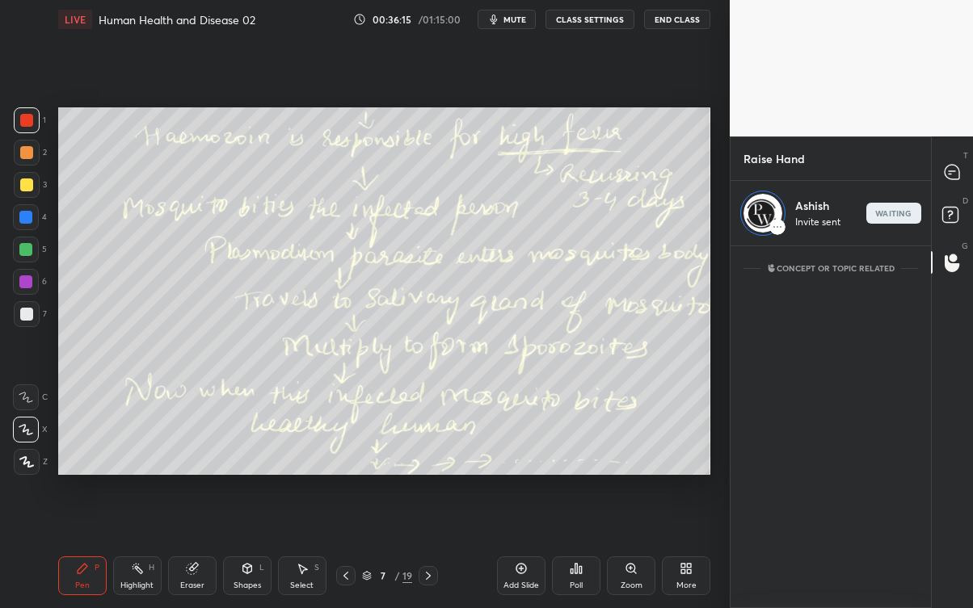
scroll to position [356, 196]
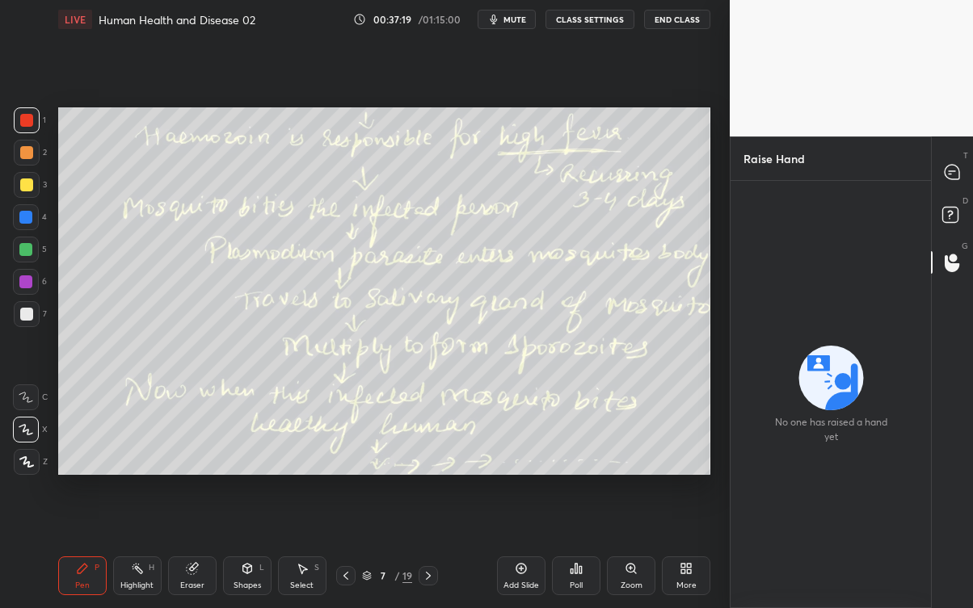
click at [951, 179] on icon at bounding box center [952, 172] width 15 height 15
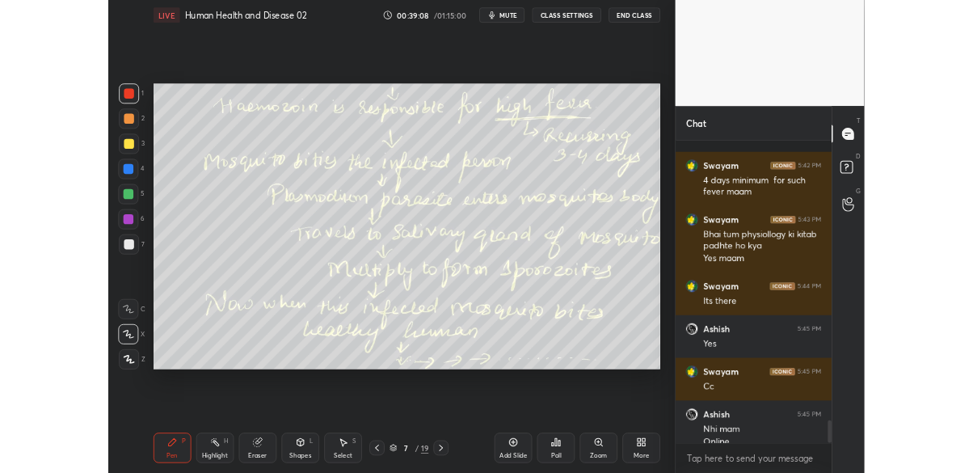
scroll to position [4845, 0]
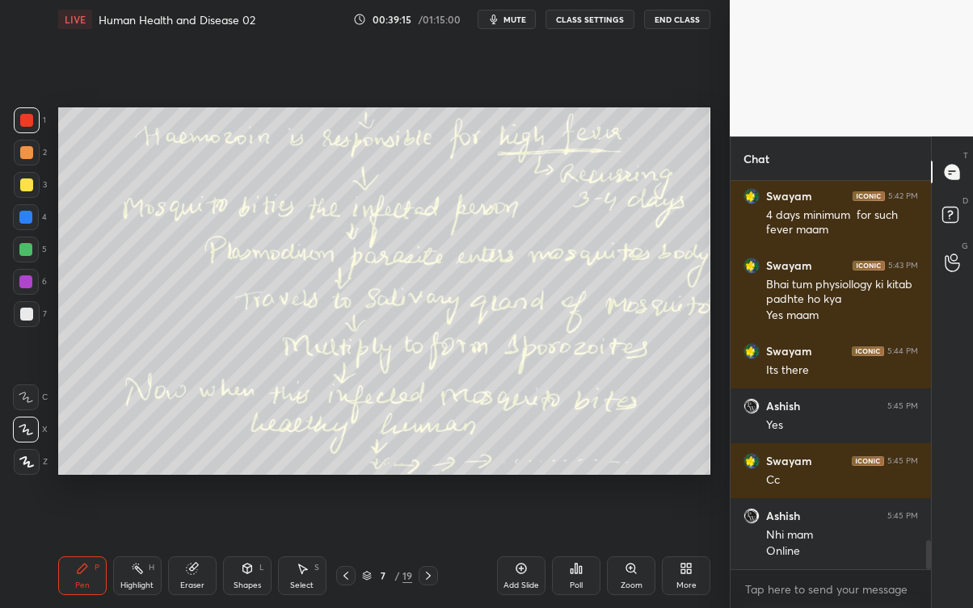
click at [430, 549] on div at bounding box center [428, 575] width 19 height 19
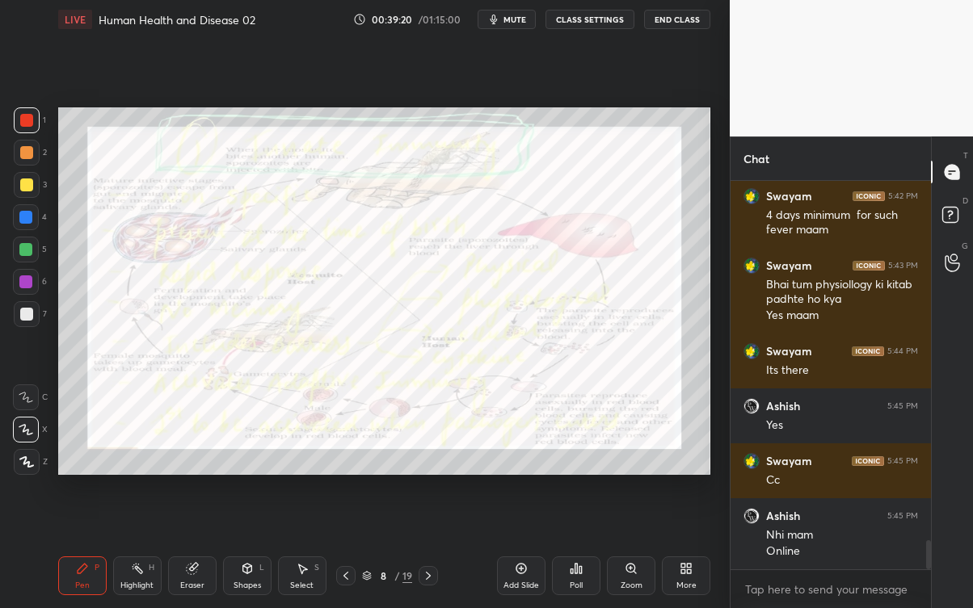
click at [428, 549] on icon at bounding box center [428, 576] width 5 height 8
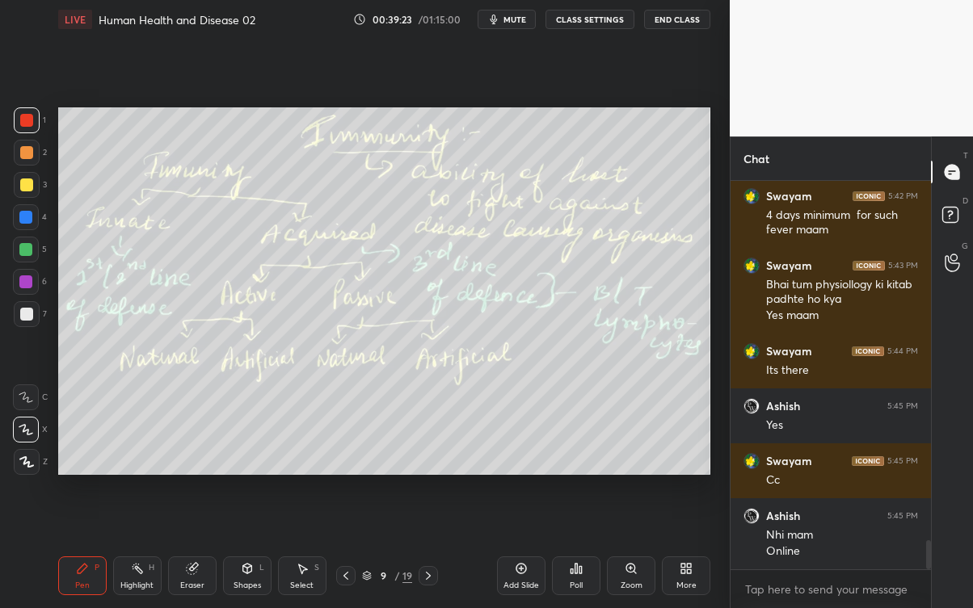
click at [347, 549] on icon at bounding box center [345, 576] width 13 height 13
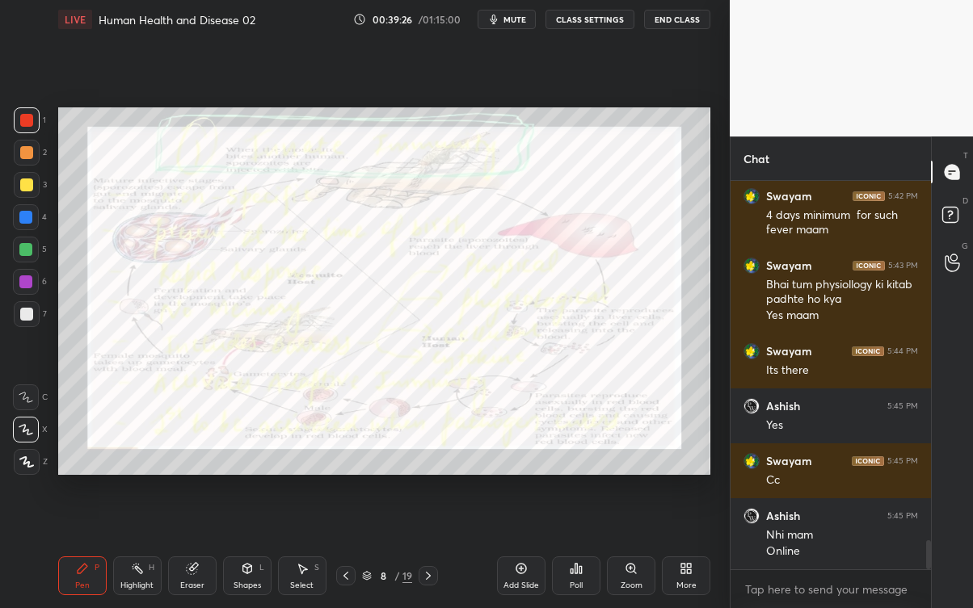
click at [434, 549] on icon at bounding box center [428, 576] width 13 height 13
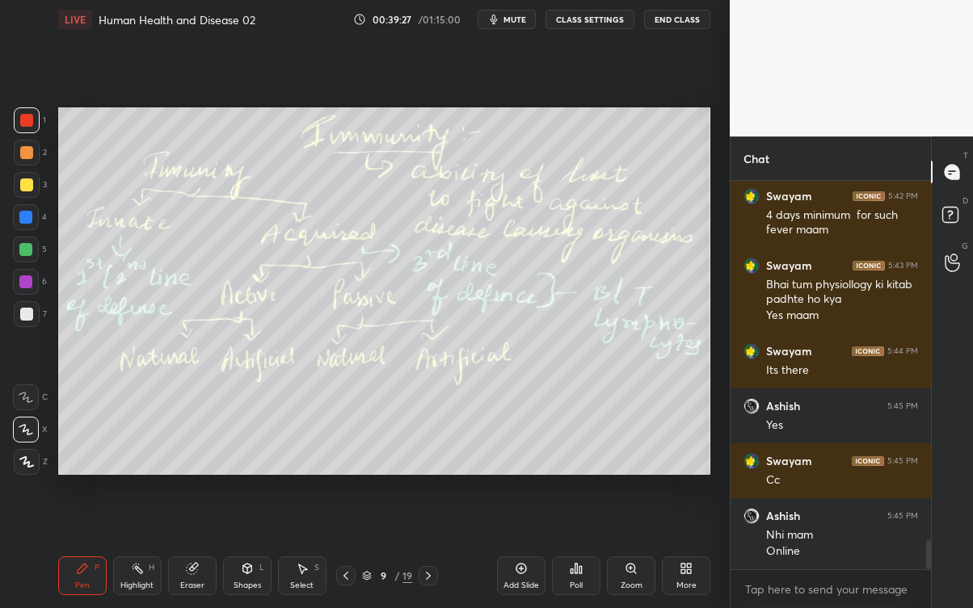
click at [432, 549] on div at bounding box center [428, 575] width 19 height 19
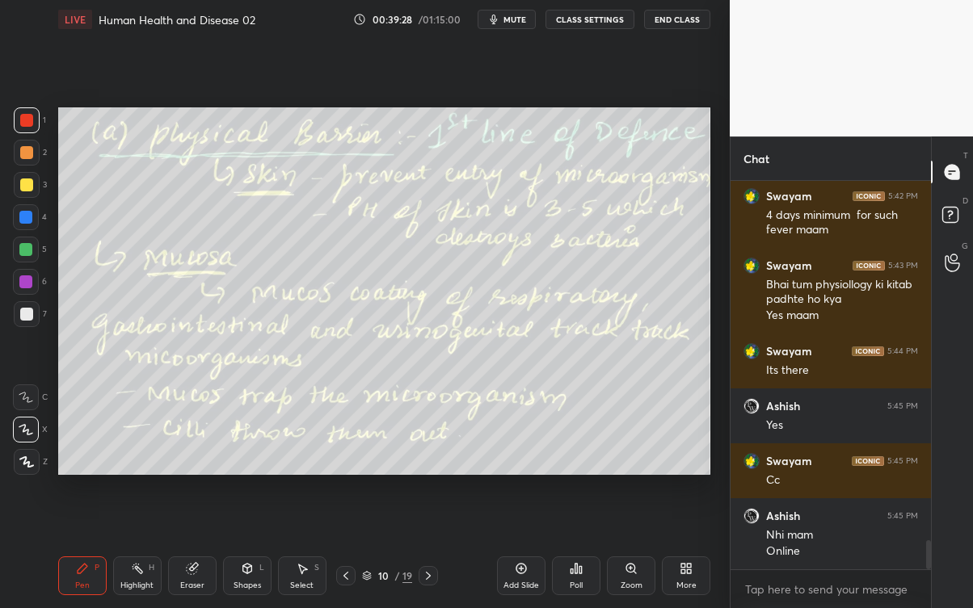
click at [352, 549] on icon at bounding box center [345, 576] width 13 height 13
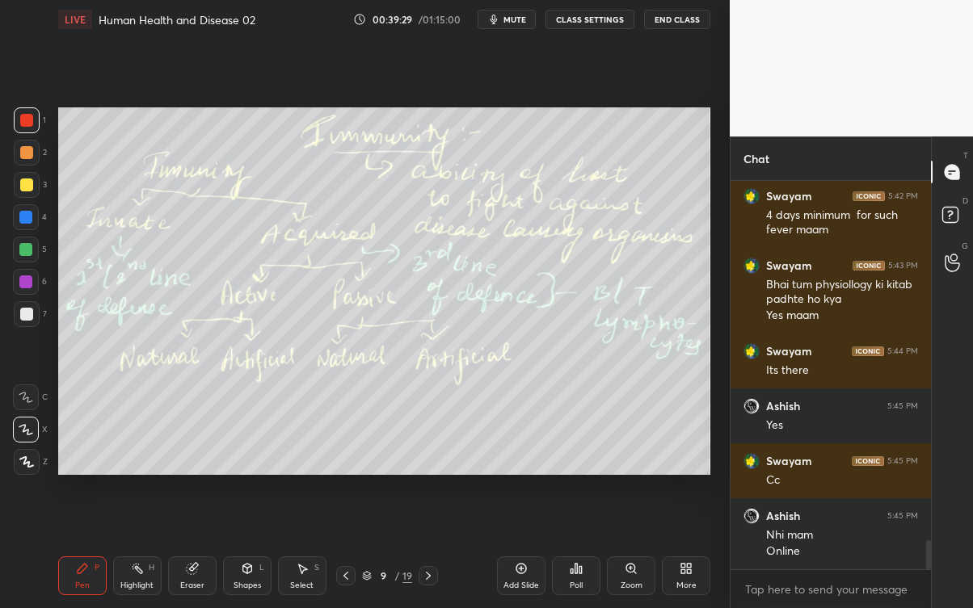
click at [354, 549] on div at bounding box center [345, 575] width 19 height 19
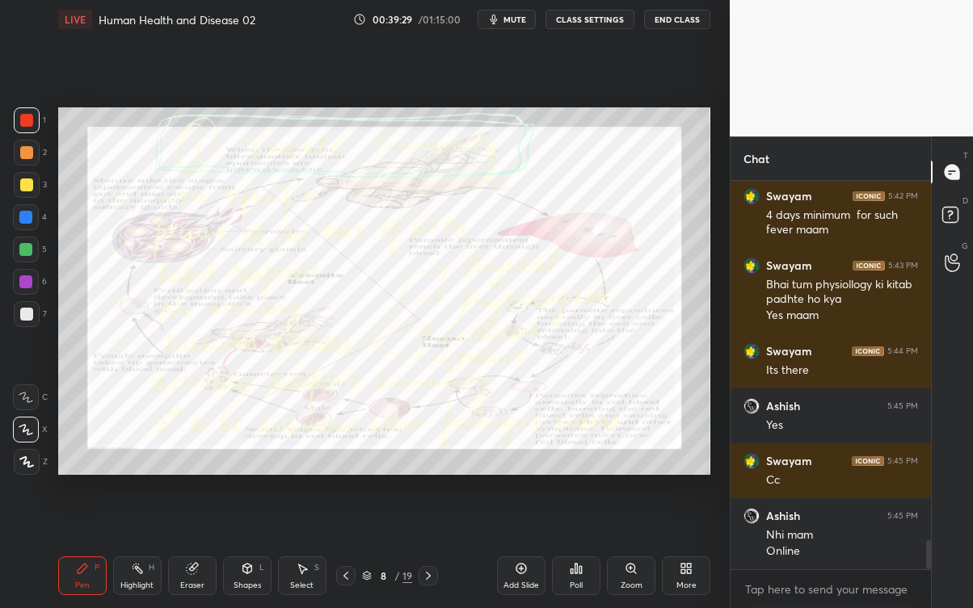
click at [352, 549] on div at bounding box center [345, 575] width 19 height 19
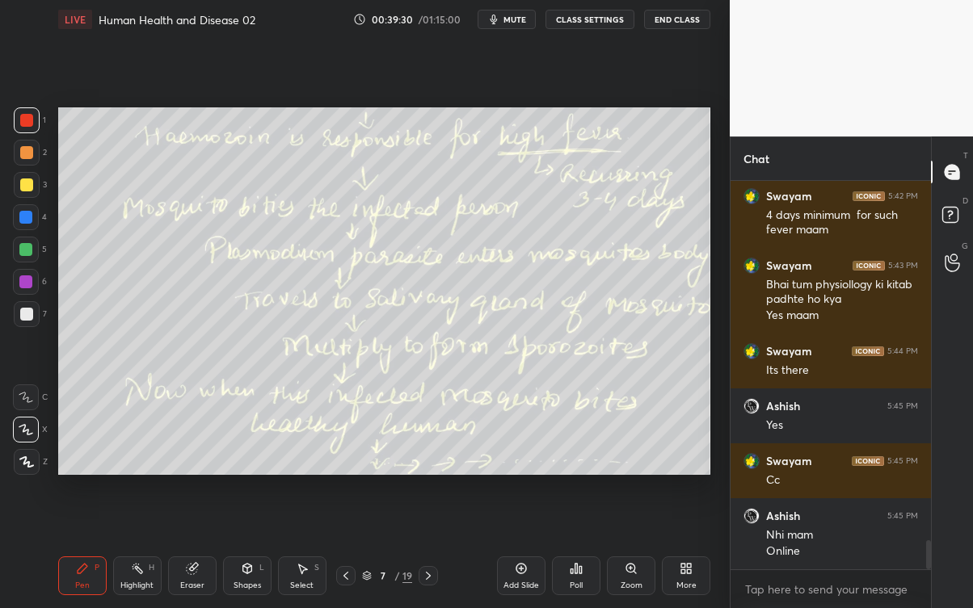
click at [424, 549] on div at bounding box center [428, 575] width 19 height 19
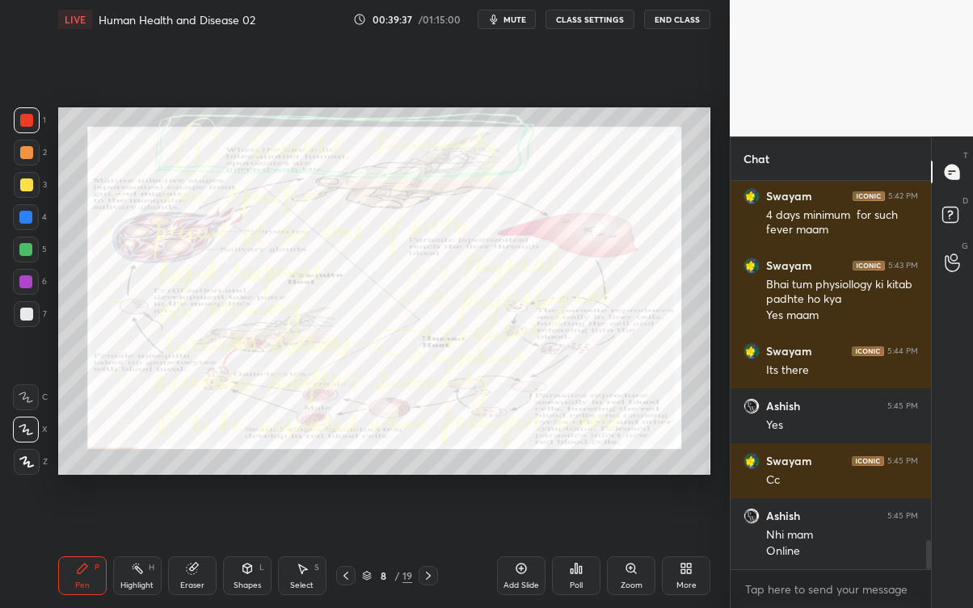
click at [347, 549] on icon at bounding box center [345, 576] width 13 height 13
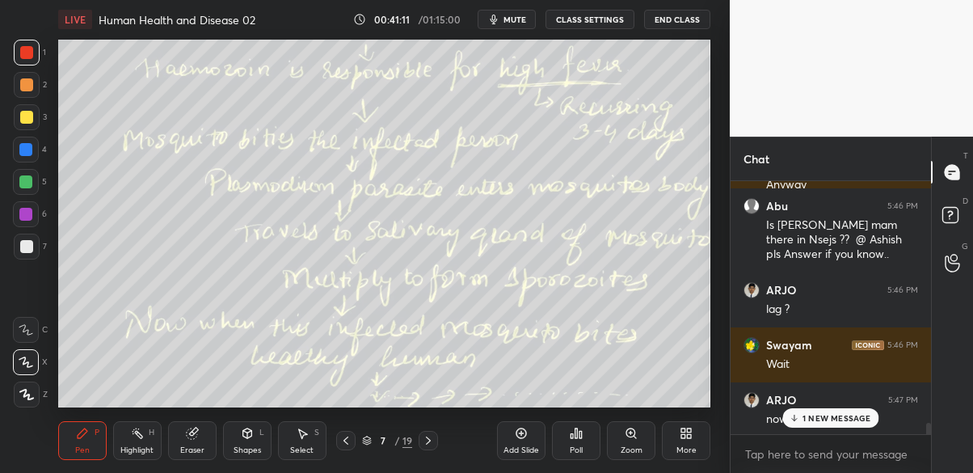
scroll to position [5329, 0]
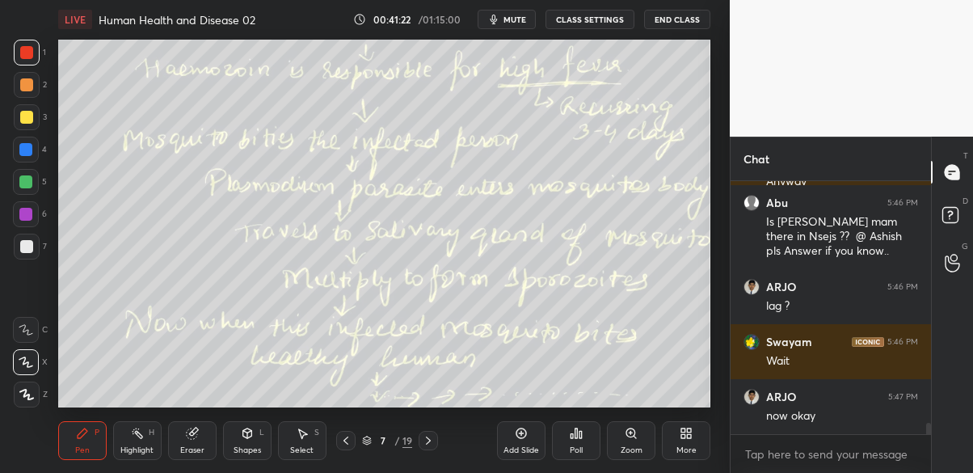
click at [525, 440] on div "Add Slide" at bounding box center [521, 440] width 48 height 39
click at [682, 446] on div "More" at bounding box center [686, 450] width 20 height 8
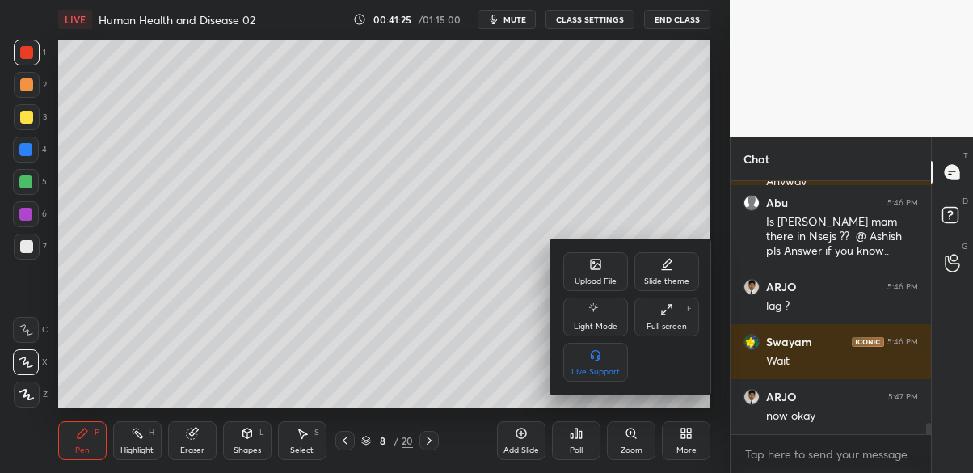
click at [608, 262] on div "Upload File" at bounding box center [595, 271] width 65 height 39
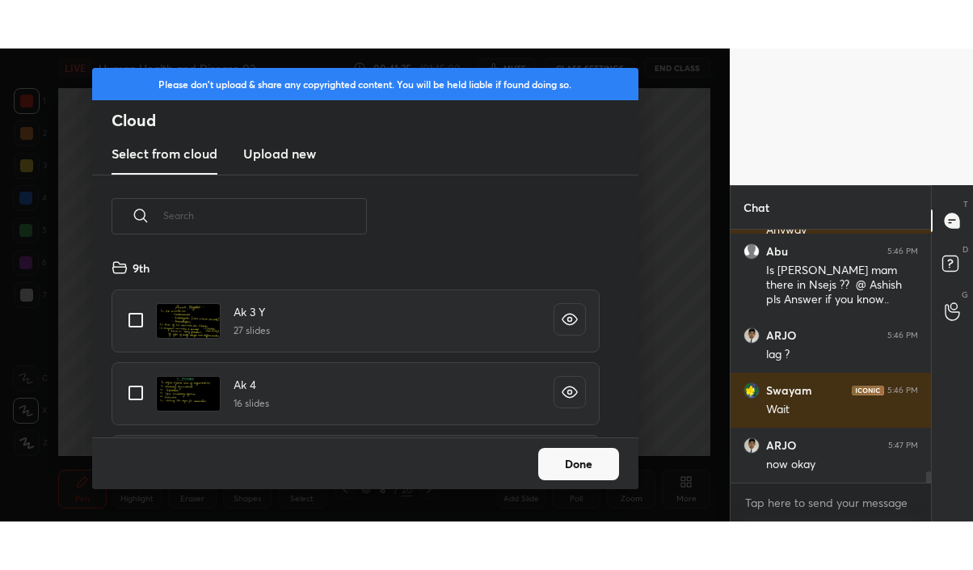
scroll to position [179, 518]
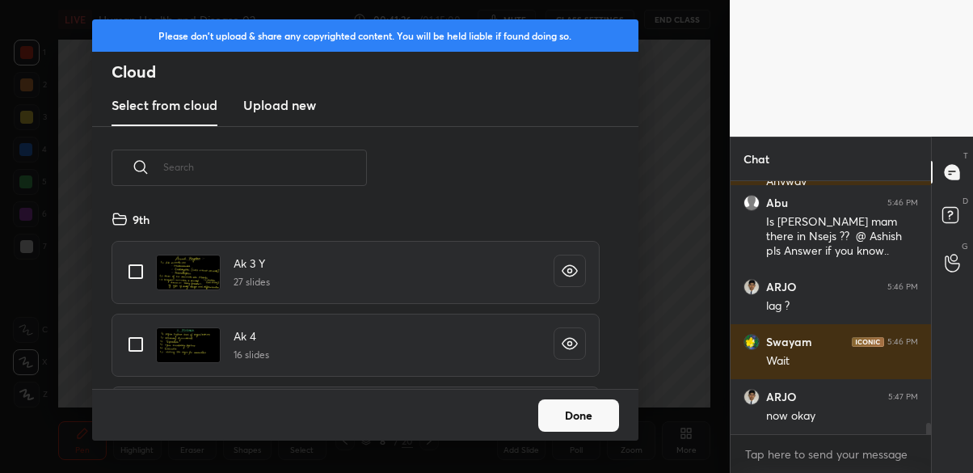
click at [314, 103] on h3 "Upload new" at bounding box center [279, 104] width 73 height 19
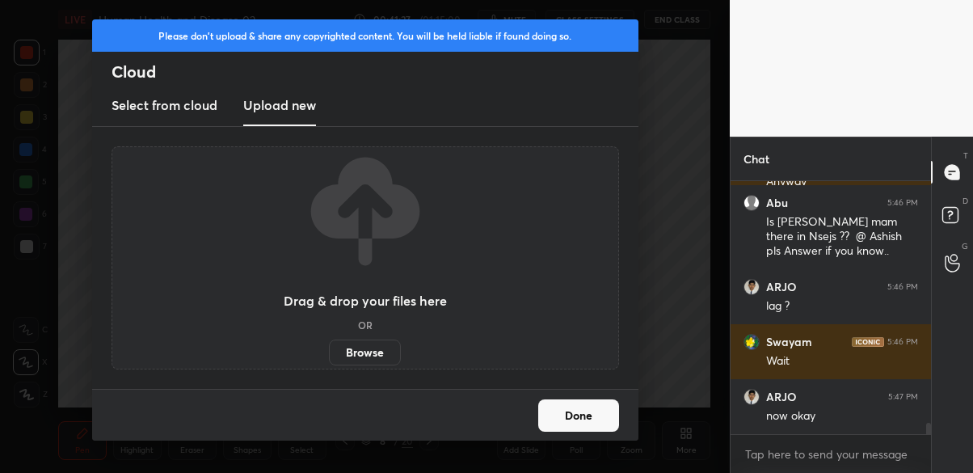
click at [382, 351] on label "Browse" at bounding box center [365, 352] width 72 height 26
click at [329, 351] on input "Browse" at bounding box center [329, 352] width 0 height 26
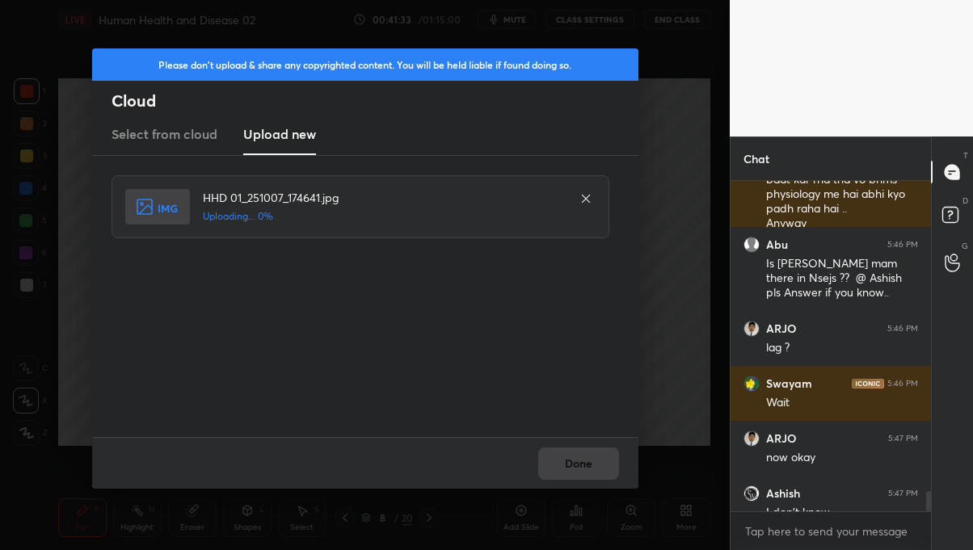
scroll to position [80349, 80131]
click at [579, 466] on button "Done" at bounding box center [578, 464] width 81 height 32
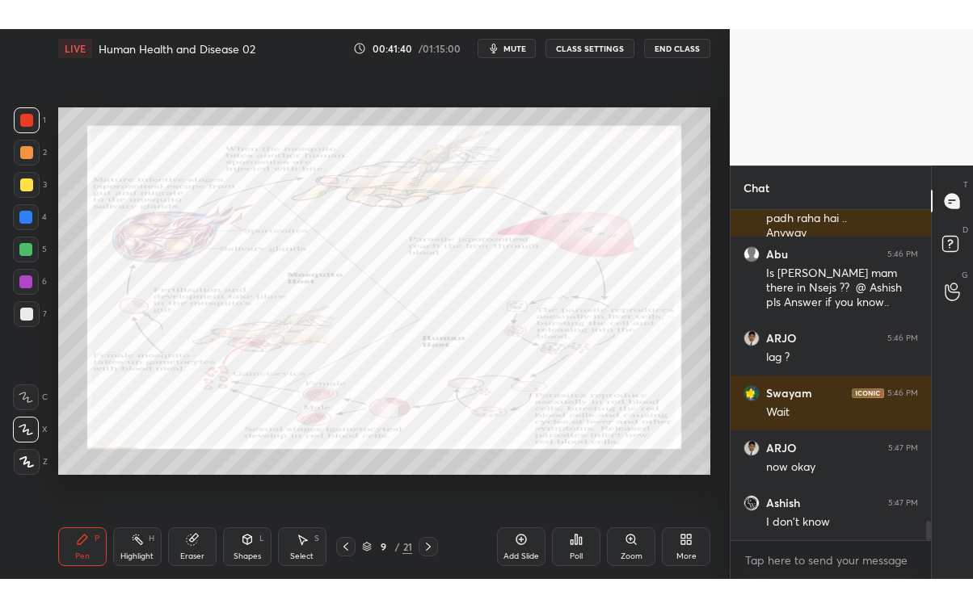
scroll to position [5360, 0]
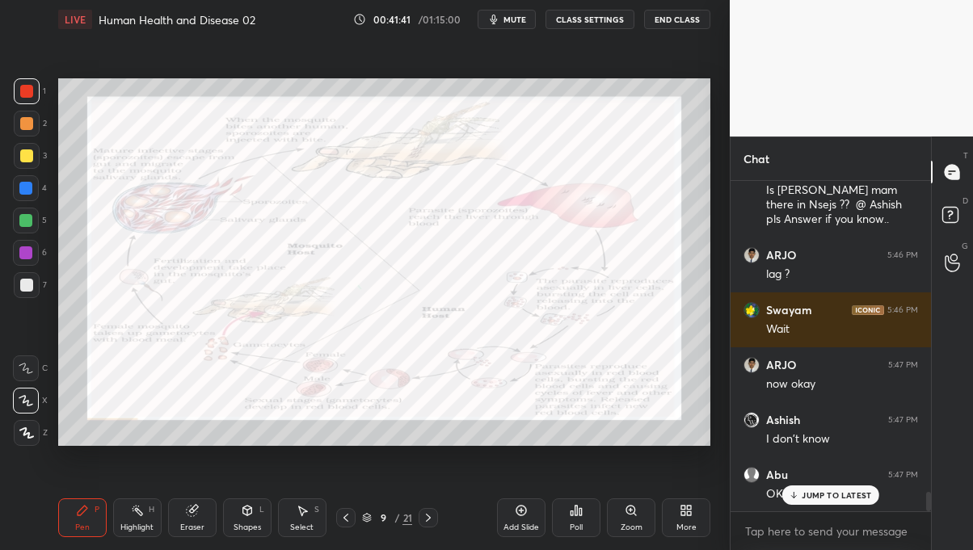
click at [681, 509] on icon at bounding box center [683, 508] width 4 height 4
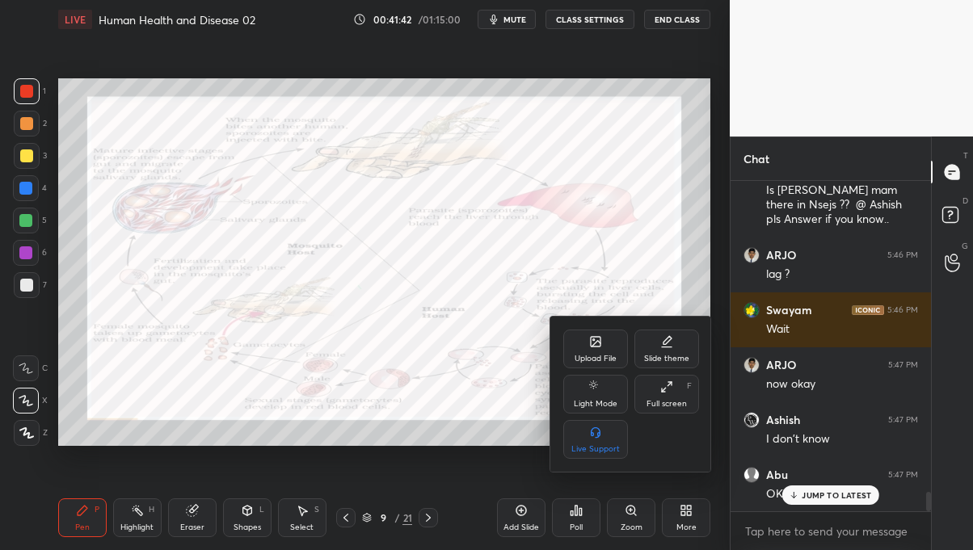
click at [684, 394] on div "Full screen F" at bounding box center [666, 394] width 65 height 39
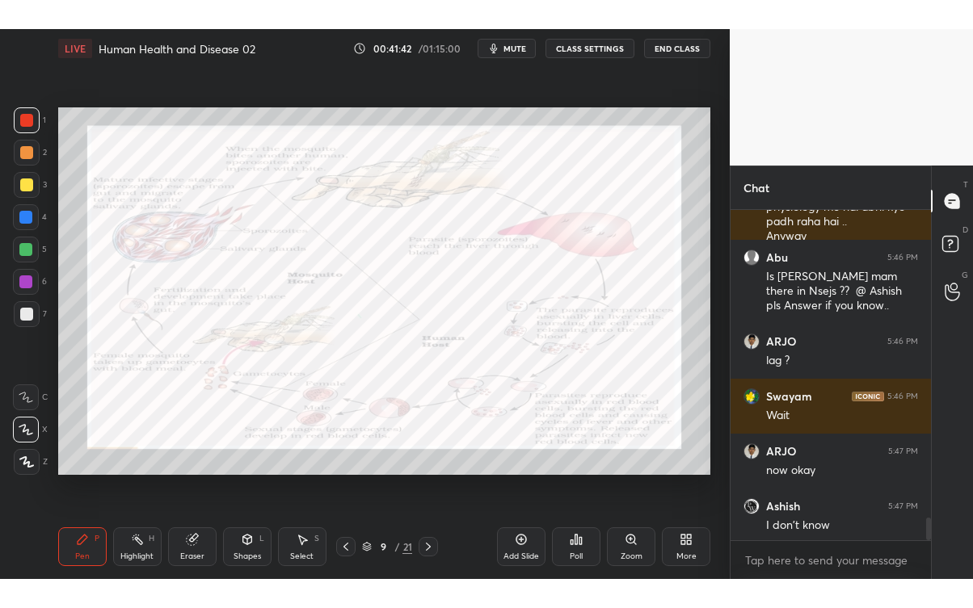
scroll to position [384, 196]
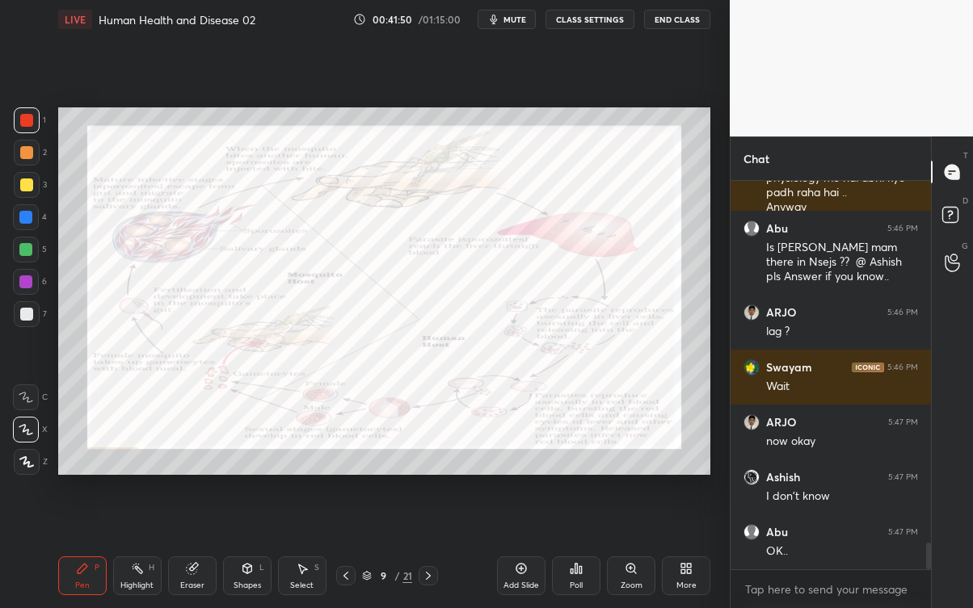
click at [14, 306] on div at bounding box center [27, 314] width 26 height 26
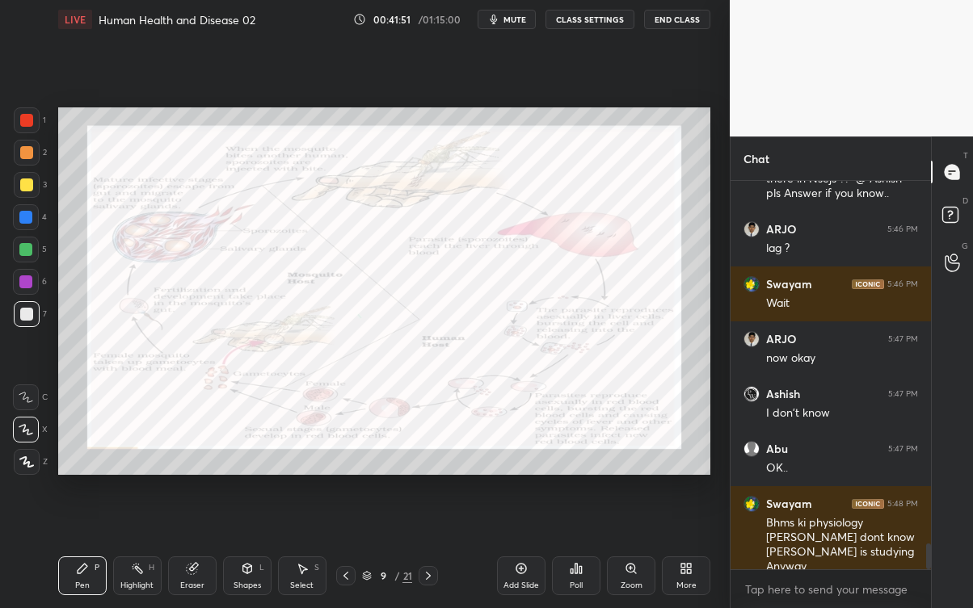
click at [27, 275] on div at bounding box center [26, 282] width 26 height 26
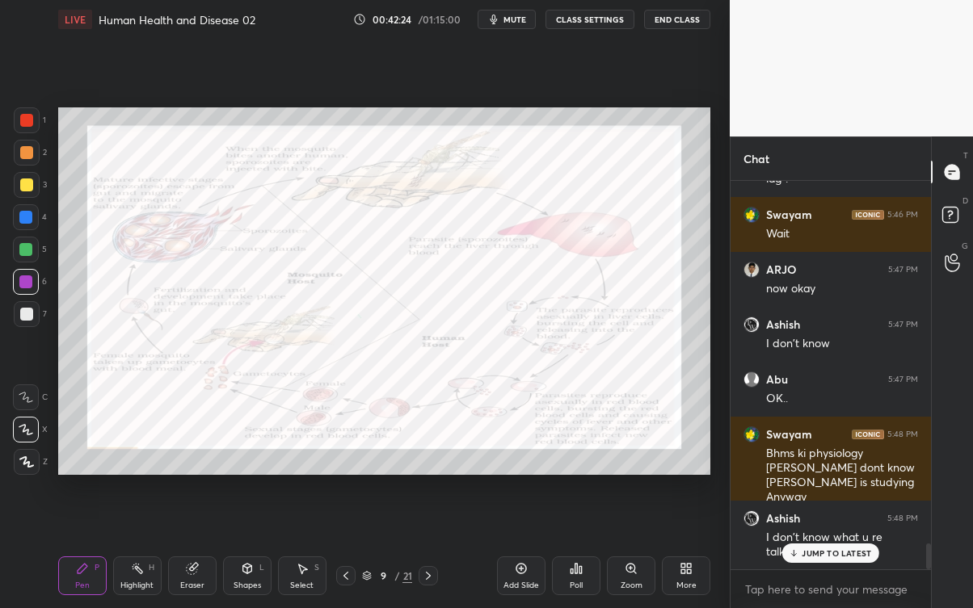
click at [842, 549] on p "JUMP TO LATEST" at bounding box center [835, 554] width 69 height 10
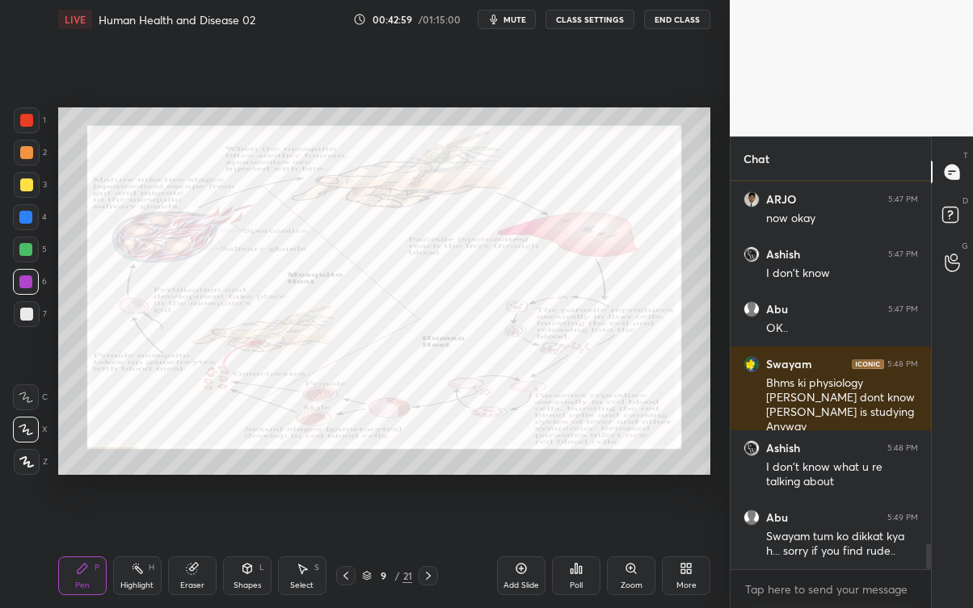
scroll to position [5580, 0]
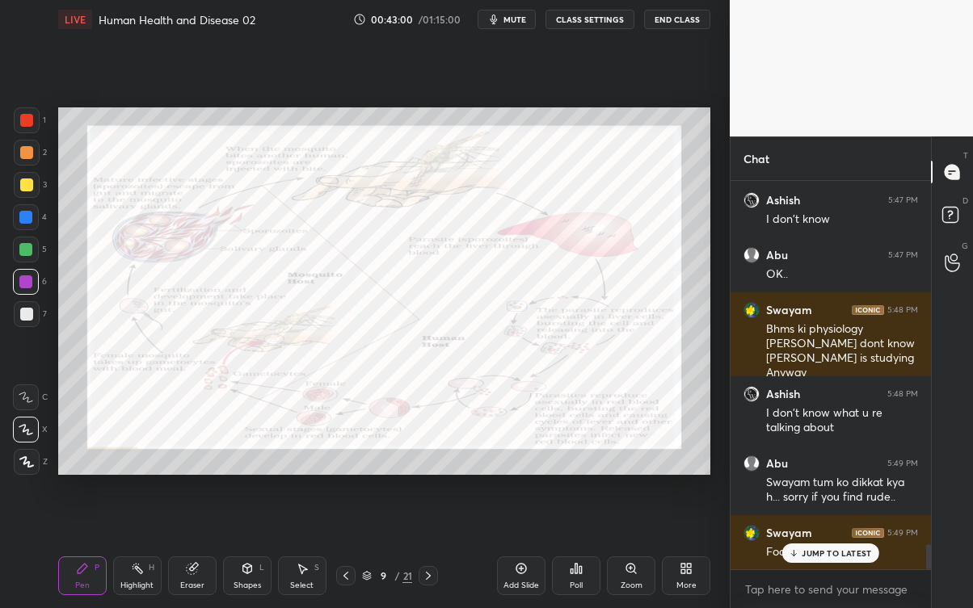
click at [865, 549] on p "JUMP TO LATEST" at bounding box center [835, 554] width 69 height 10
click at [202, 549] on div "Eraser" at bounding box center [192, 586] width 24 height 8
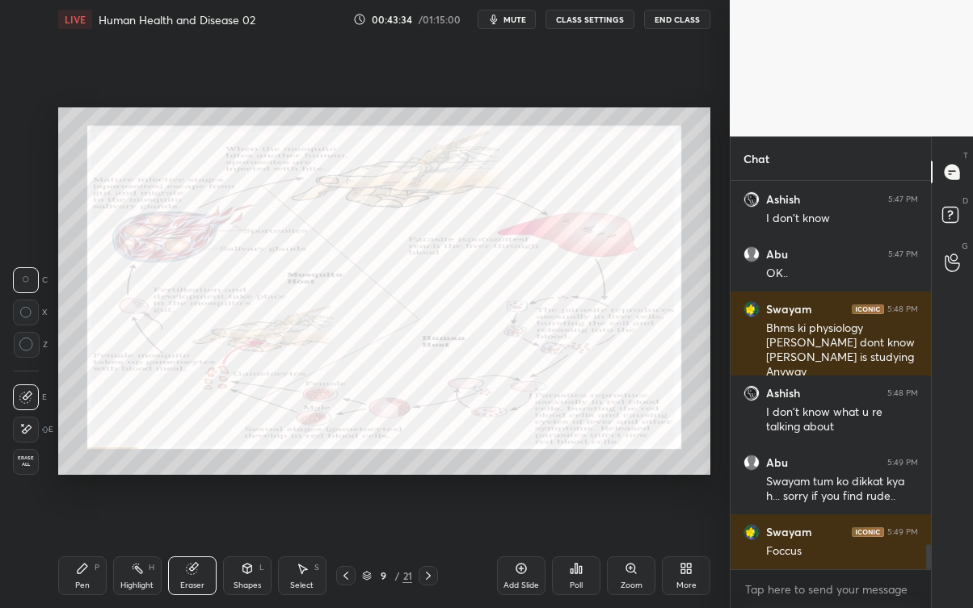
click at [92, 549] on div "Pen P" at bounding box center [82, 576] width 48 height 39
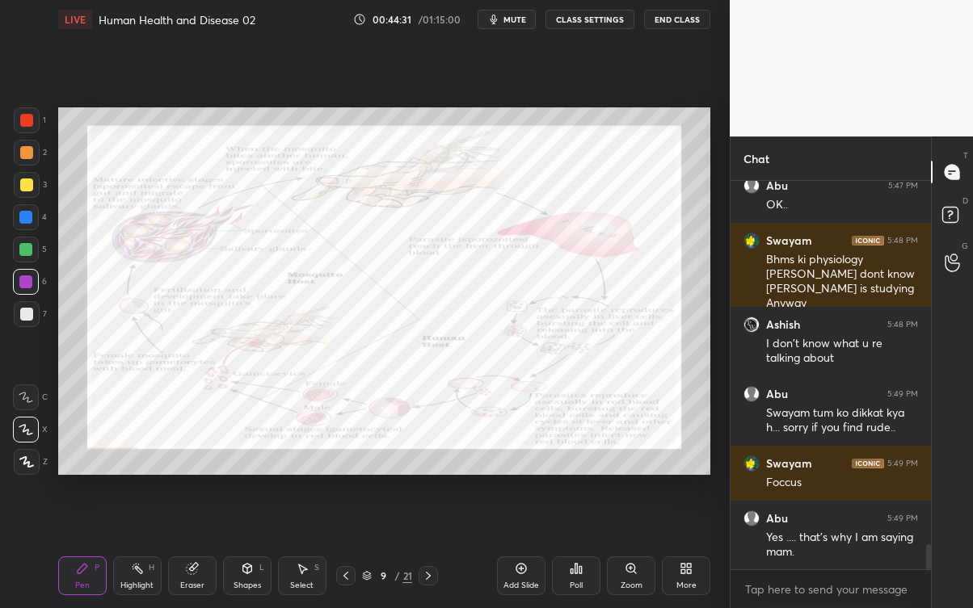
scroll to position [5705, 0]
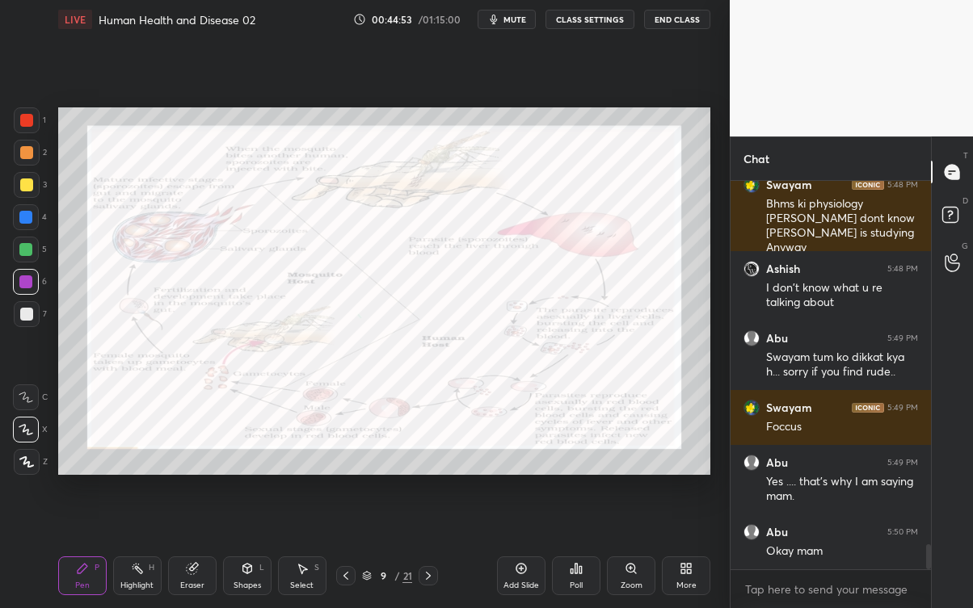
click at [203, 549] on div "Eraser" at bounding box center [192, 576] width 48 height 39
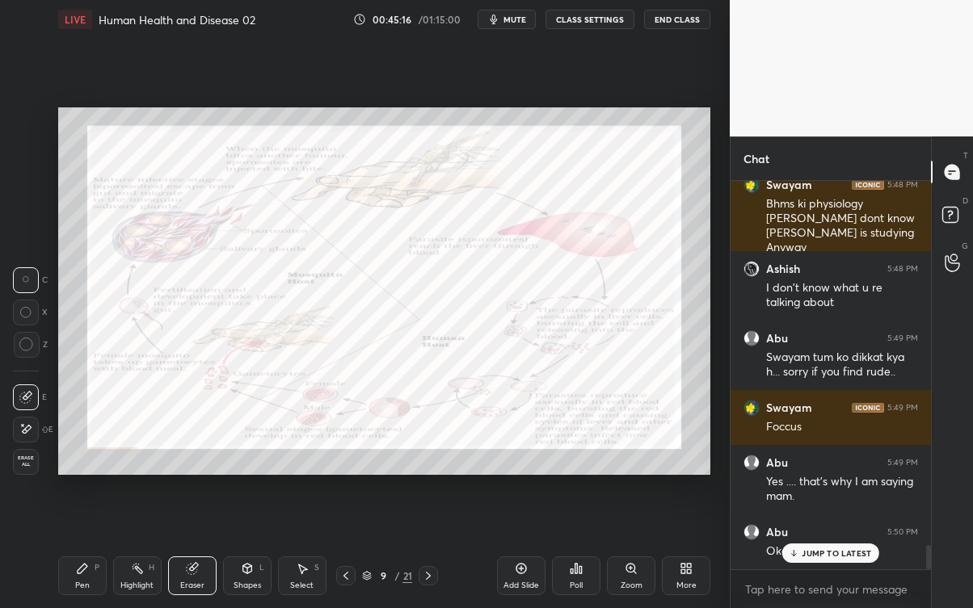
scroll to position [5759, 0]
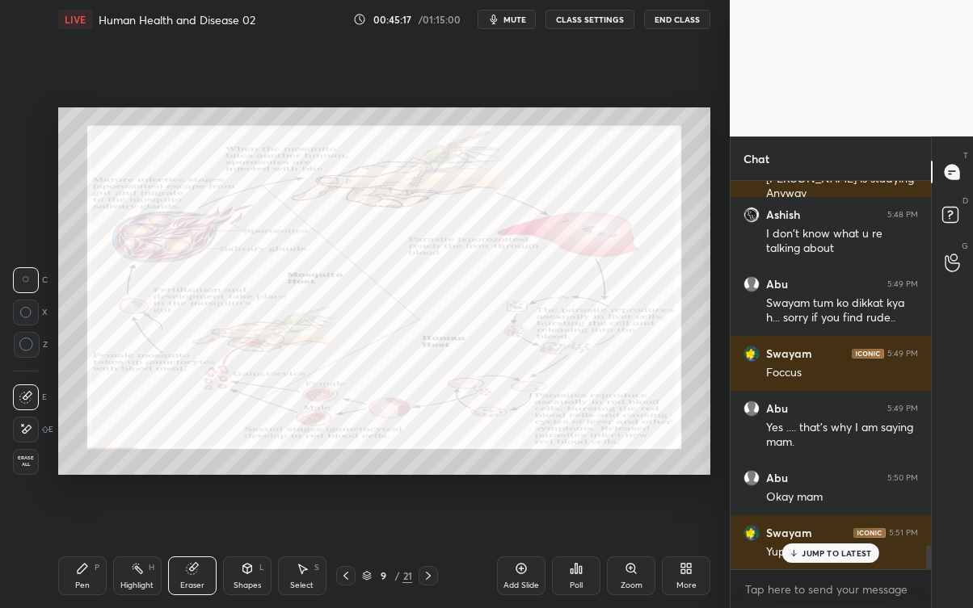
click at [823, 549] on p "JUMP TO LATEST" at bounding box center [835, 554] width 69 height 10
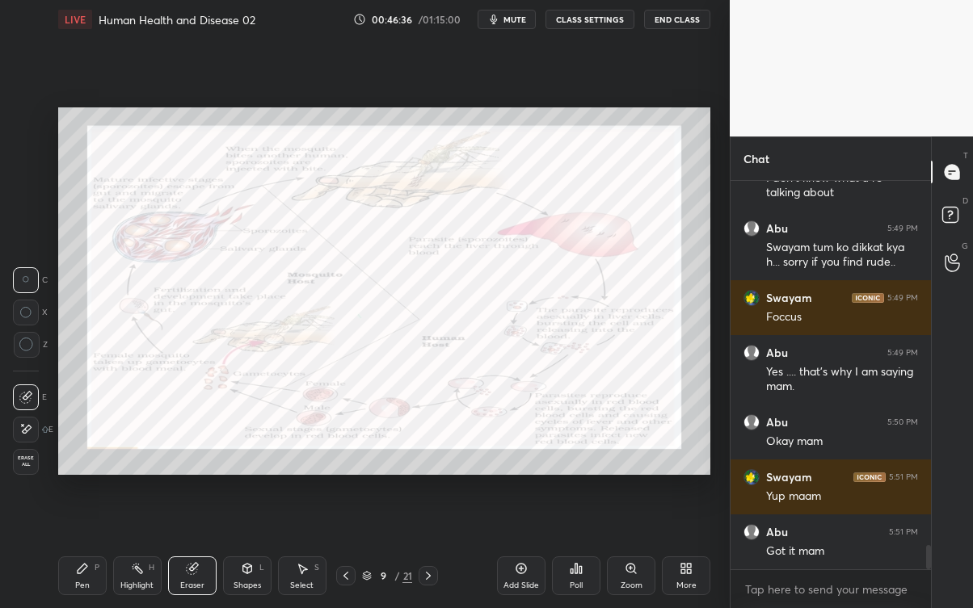
click at [82, 549] on div "Pen P" at bounding box center [82, 576] width 48 height 39
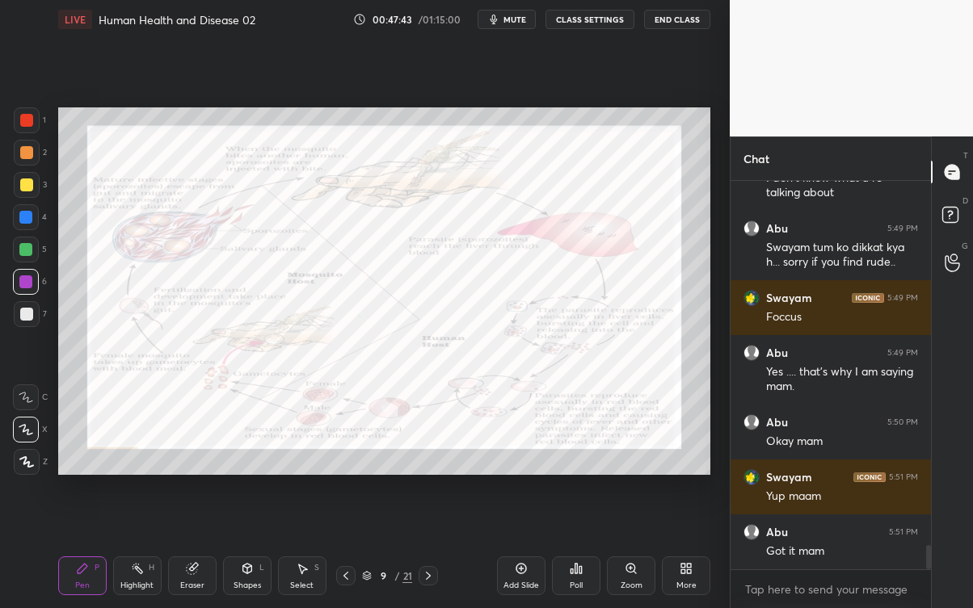
click at [197, 549] on icon at bounding box center [192, 568] width 13 height 13
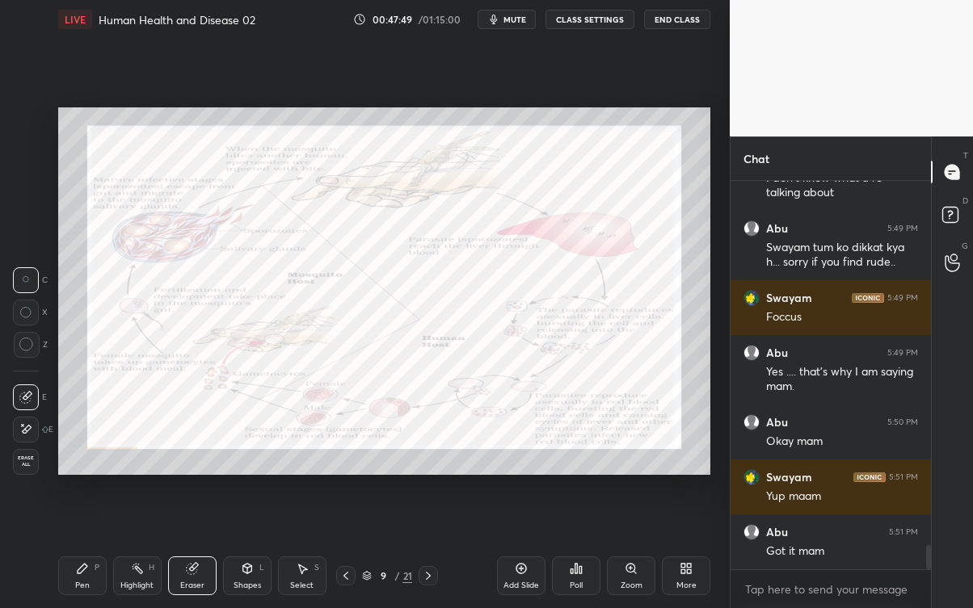
click at [99, 549] on div "Pen P" at bounding box center [82, 576] width 48 height 39
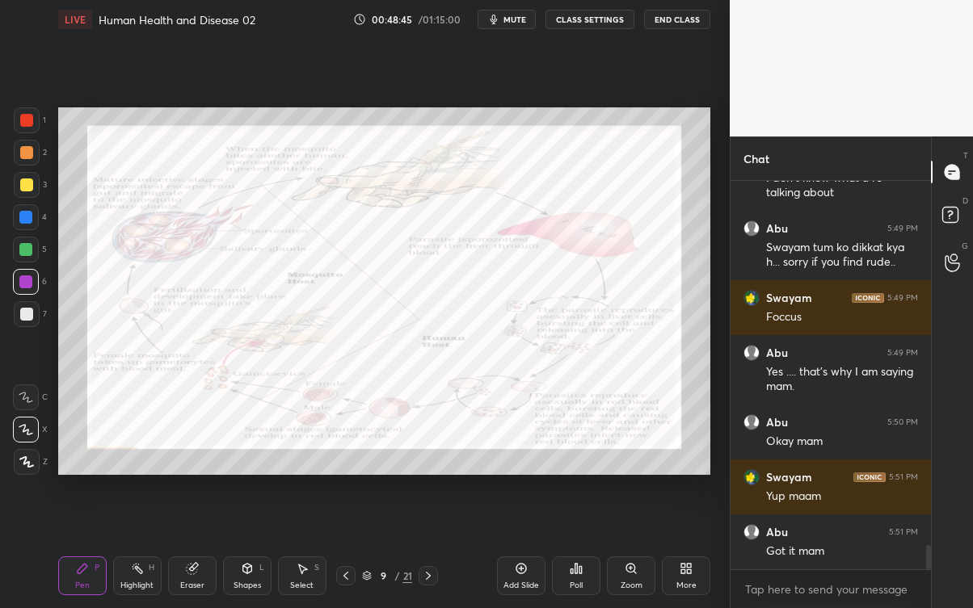
scroll to position [5884, 0]
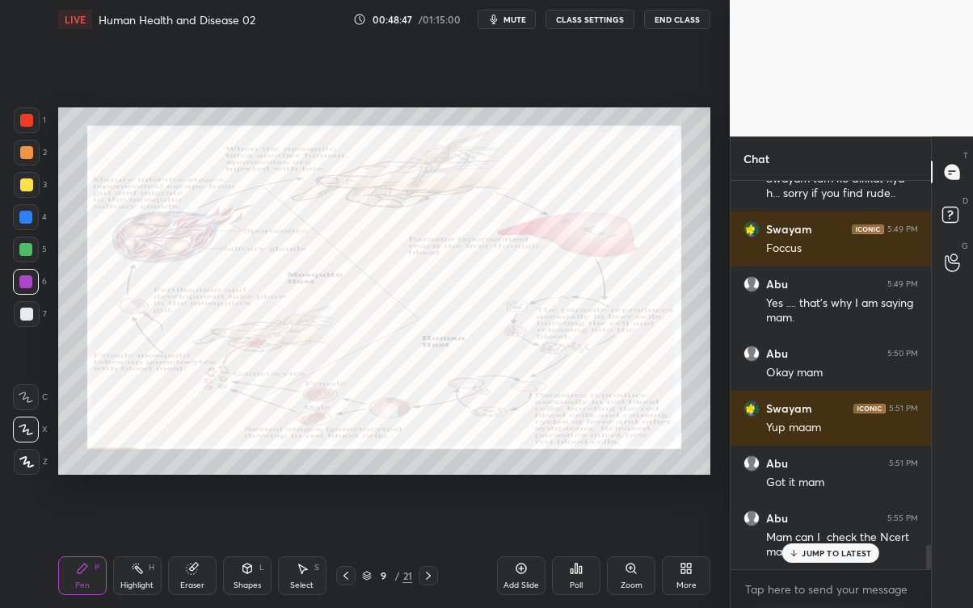
click at [845, 545] on div "JUMP TO LATEST" at bounding box center [830, 553] width 97 height 19
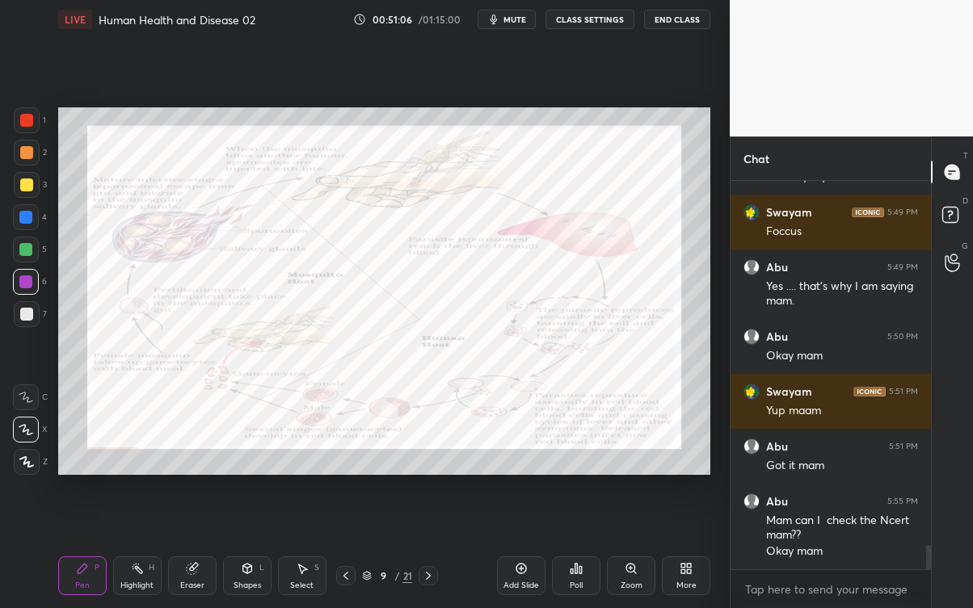
click at [694, 549] on div "More" at bounding box center [686, 576] width 48 height 39
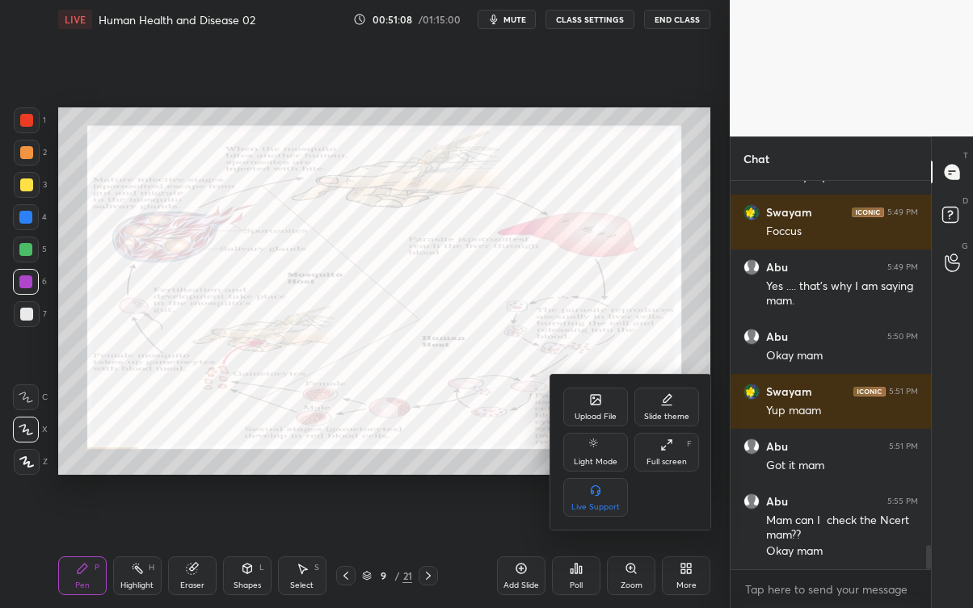
click at [600, 405] on icon at bounding box center [596, 400] width 10 height 10
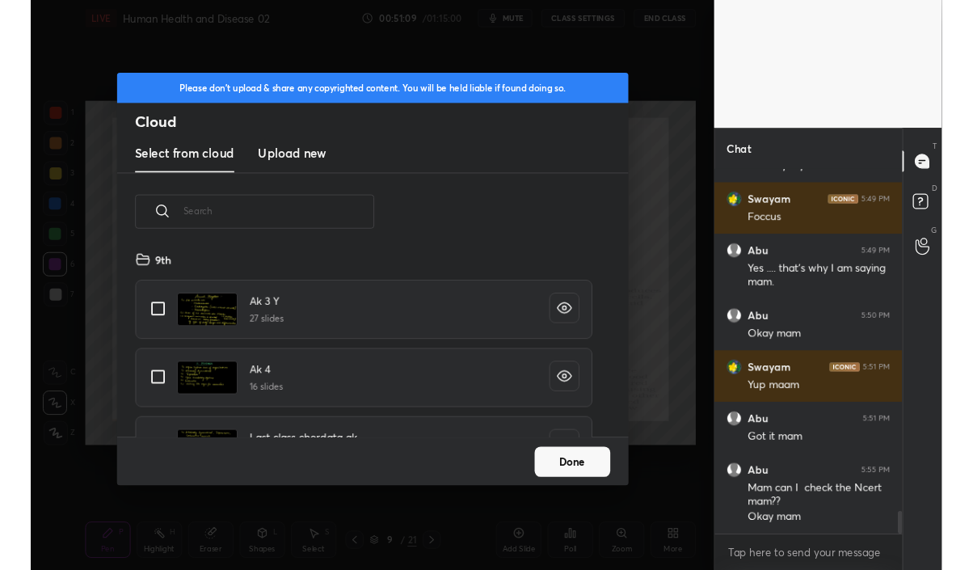
scroll to position [199, 518]
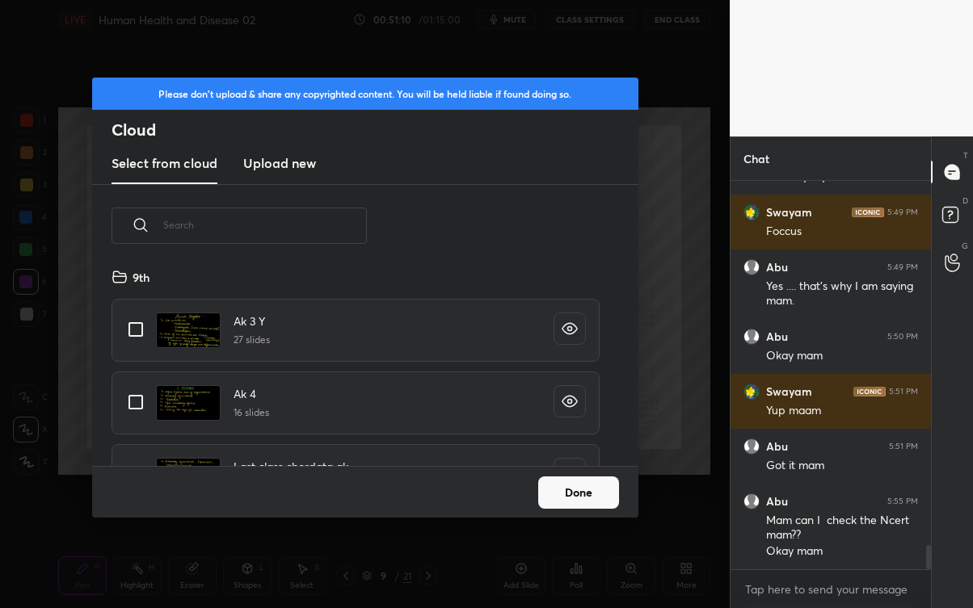
click at [291, 170] on h3 "Upload new" at bounding box center [279, 163] width 73 height 19
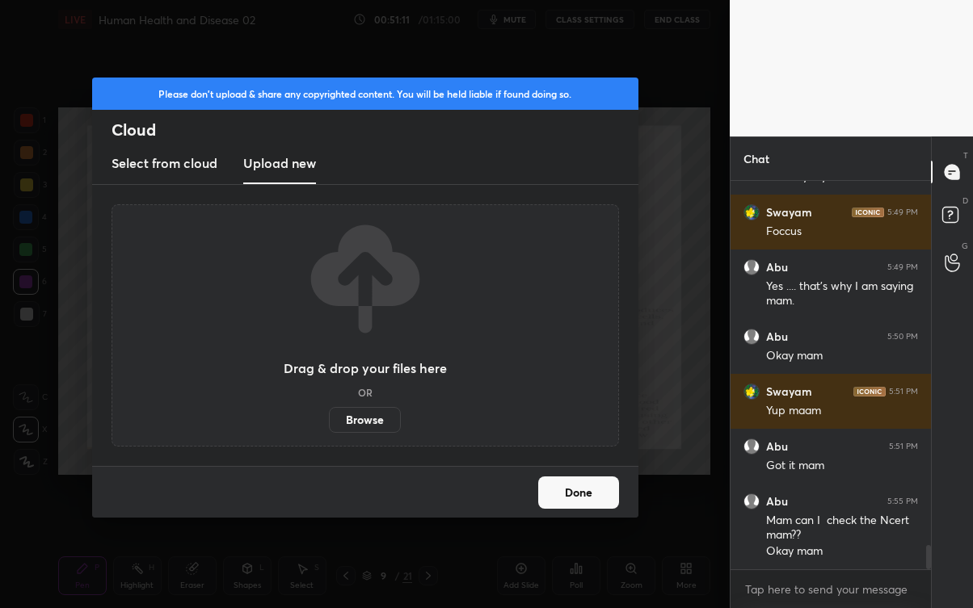
click at [372, 420] on label "Browse" at bounding box center [365, 420] width 72 height 26
click at [329, 420] on input "Browse" at bounding box center [329, 420] width 0 height 26
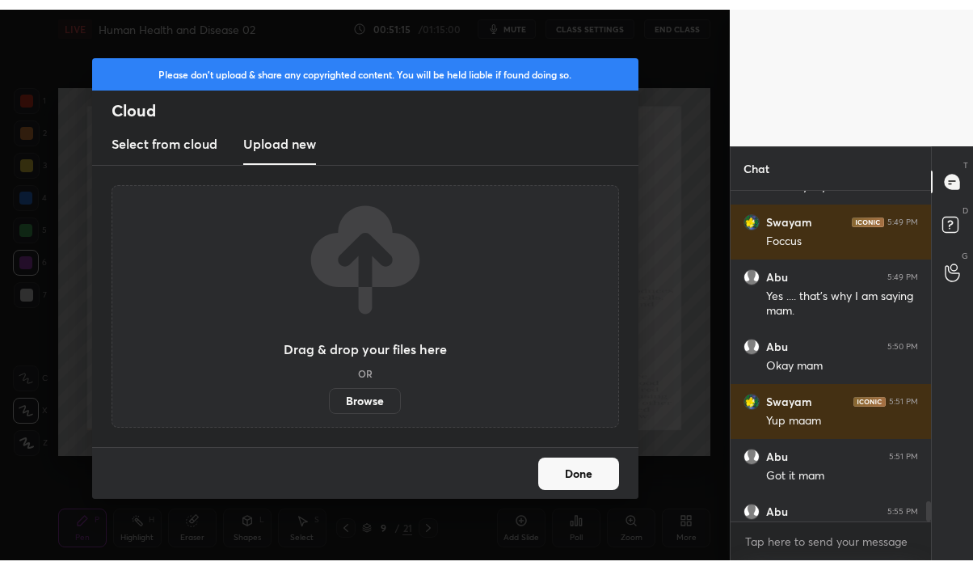
scroll to position [80349, 80131]
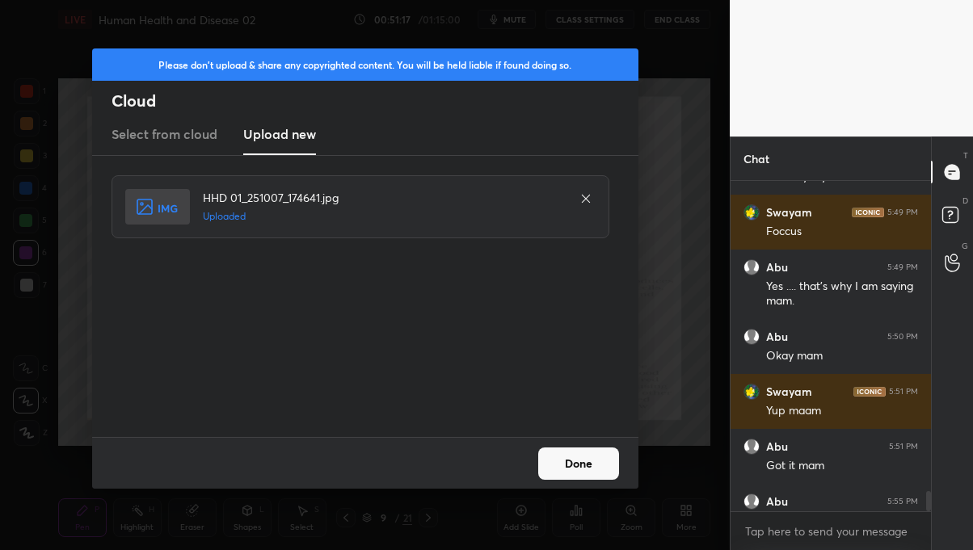
click at [587, 196] on icon at bounding box center [585, 198] width 13 height 13
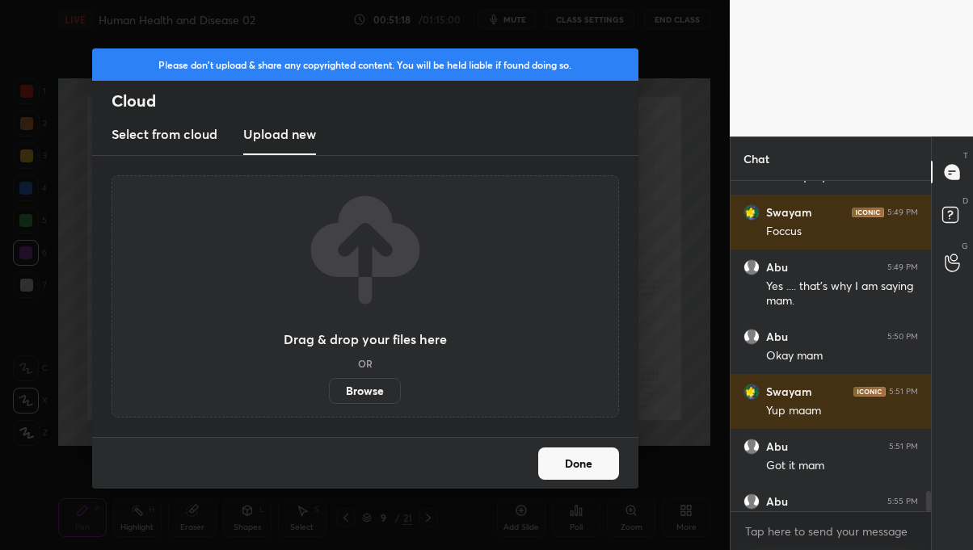
click at [377, 387] on label "Browse" at bounding box center [365, 391] width 72 height 26
click at [329, 387] on input "Browse" at bounding box center [329, 391] width 0 height 26
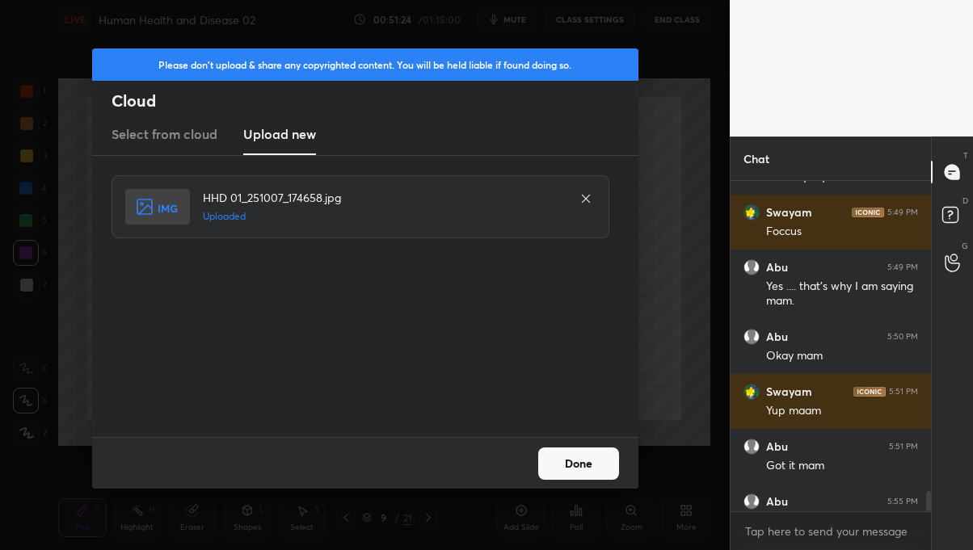
click at [596, 458] on button "Done" at bounding box center [578, 464] width 81 height 32
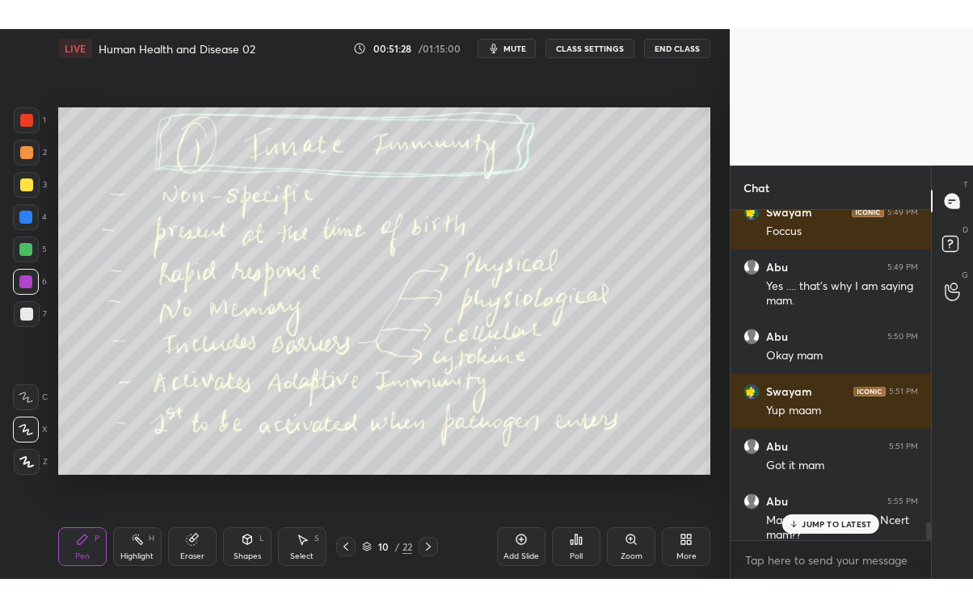
scroll to position [5959, 0]
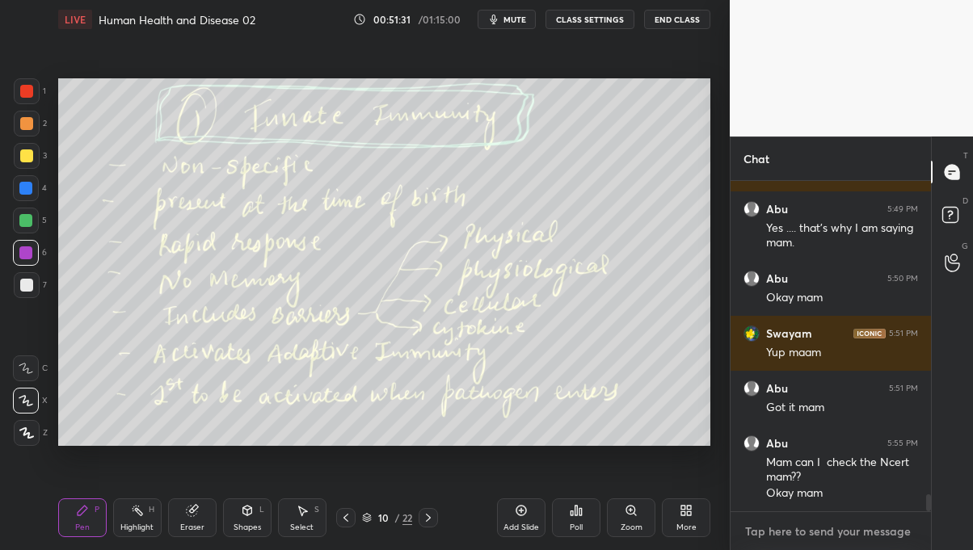
click at [898, 526] on textarea at bounding box center [830, 532] width 175 height 26
click at [683, 501] on div "More" at bounding box center [686, 518] width 48 height 39
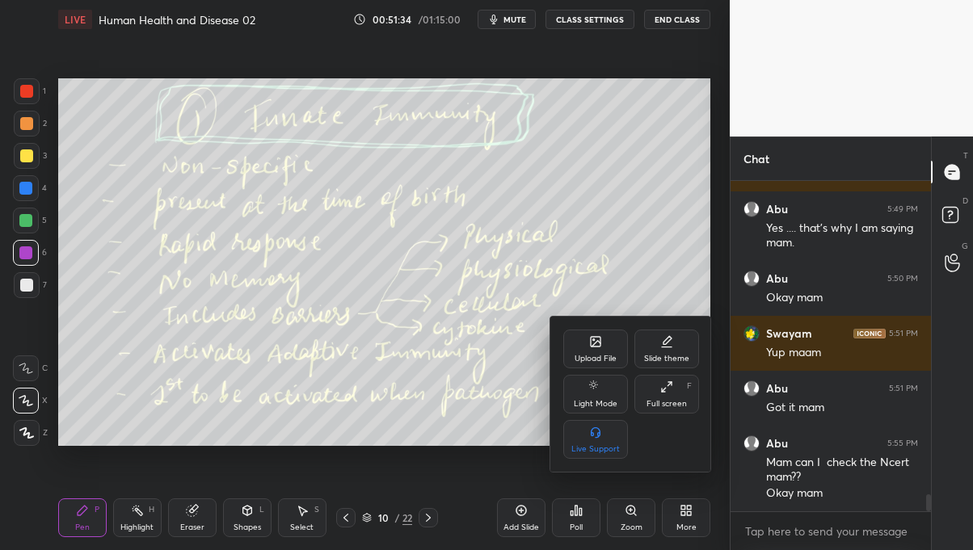
click at [684, 385] on div "Full screen F" at bounding box center [666, 394] width 65 height 39
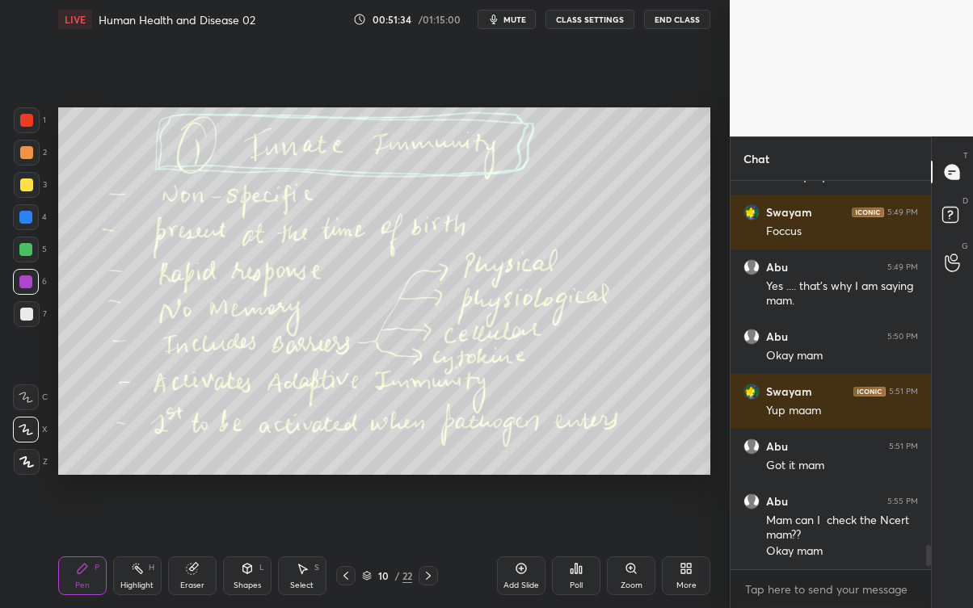
scroll to position [5901, 0]
type textarea "x"
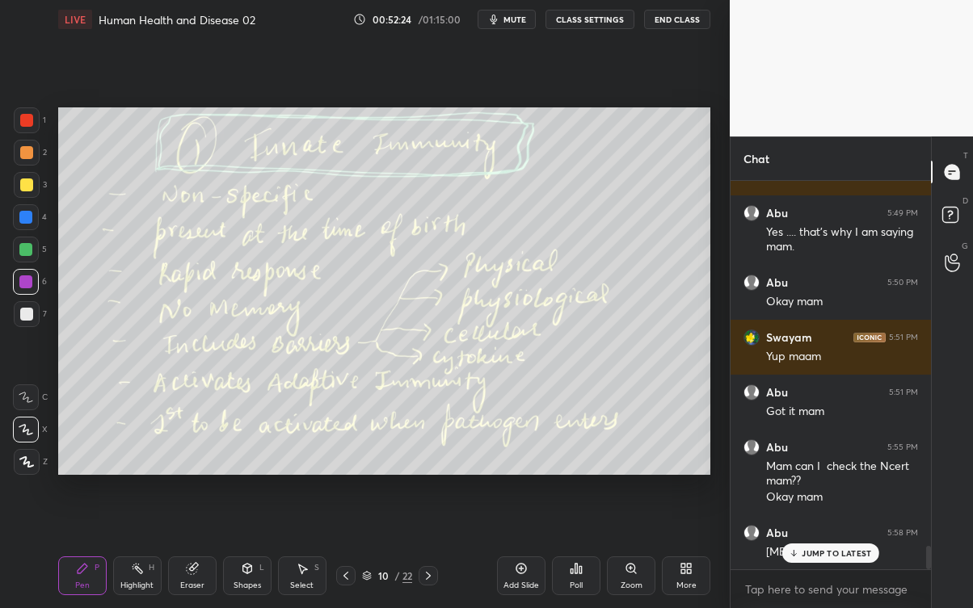
click at [833, 549] on p "JUMP TO LATEST" at bounding box center [835, 554] width 69 height 10
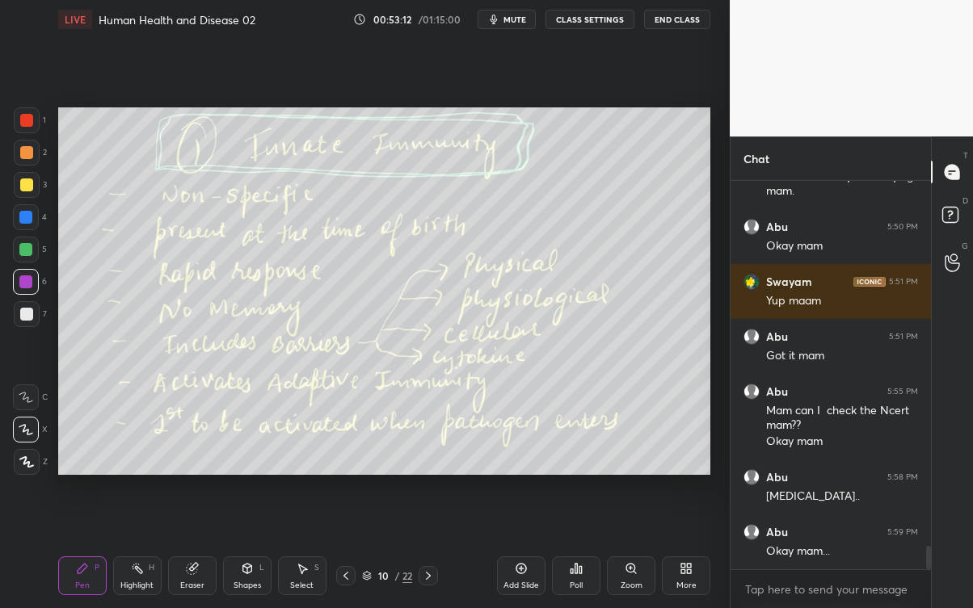
click at [431, 549] on div at bounding box center [428, 575] width 19 height 19
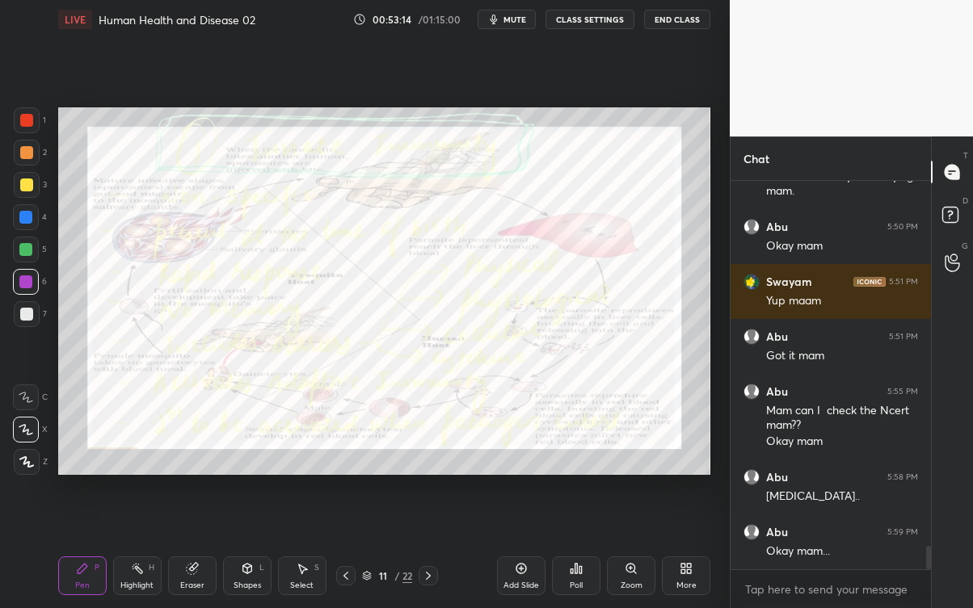
click at [428, 549] on icon at bounding box center [428, 576] width 13 height 13
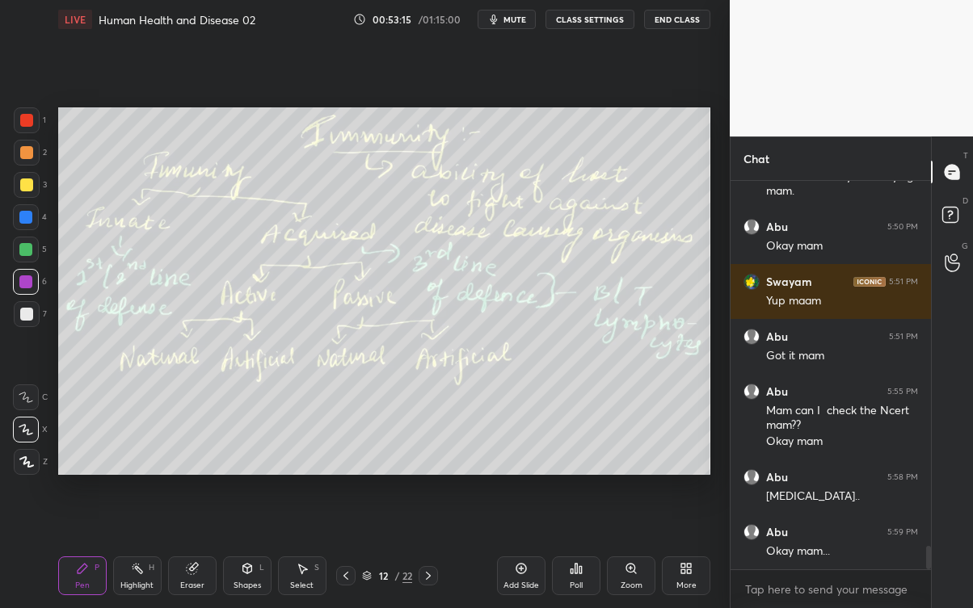
click at [346, 549] on icon at bounding box center [345, 576] width 5 height 8
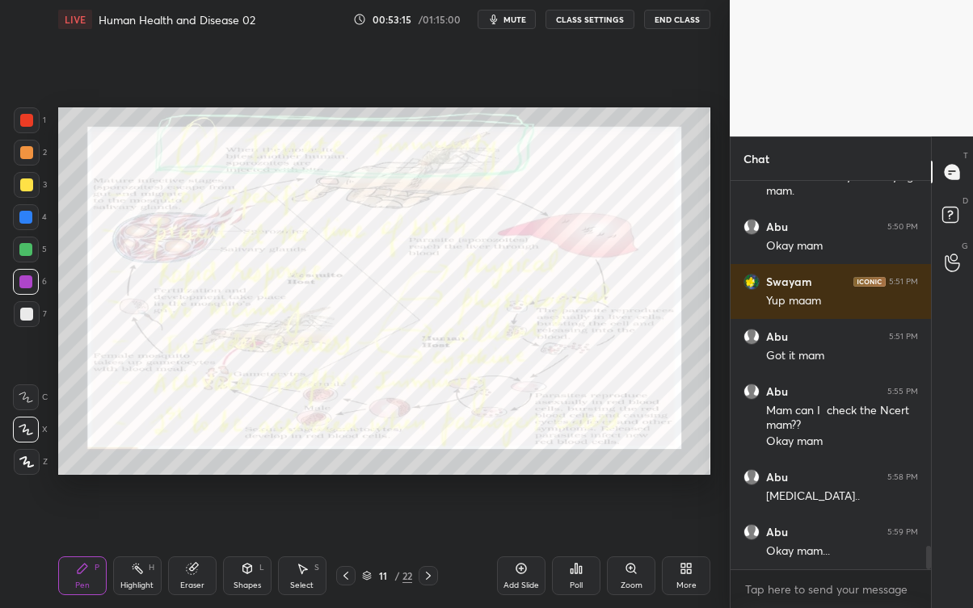
click at [343, 549] on div at bounding box center [345, 575] width 19 height 19
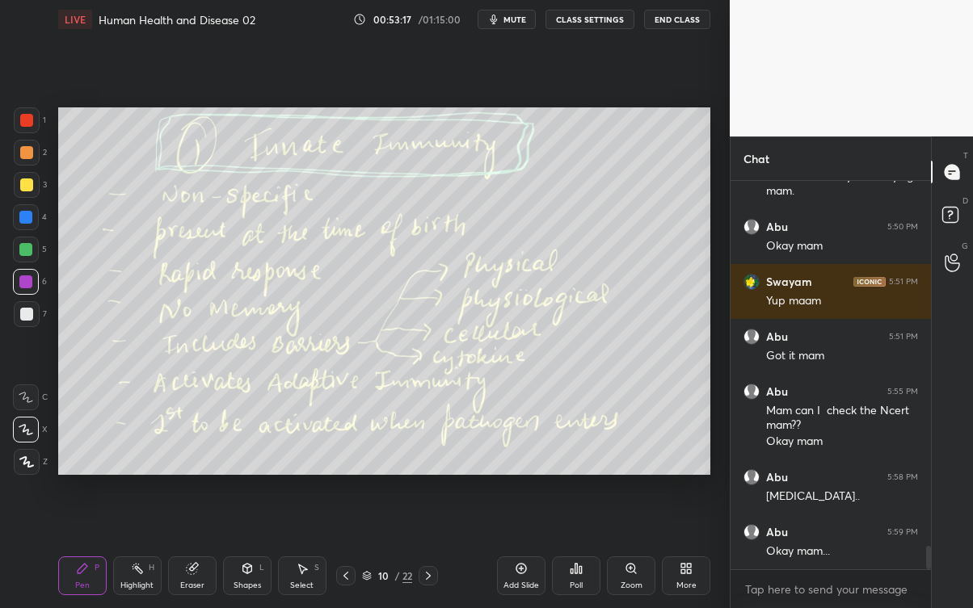
click at [429, 549] on icon at bounding box center [428, 576] width 13 height 13
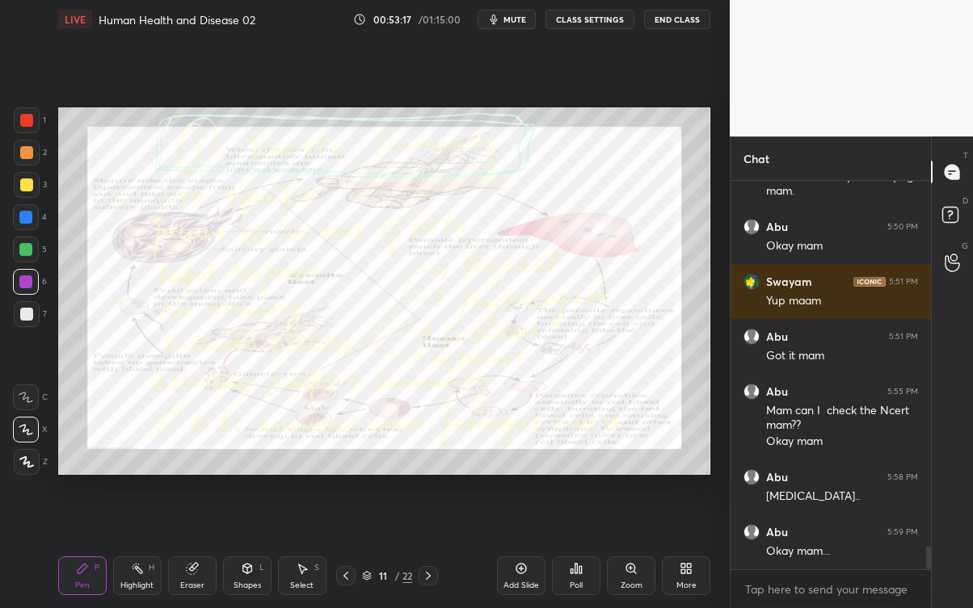
click at [434, 549] on icon at bounding box center [428, 576] width 13 height 13
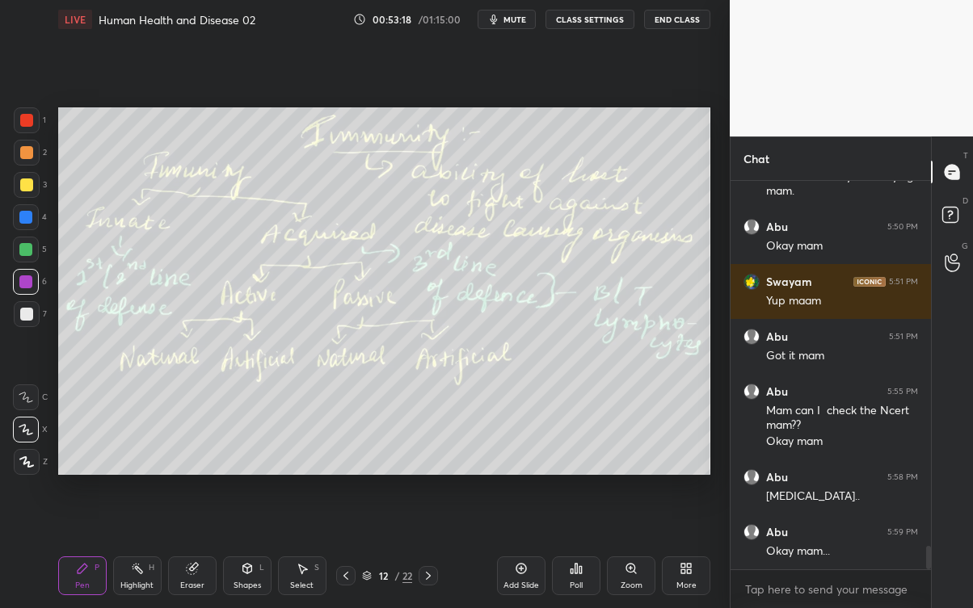
click at [428, 549] on icon at bounding box center [428, 576] width 13 height 13
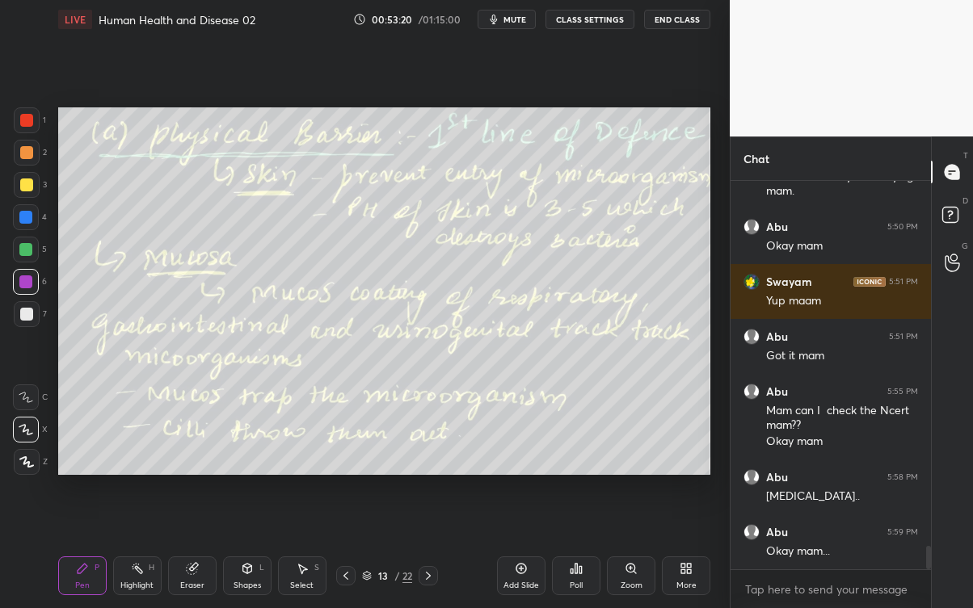
click at [346, 549] on icon at bounding box center [345, 576] width 13 height 13
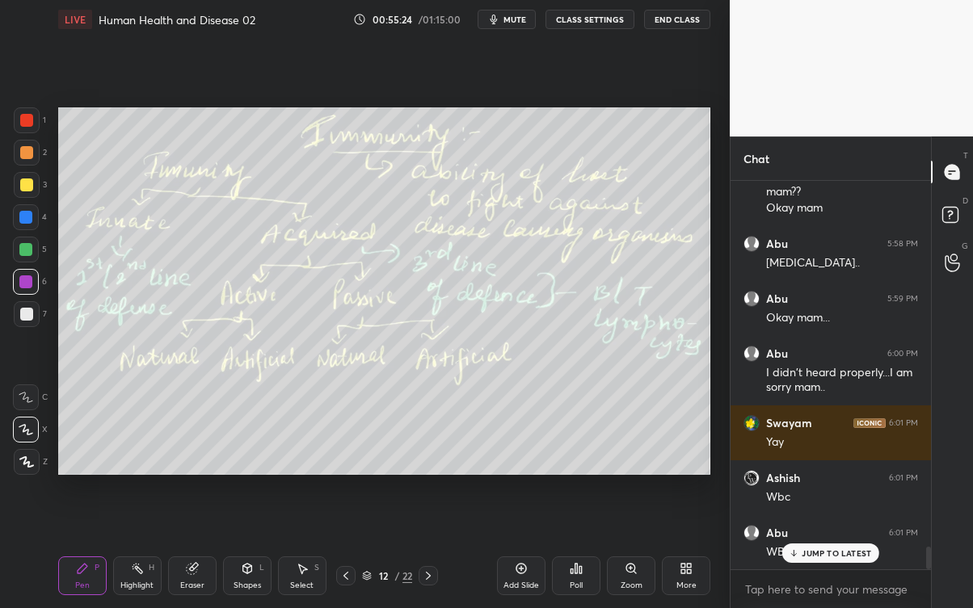
scroll to position [6300, 0]
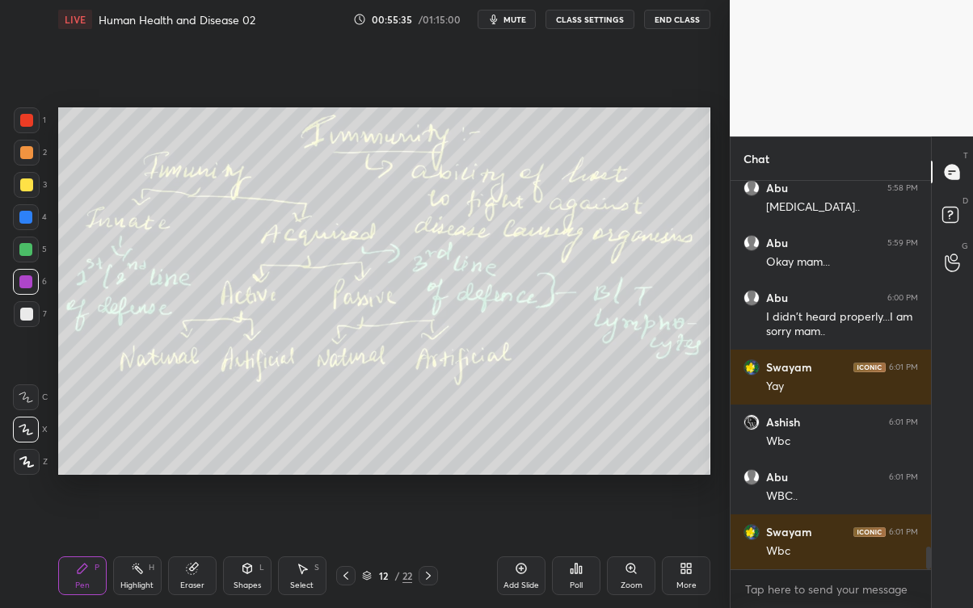
click at [343, 549] on icon at bounding box center [345, 576] width 5 height 8
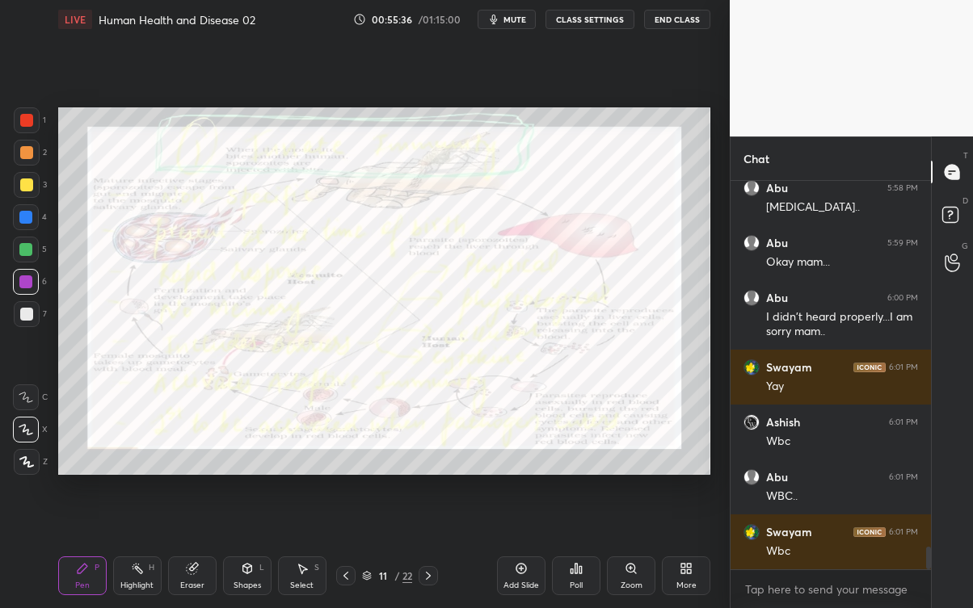
click at [344, 549] on icon at bounding box center [345, 576] width 13 height 13
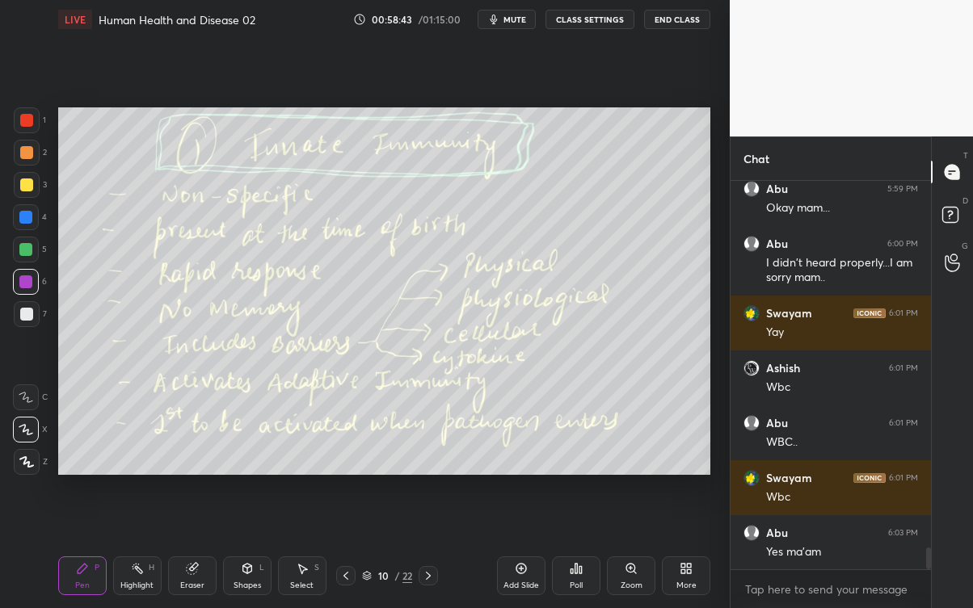
scroll to position [6410, 0]
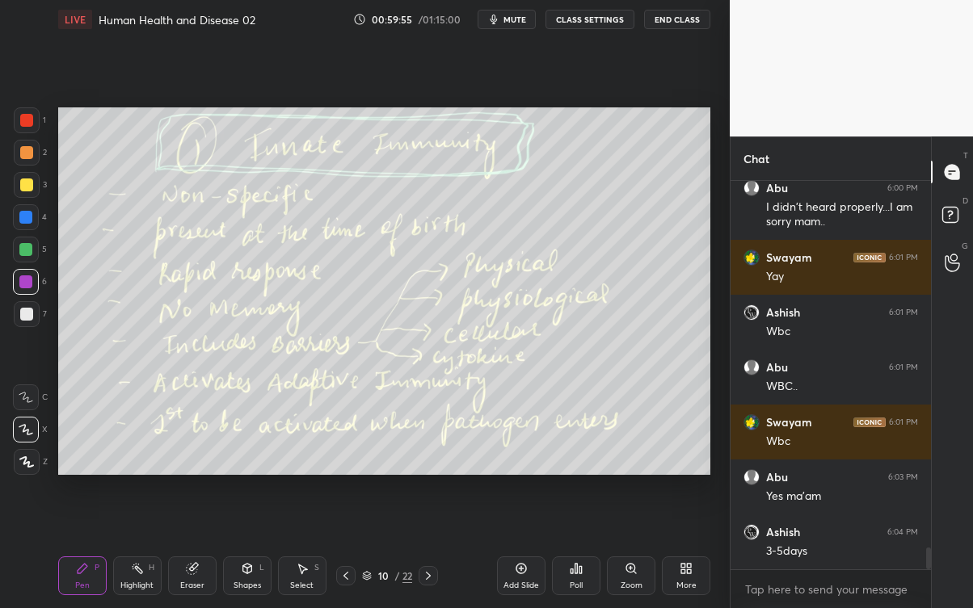
click at [192, 549] on div "Eraser" at bounding box center [192, 576] width 48 height 39
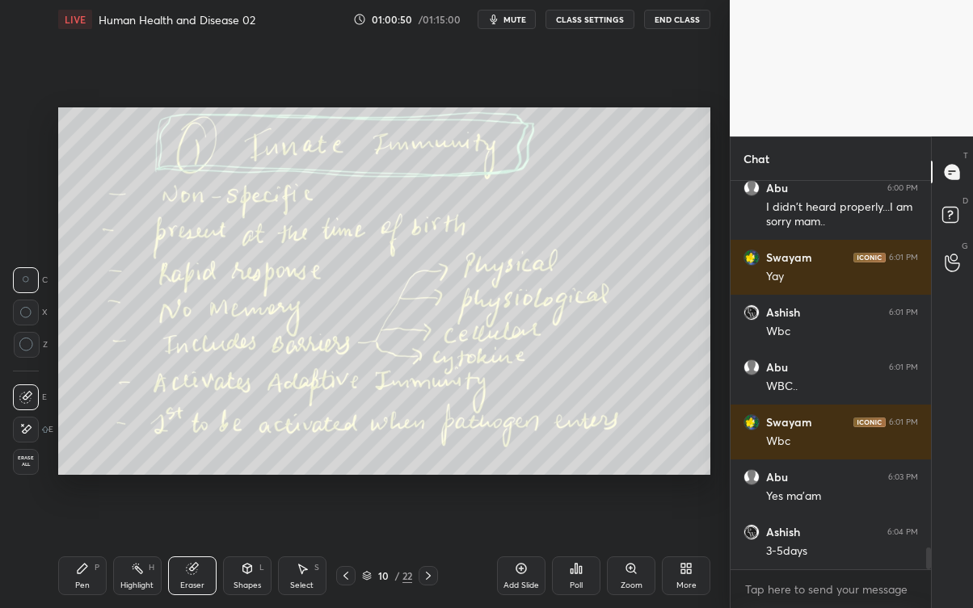
click at [86, 549] on div "Pen" at bounding box center [82, 586] width 15 height 8
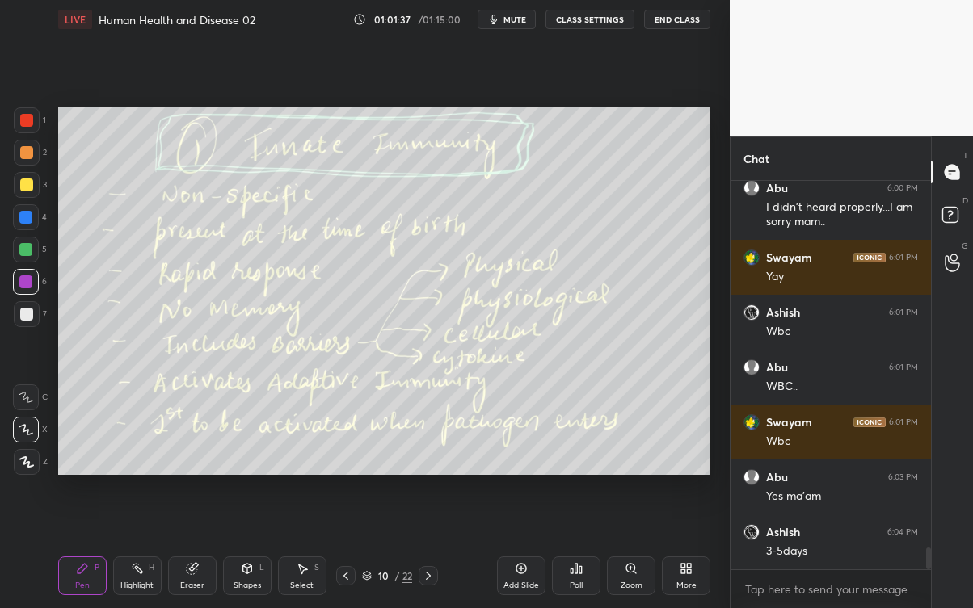
scroll to position [6478, 0]
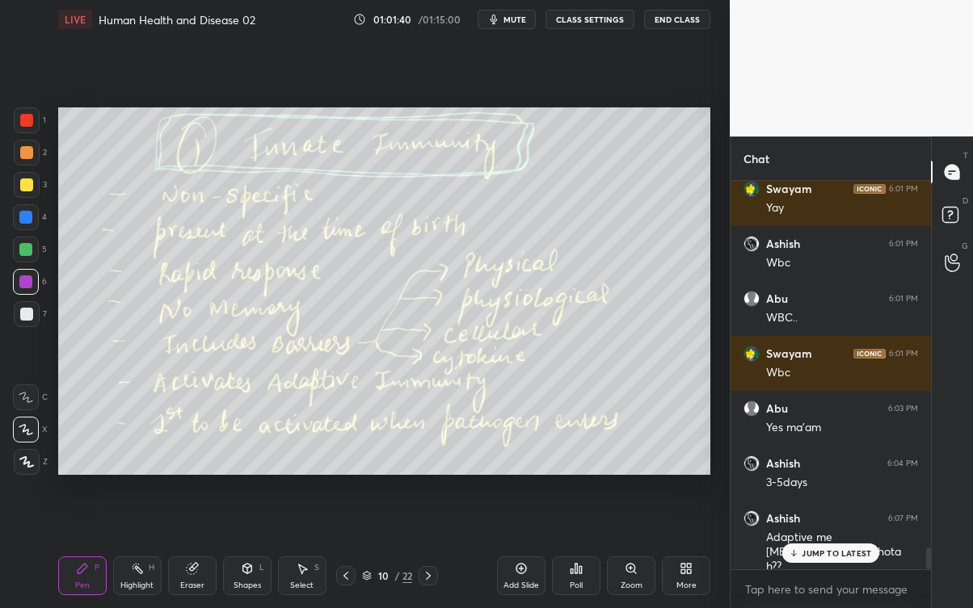
click at [853, 549] on p "JUMP TO LATEST" at bounding box center [835, 554] width 69 height 10
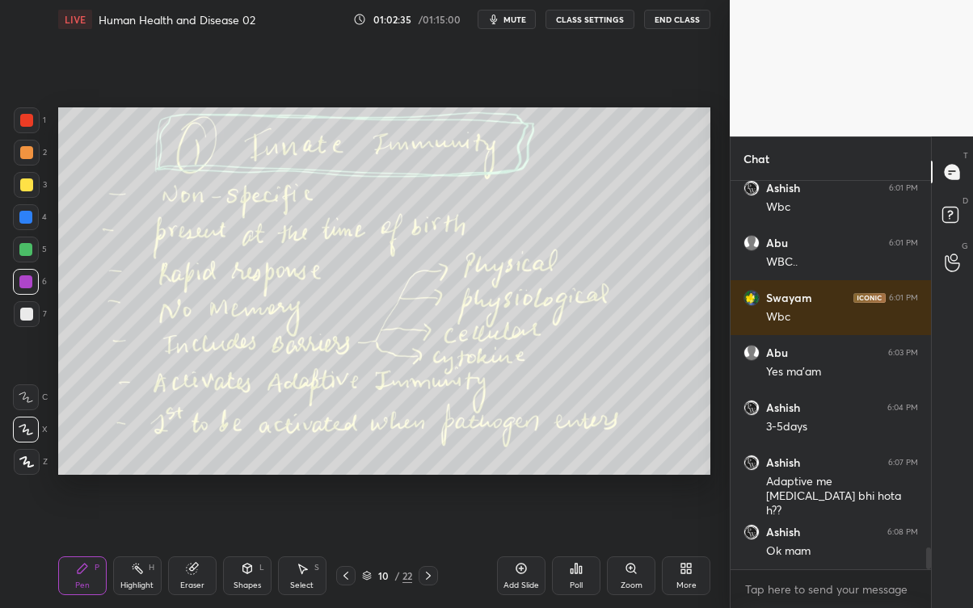
click at [425, 549] on div at bounding box center [428, 575] width 19 height 19
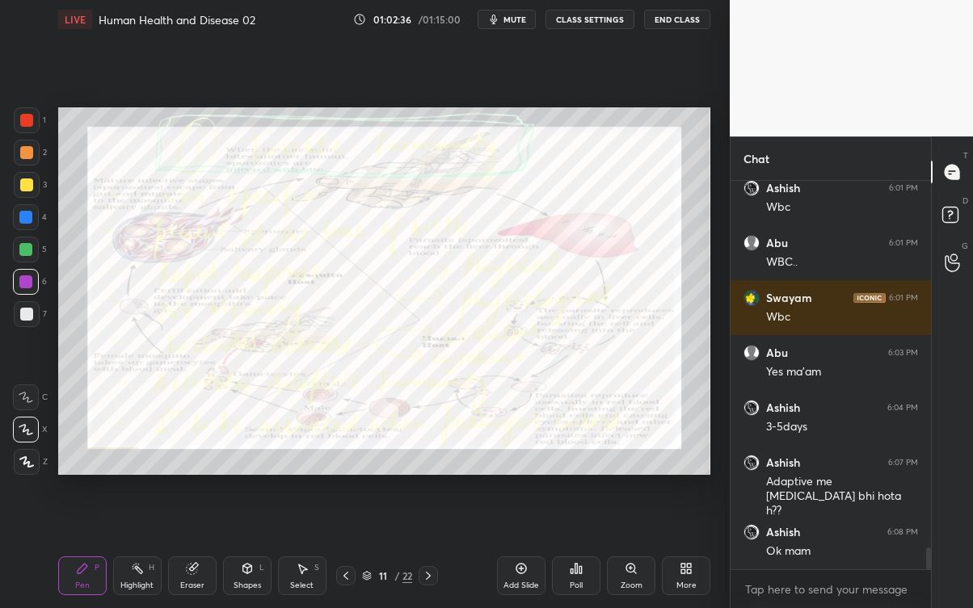
click at [435, 549] on icon at bounding box center [428, 576] width 13 height 13
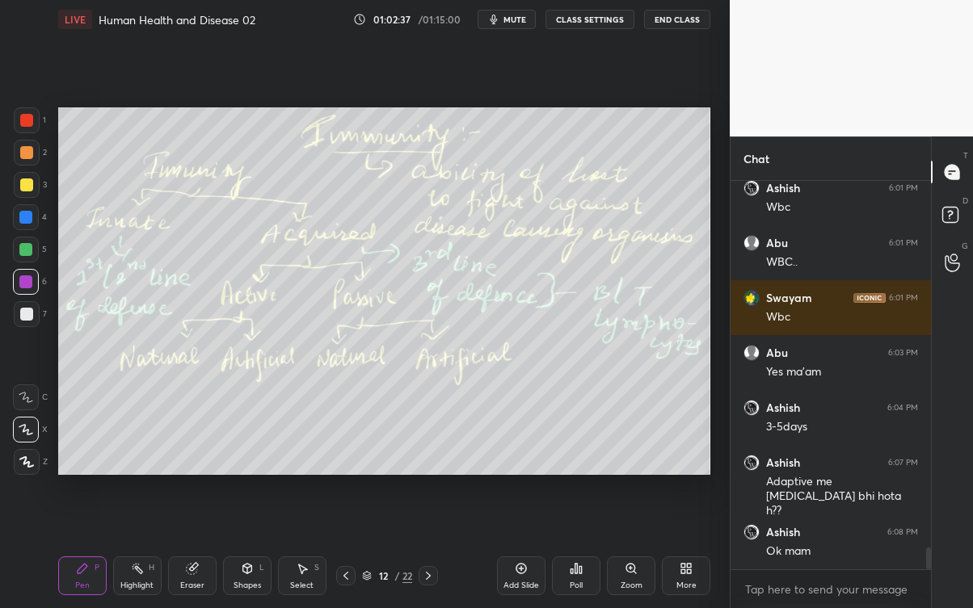
click at [437, 549] on div at bounding box center [428, 575] width 19 height 19
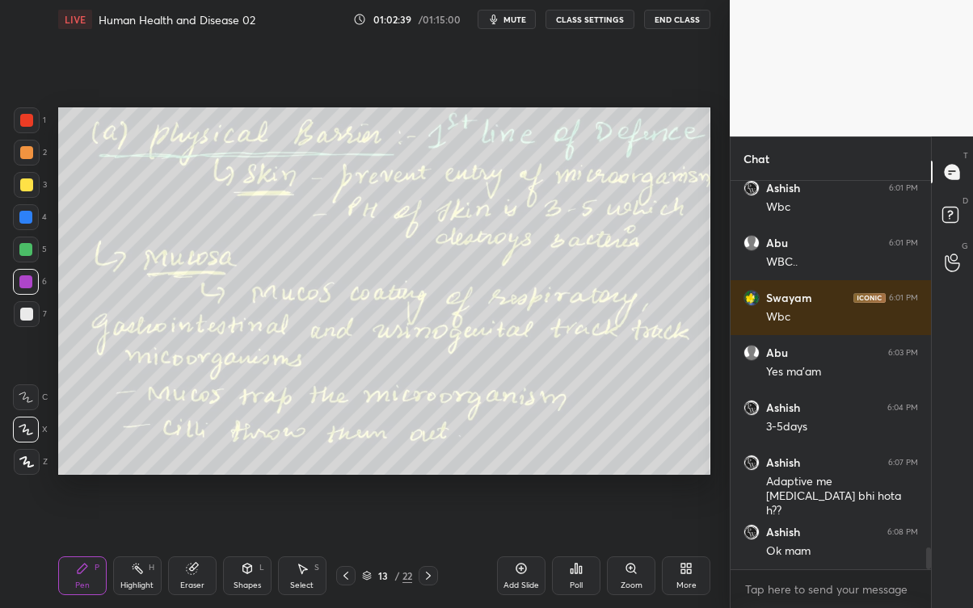
click at [346, 549] on icon at bounding box center [345, 576] width 13 height 13
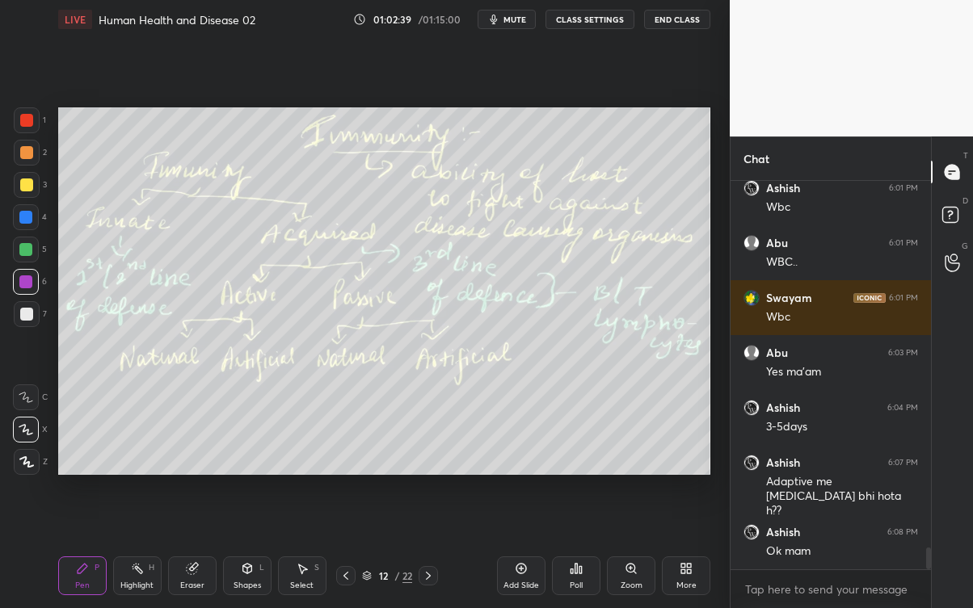
click at [346, 549] on icon at bounding box center [345, 576] width 13 height 13
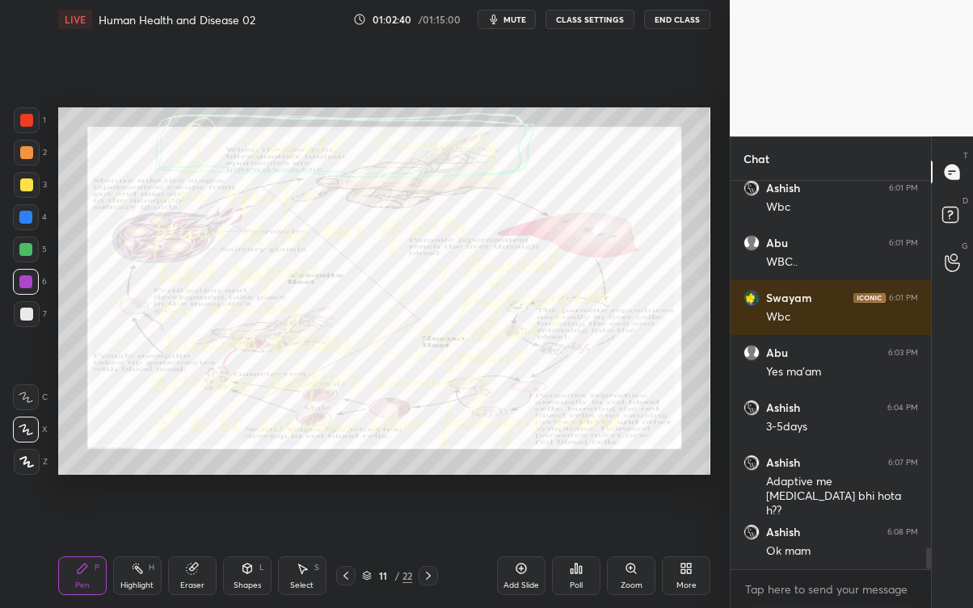
click at [346, 549] on icon at bounding box center [345, 576] width 13 height 13
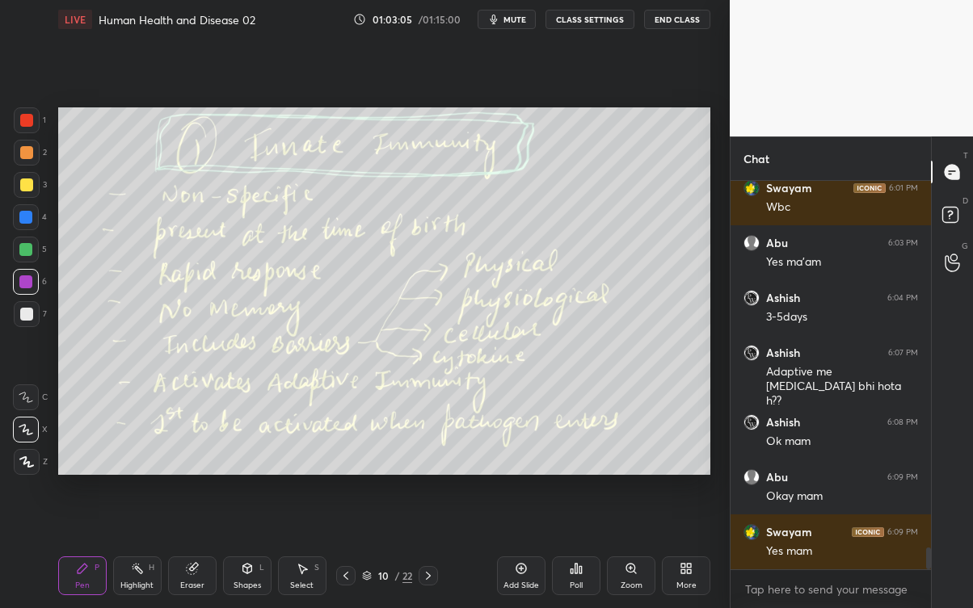
scroll to position [6698, 0]
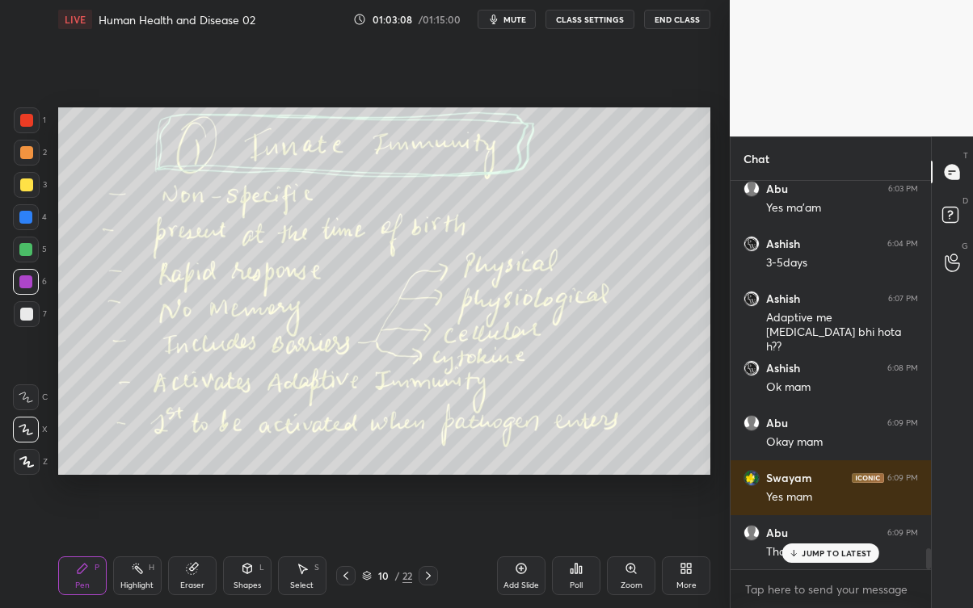
click at [831, 549] on div "JUMP TO LATEST" at bounding box center [830, 553] width 97 height 19
